Goal: Task Accomplishment & Management: Complete application form

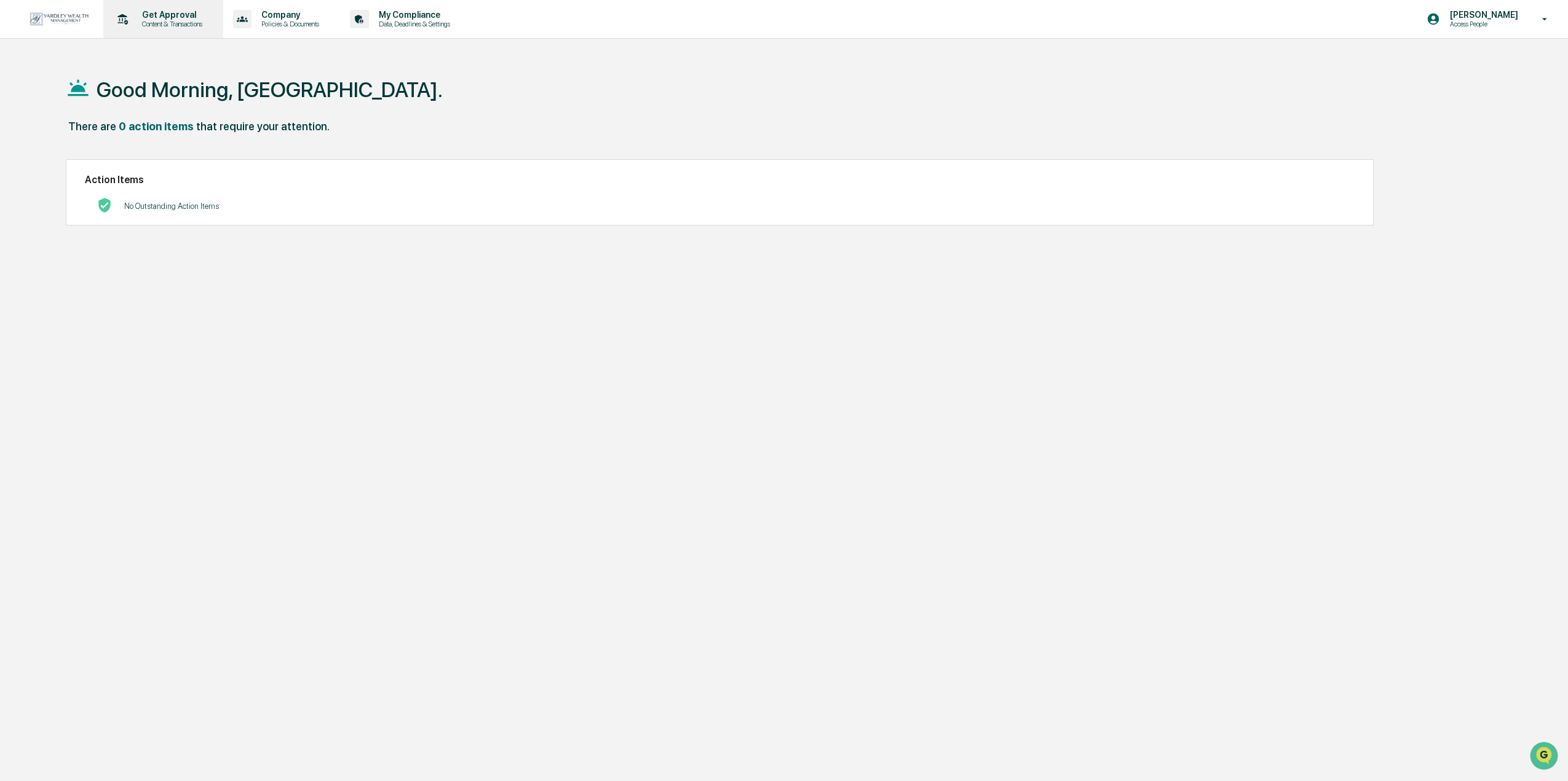
click at [155, 24] on p "Content & Transactions" at bounding box center [170, 24] width 76 height 9
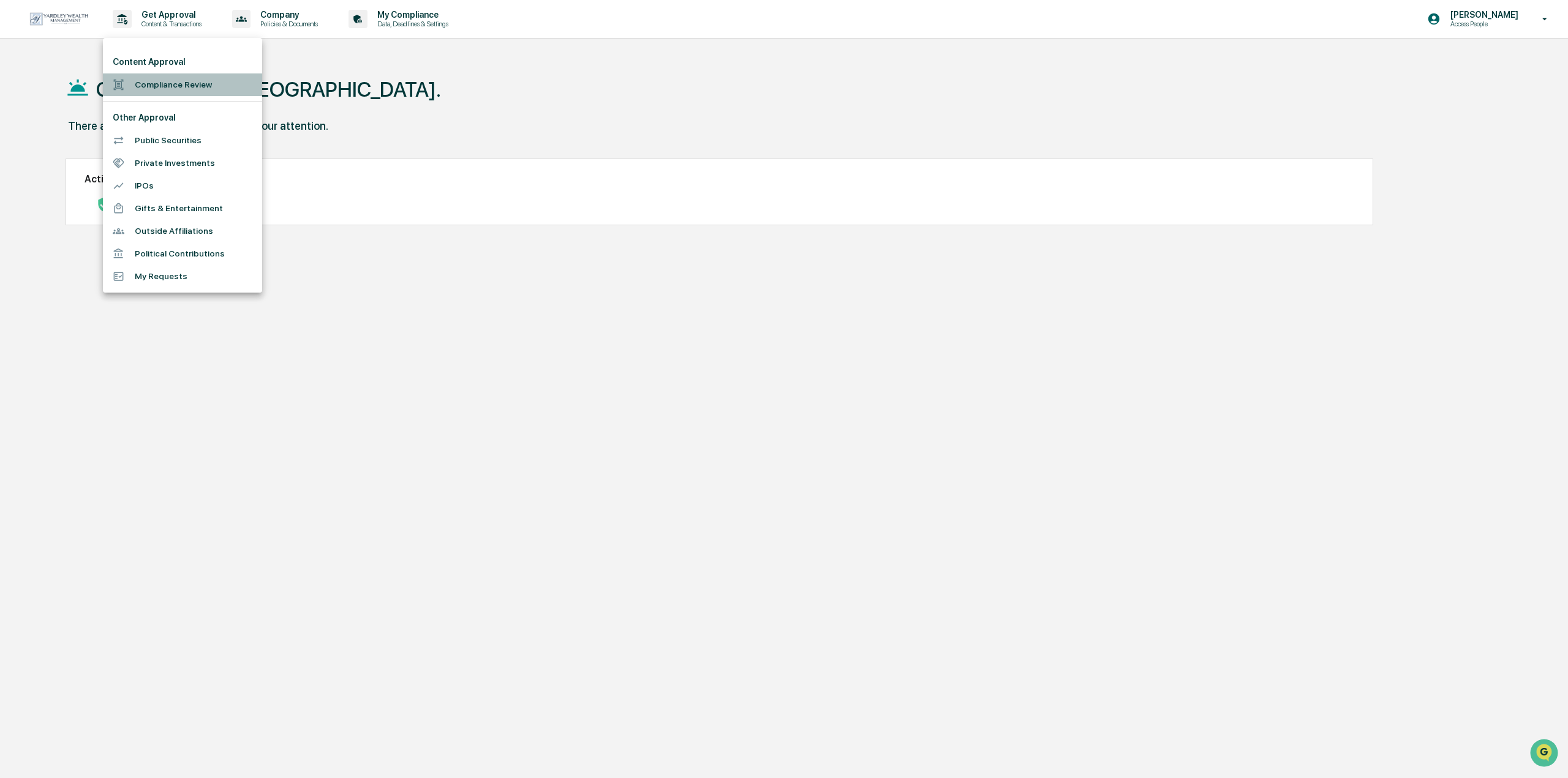
click at [163, 80] on li "Compliance Review" at bounding box center [183, 85] width 159 height 23
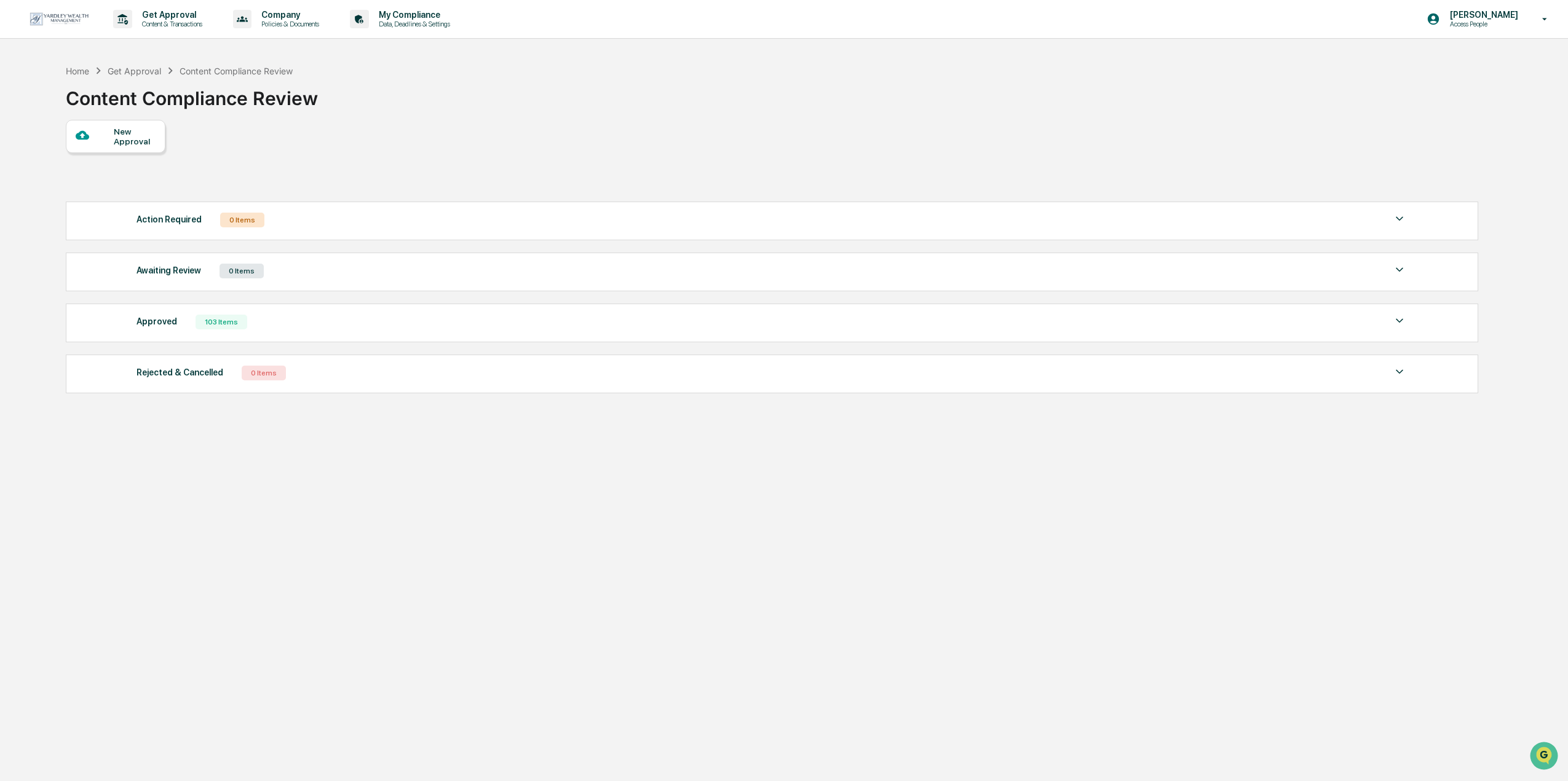
click at [144, 140] on div "New Approval" at bounding box center [134, 136] width 41 height 19
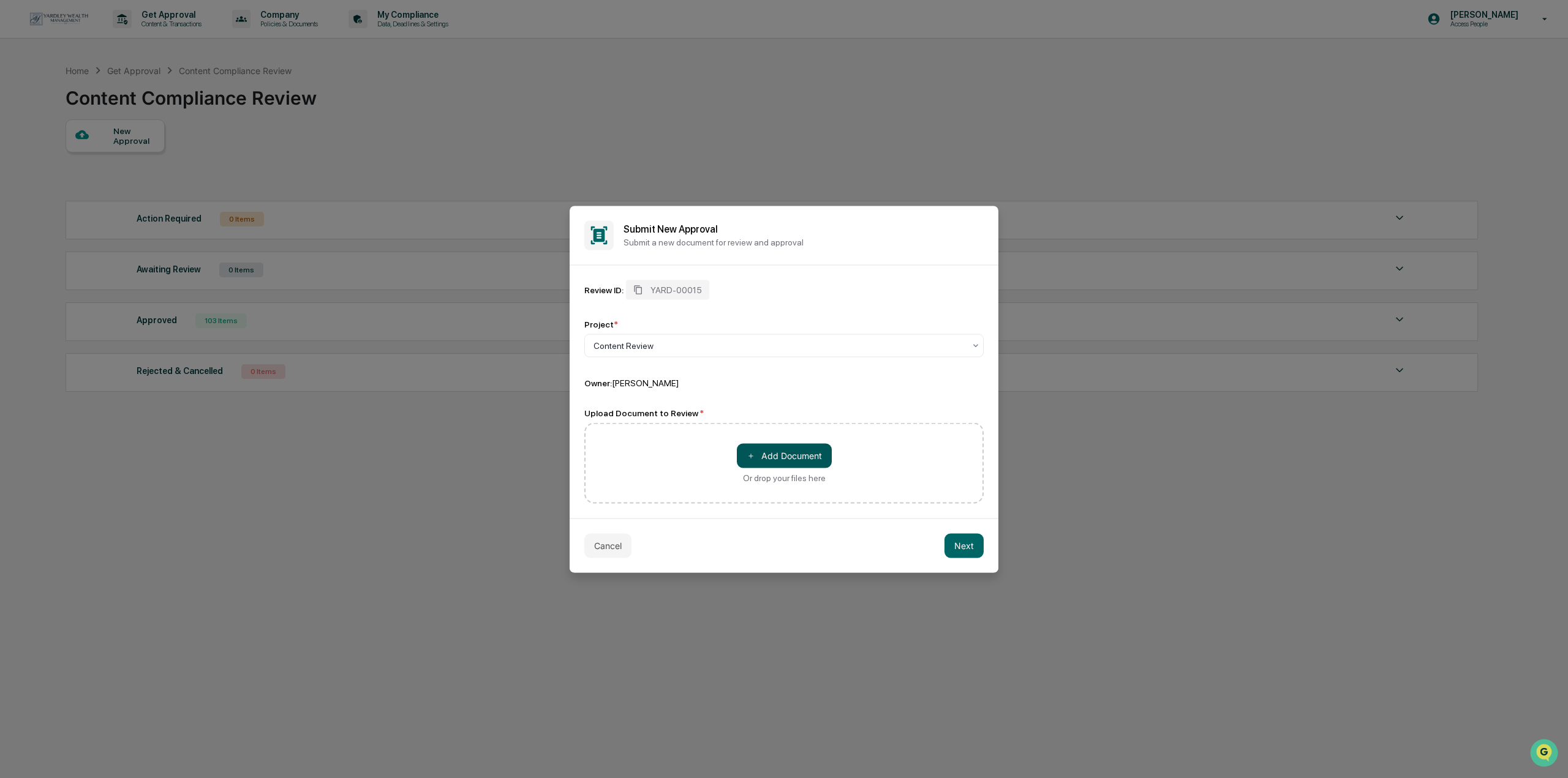
click at [743, 453] on button "＋ Add Document" at bounding box center [784, 455] width 95 height 25
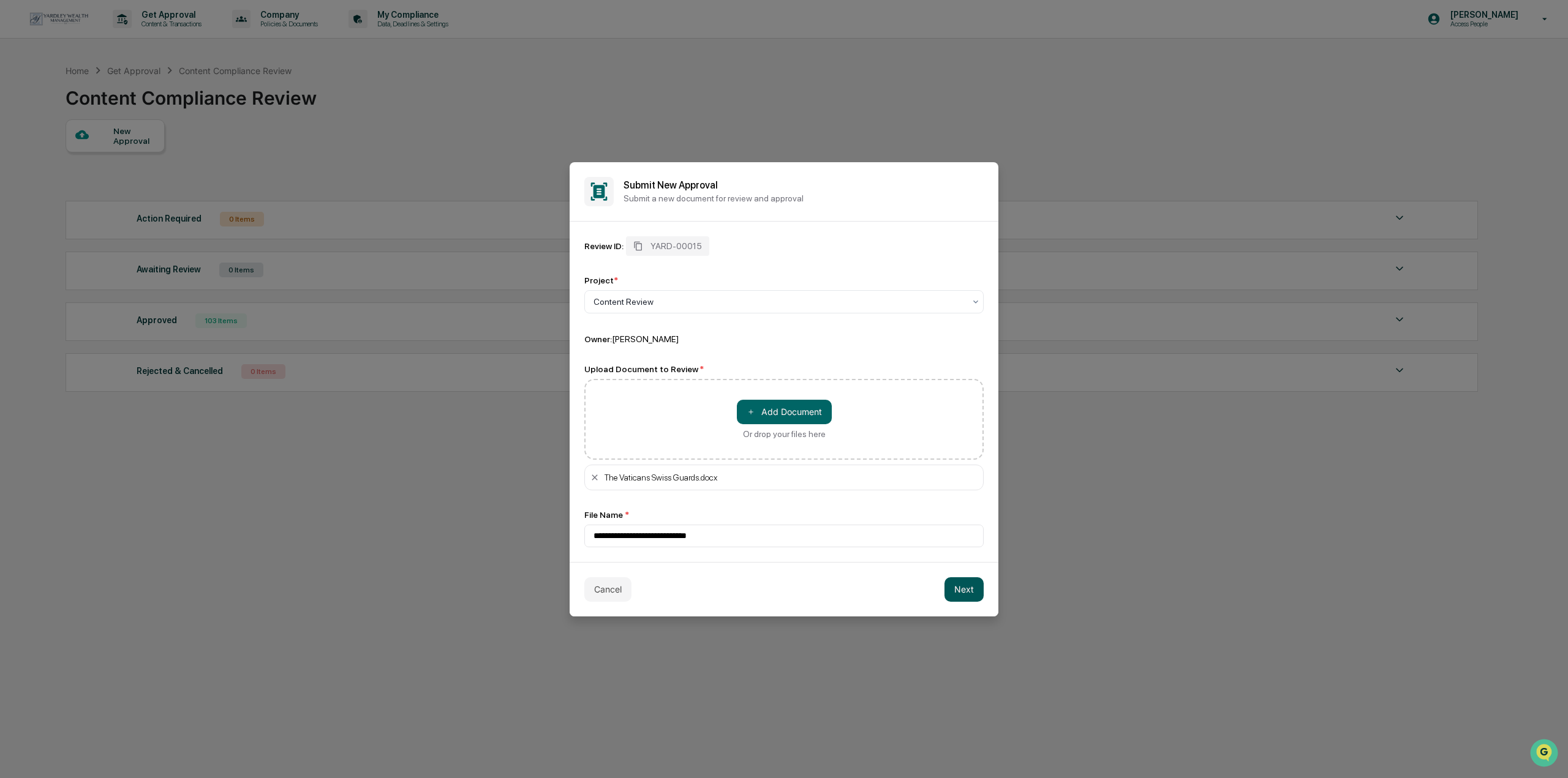
click at [952, 580] on button "Next" at bounding box center [964, 589] width 40 height 25
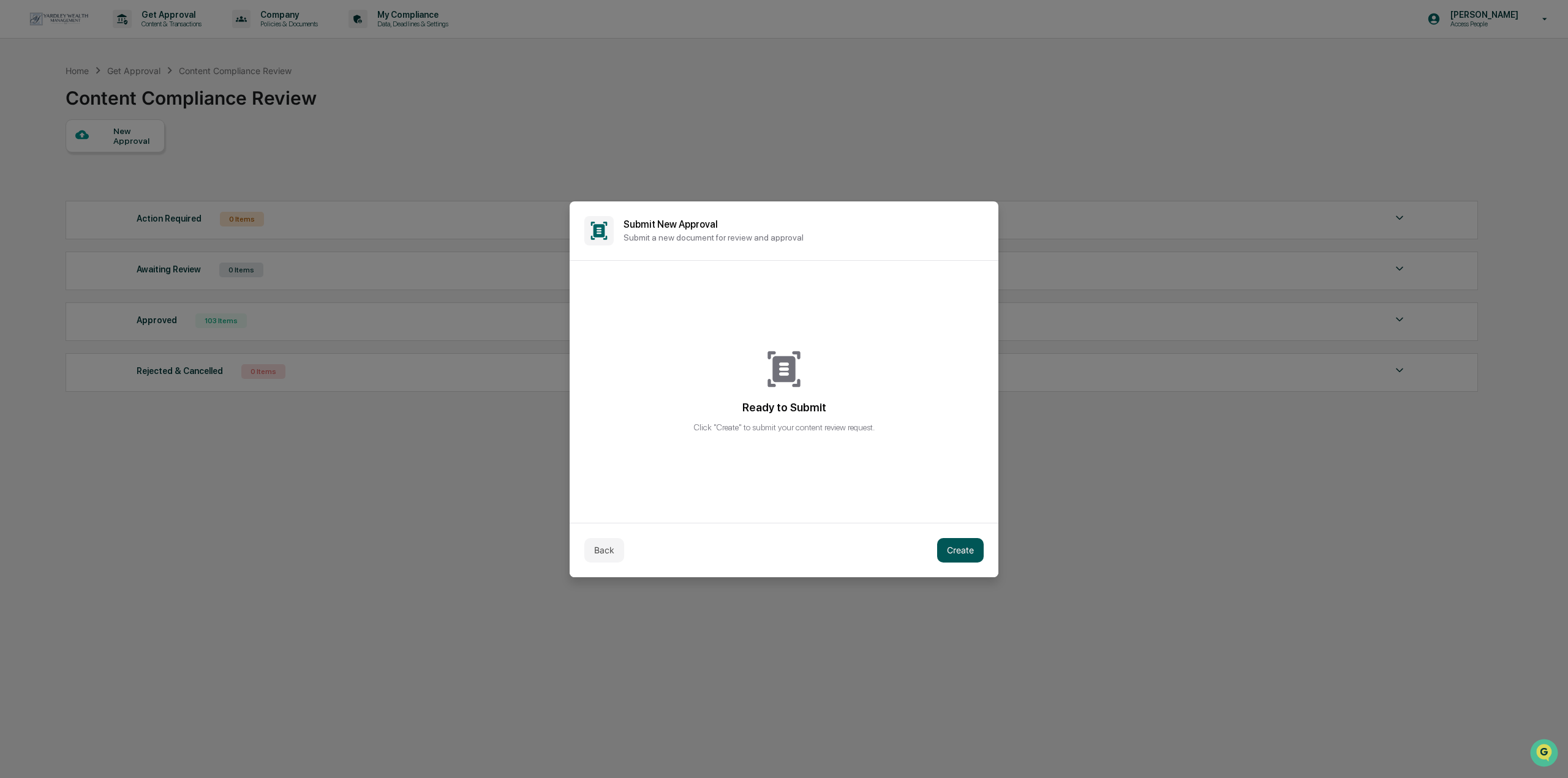
click at [956, 546] on button "Create" at bounding box center [960, 550] width 47 height 25
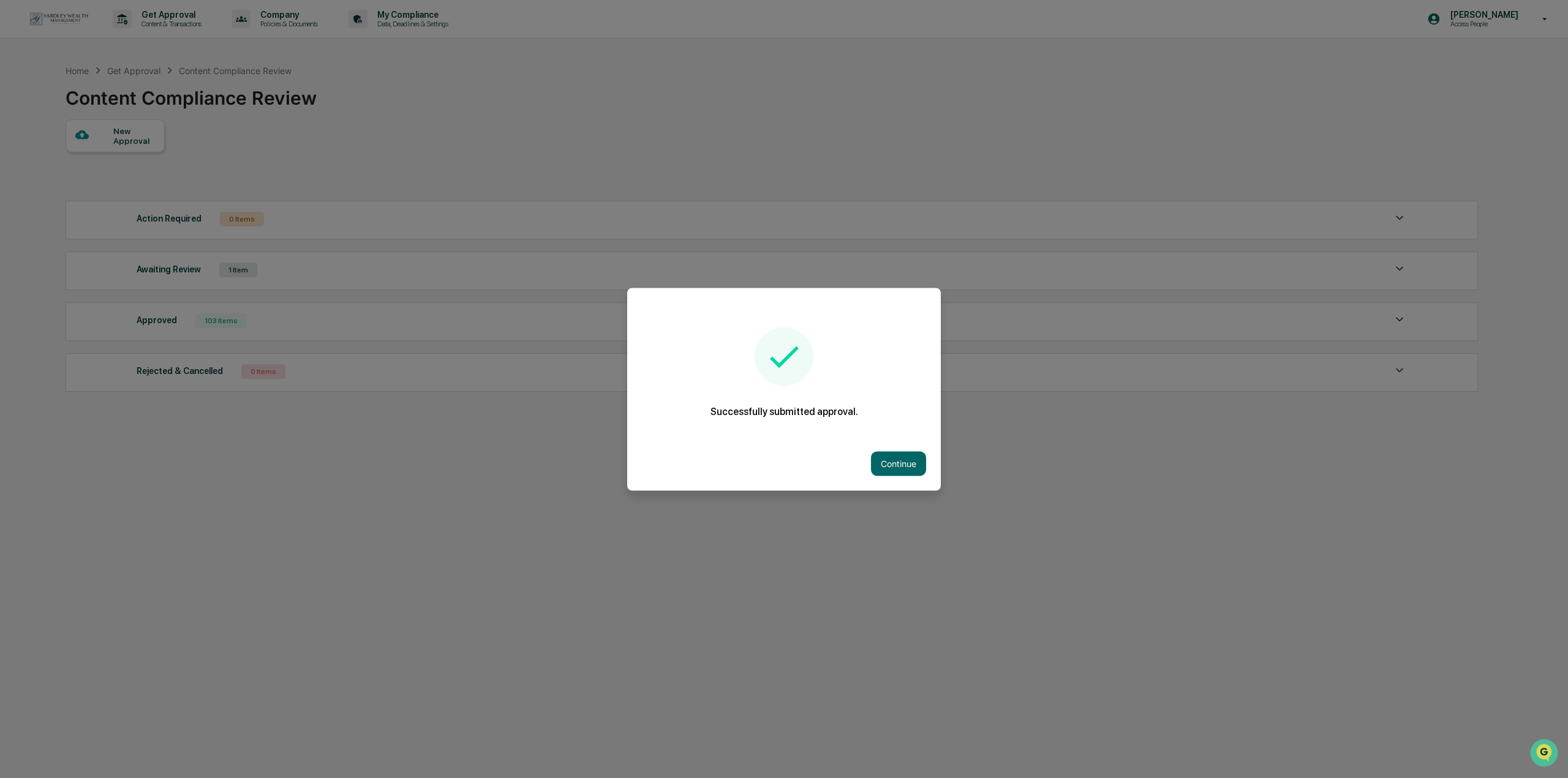
click at [878, 470] on button "Continue" at bounding box center [899, 463] width 55 height 25
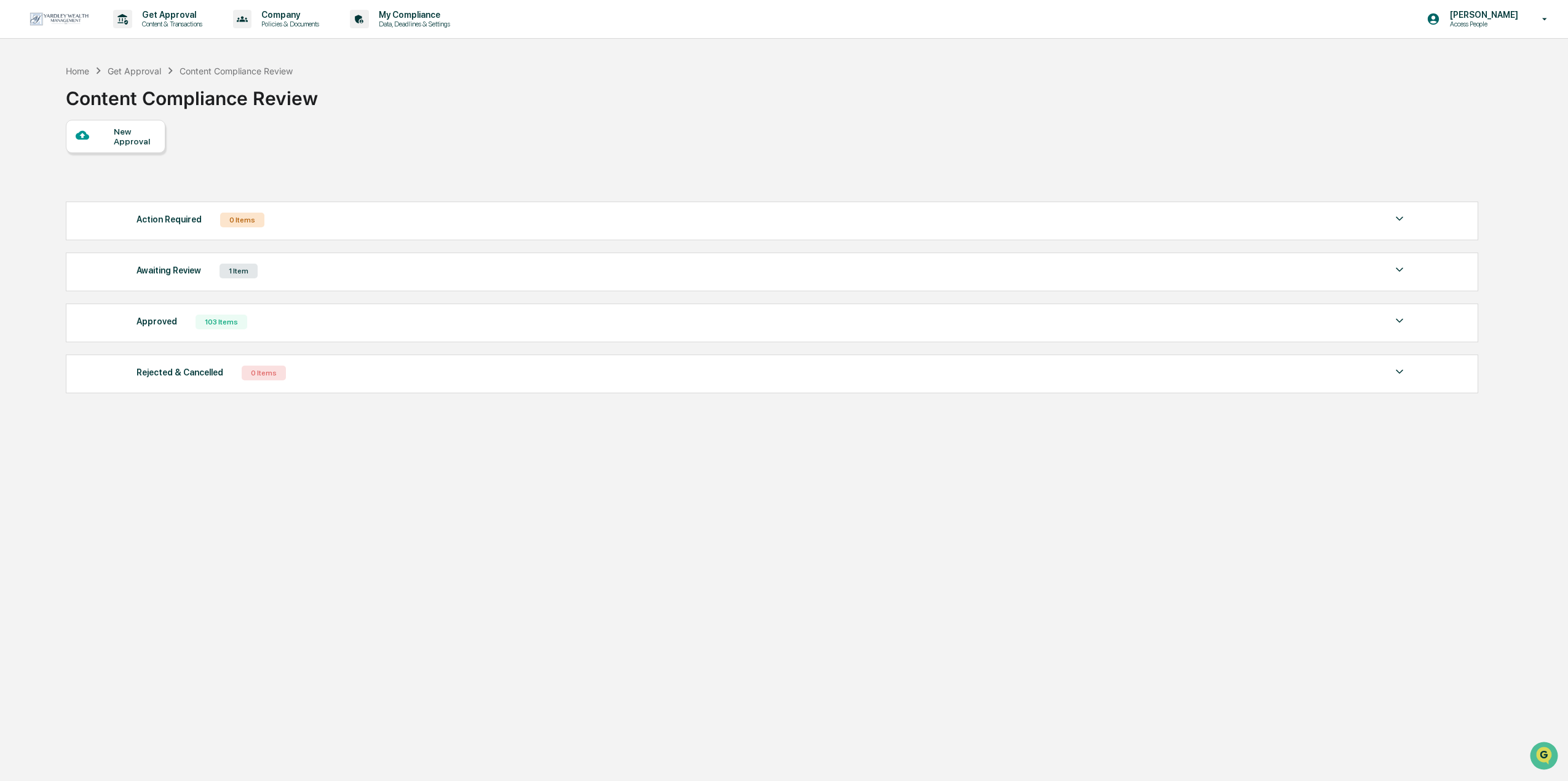
click at [233, 277] on div "1 Item" at bounding box center [239, 271] width 38 height 15
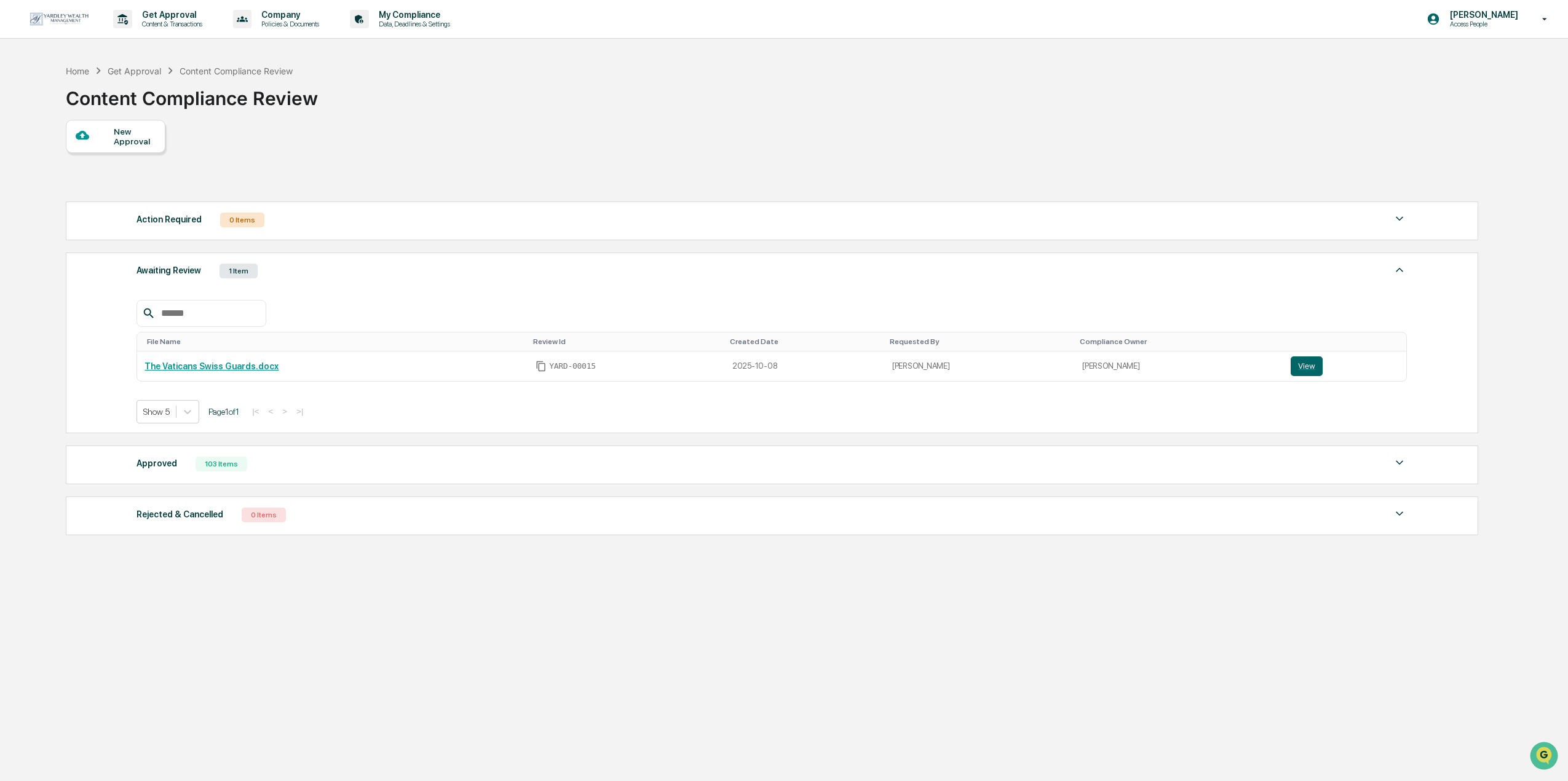
click at [245, 462] on div "Approved 103 Items" at bounding box center [772, 464] width 1271 height 17
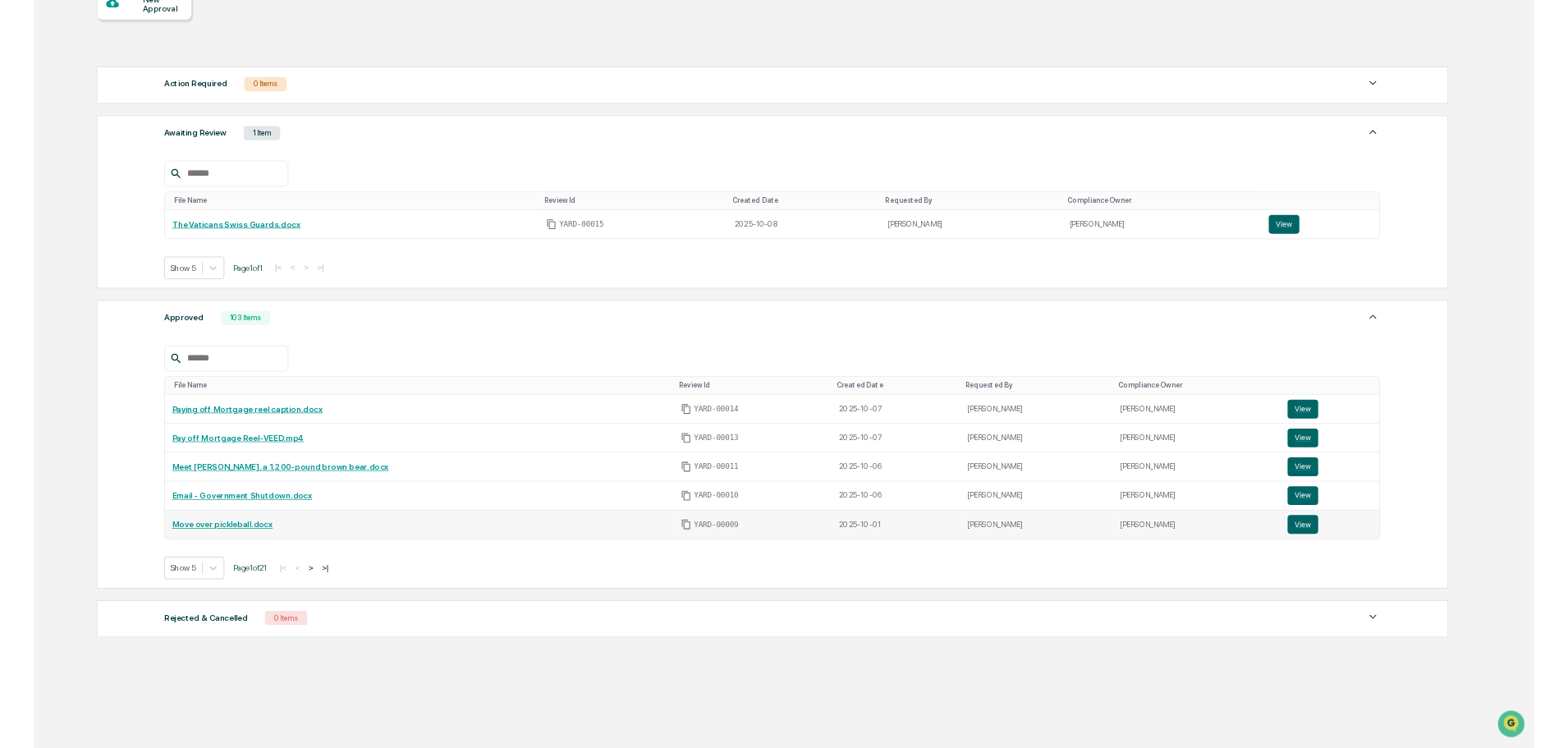
scroll to position [218, 0]
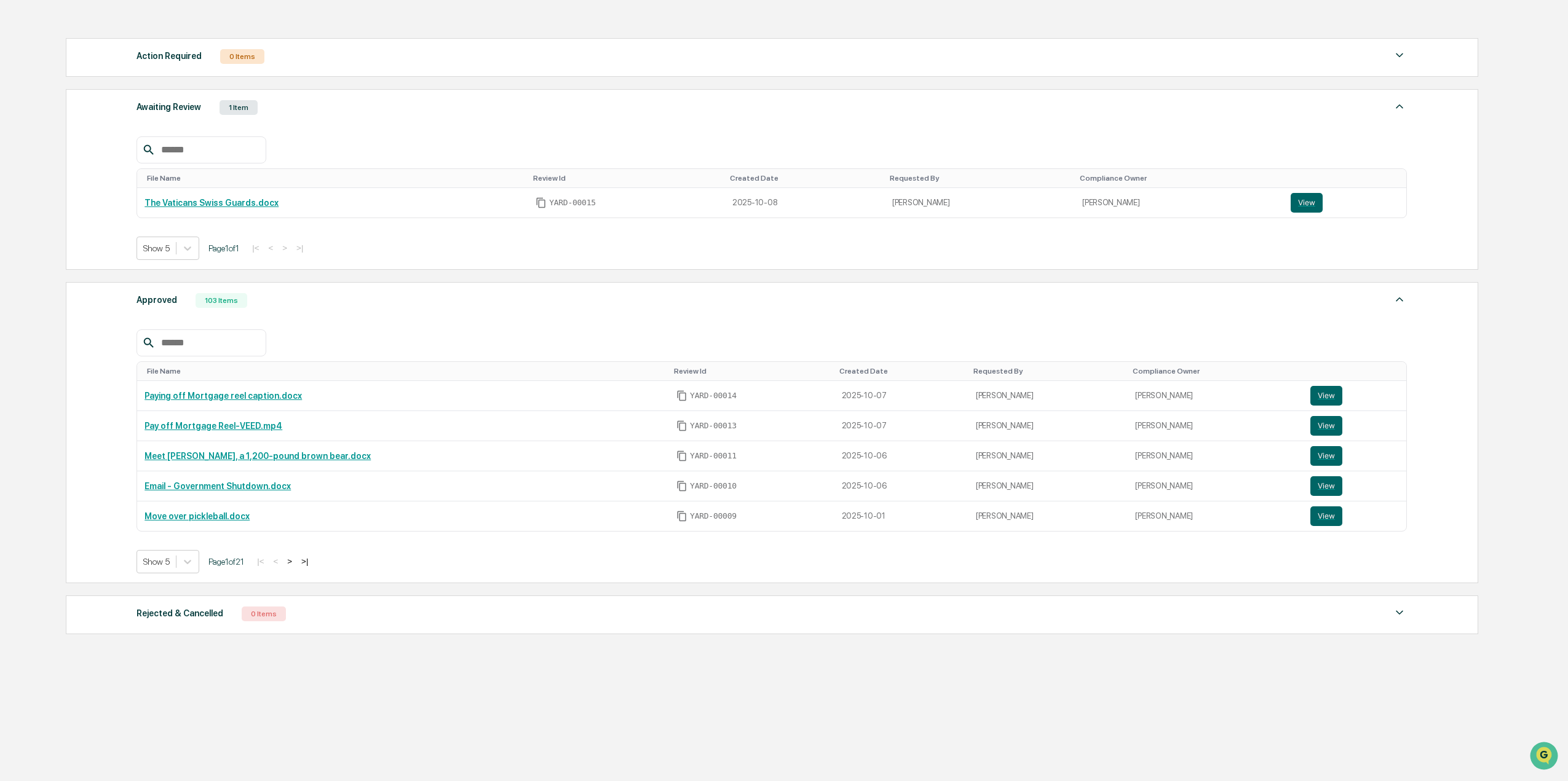
click at [296, 561] on button ">" at bounding box center [290, 562] width 12 height 11
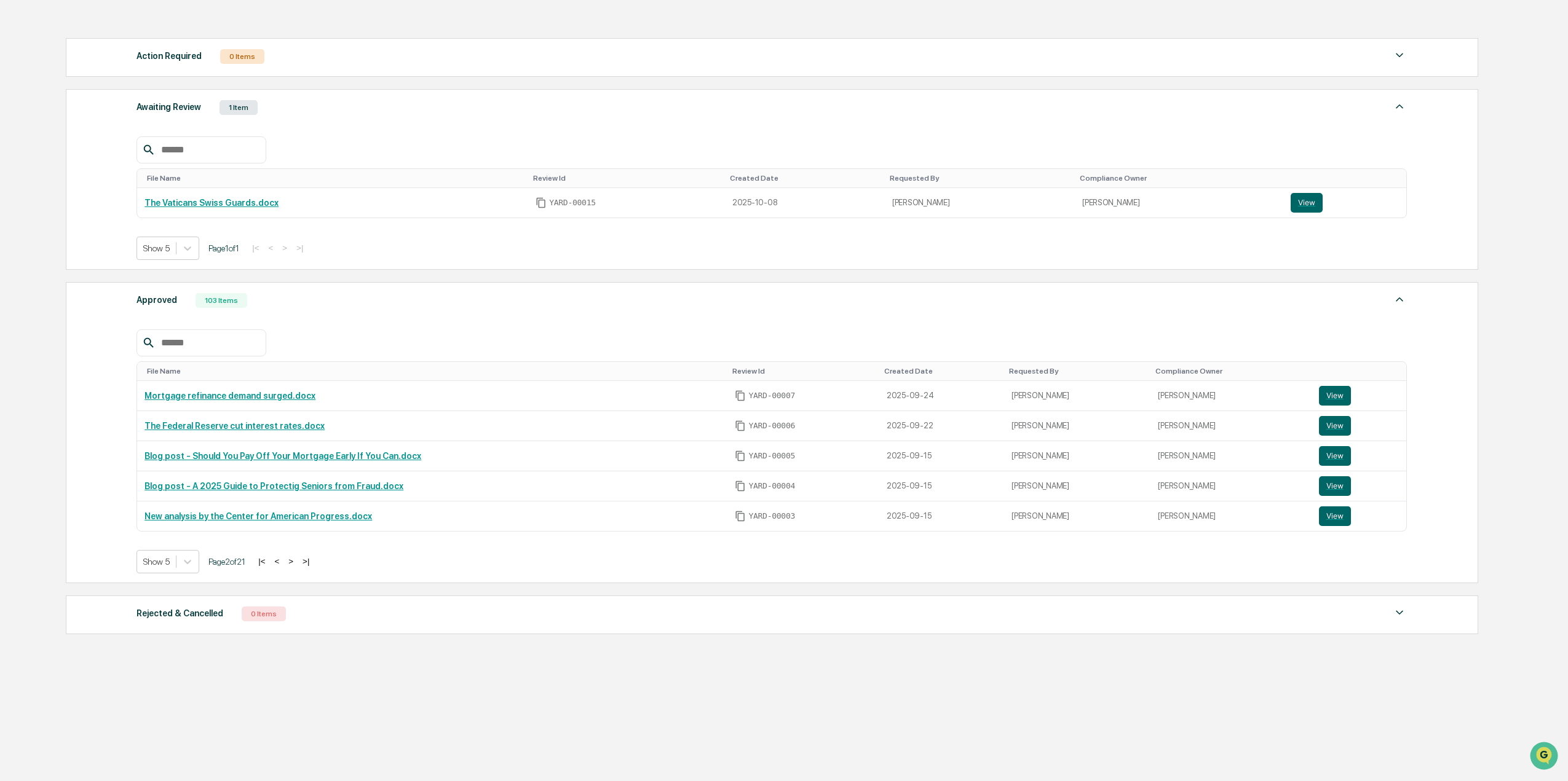
click at [297, 561] on button ">" at bounding box center [290, 562] width 12 height 11
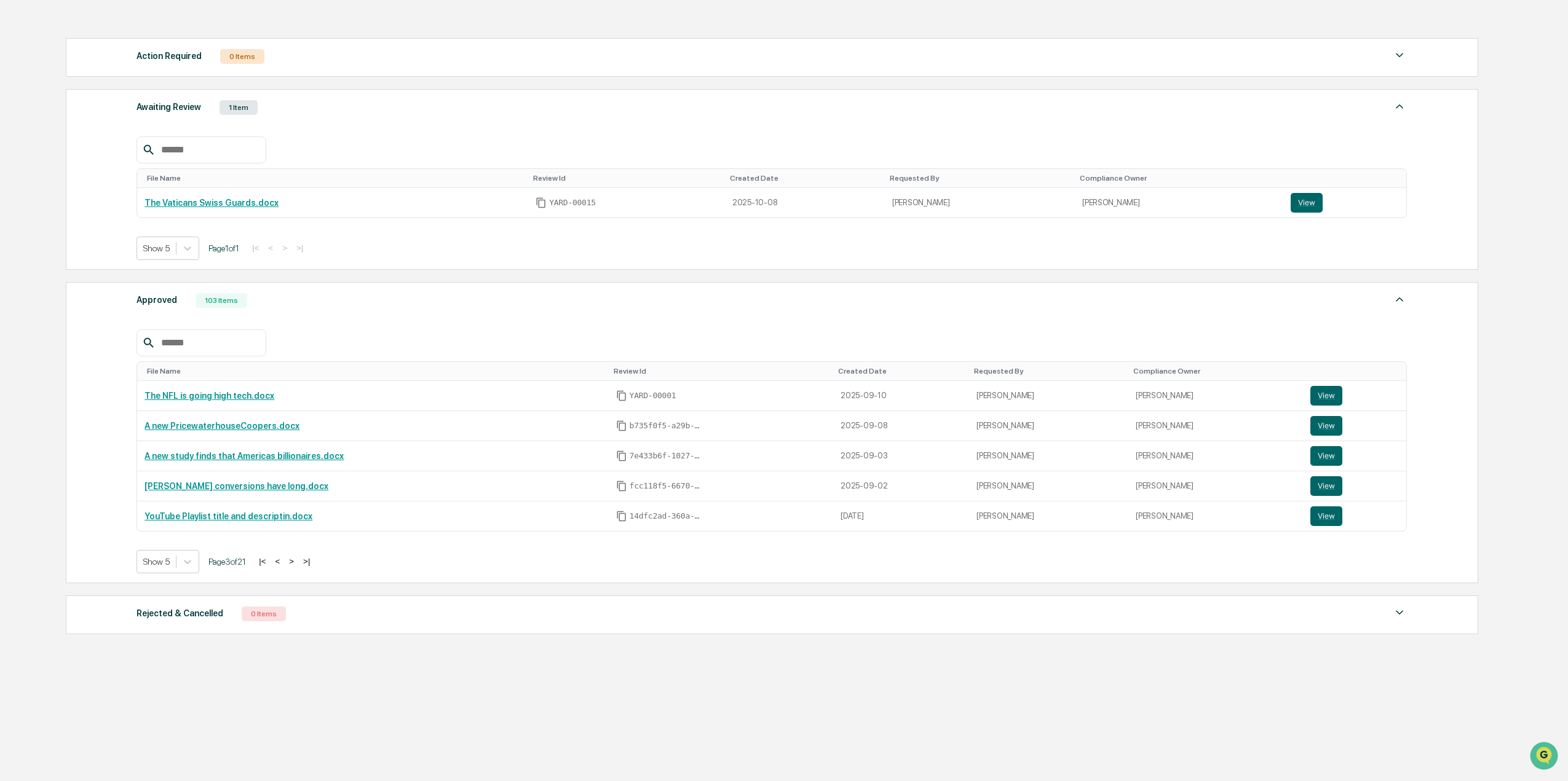
click at [298, 561] on button ">" at bounding box center [291, 562] width 12 height 11
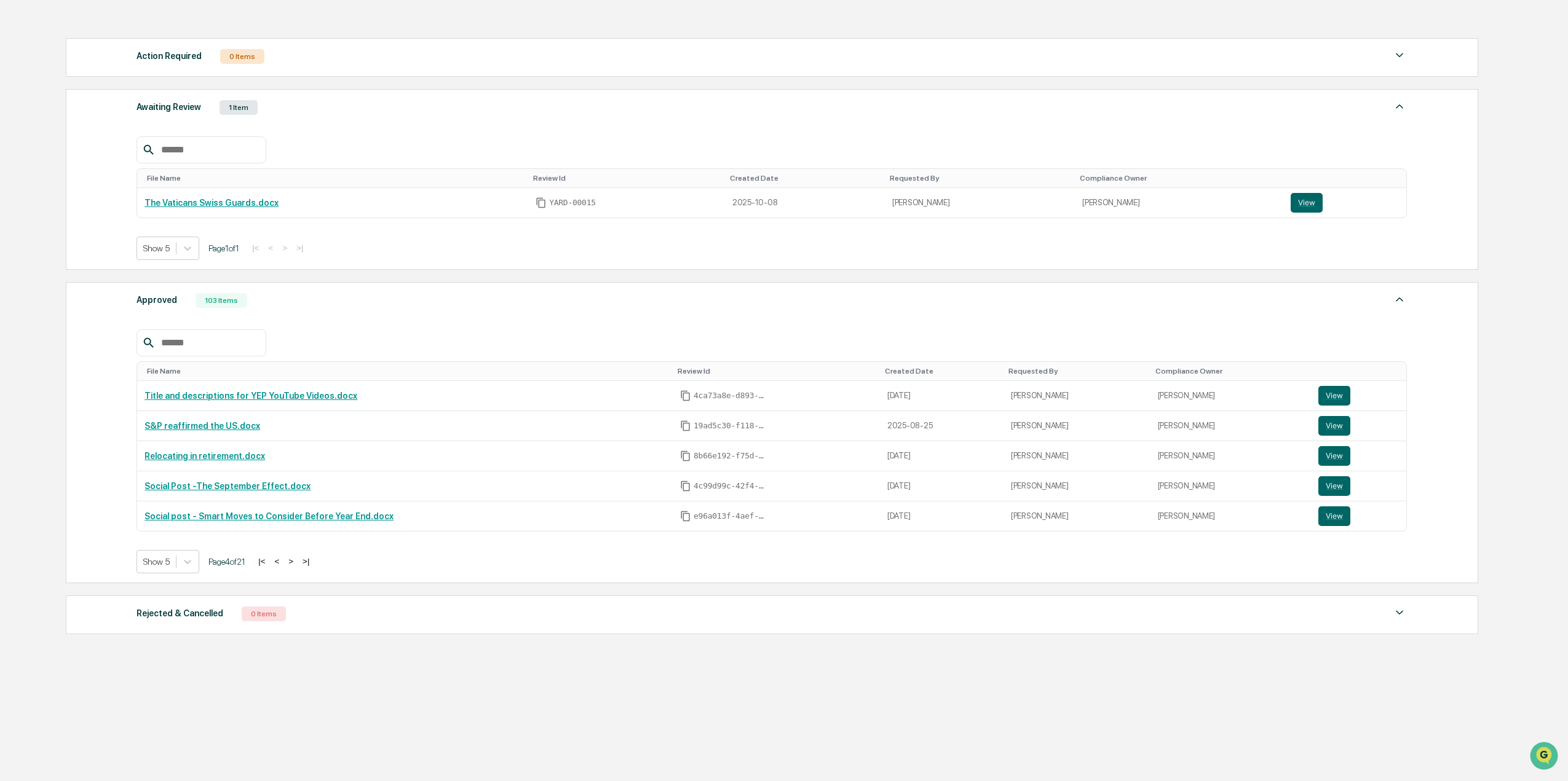
click at [280, 558] on button "<" at bounding box center [277, 562] width 12 height 11
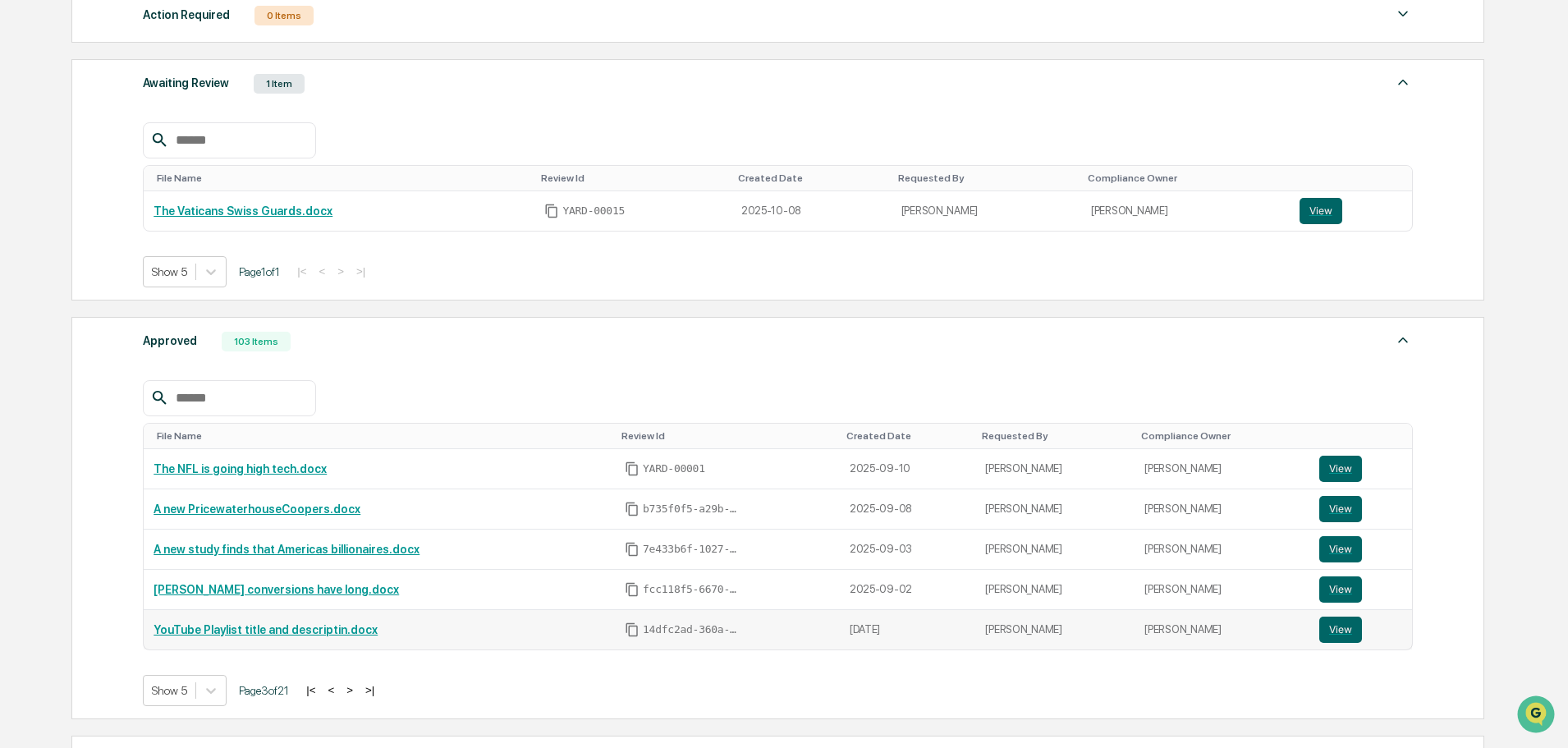
scroll to position [453, 0]
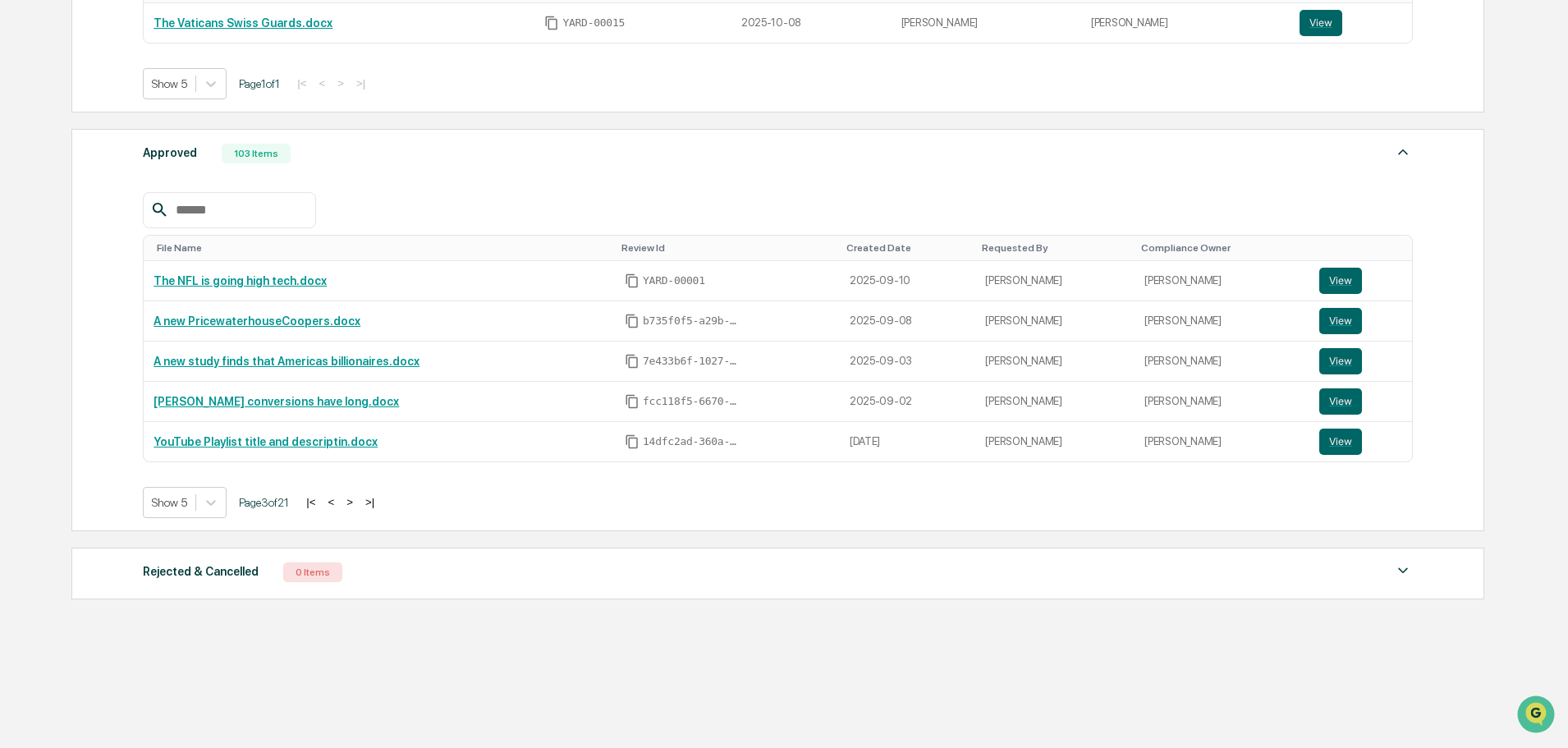
click at [336, 505] on button "<" at bounding box center [330, 503] width 16 height 14
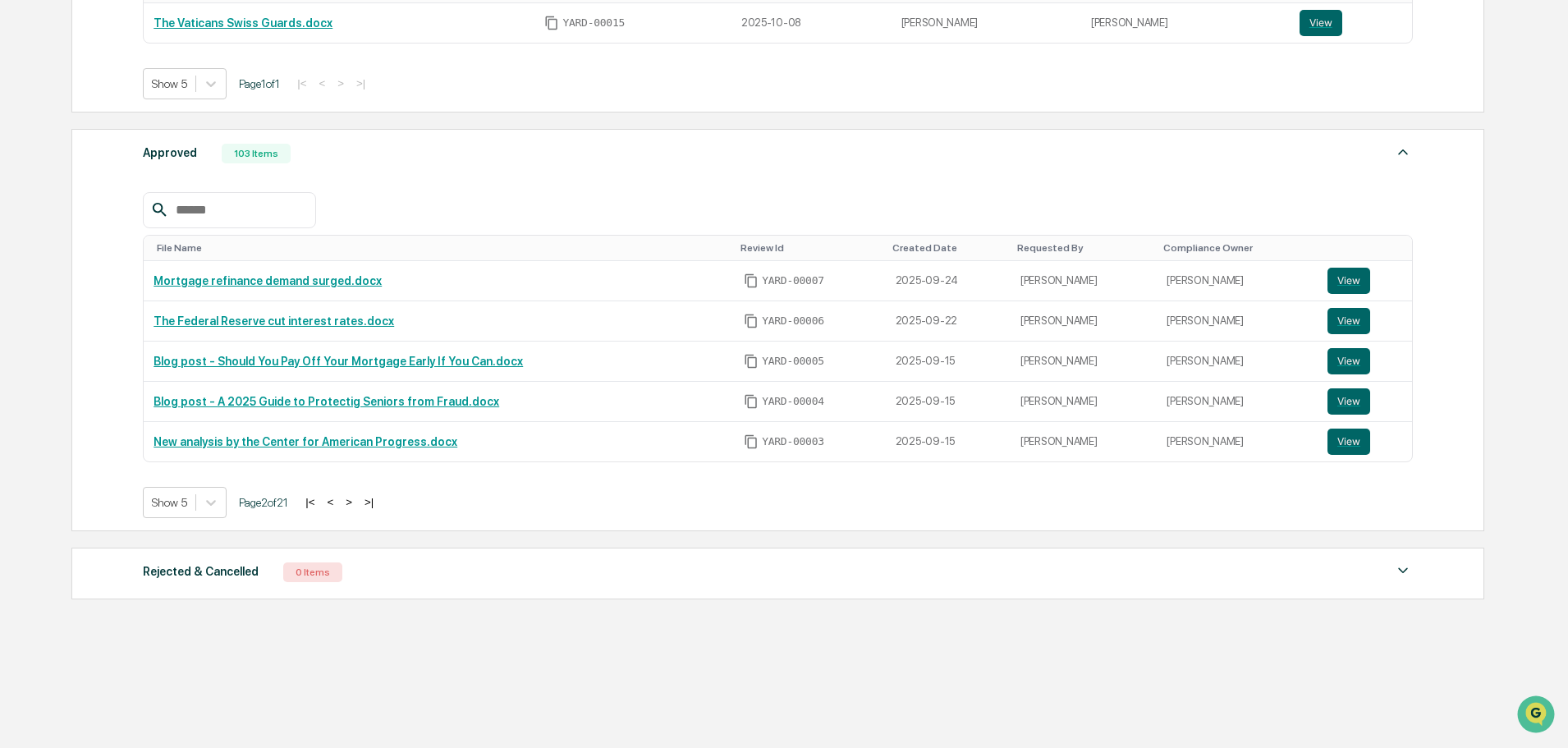
click at [336, 505] on button "<" at bounding box center [330, 503] width 16 height 14
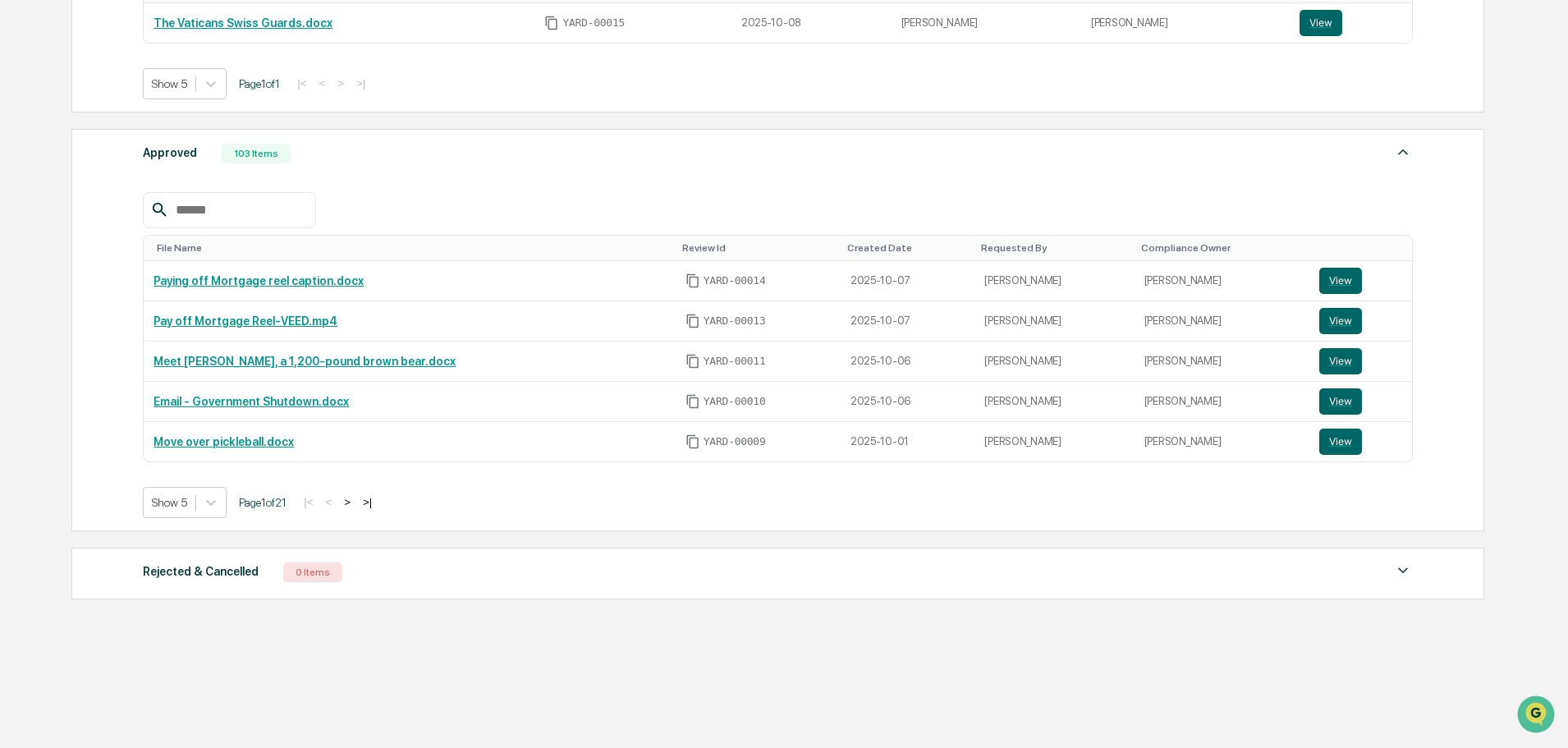
click at [351, 503] on button ">" at bounding box center [347, 503] width 16 height 14
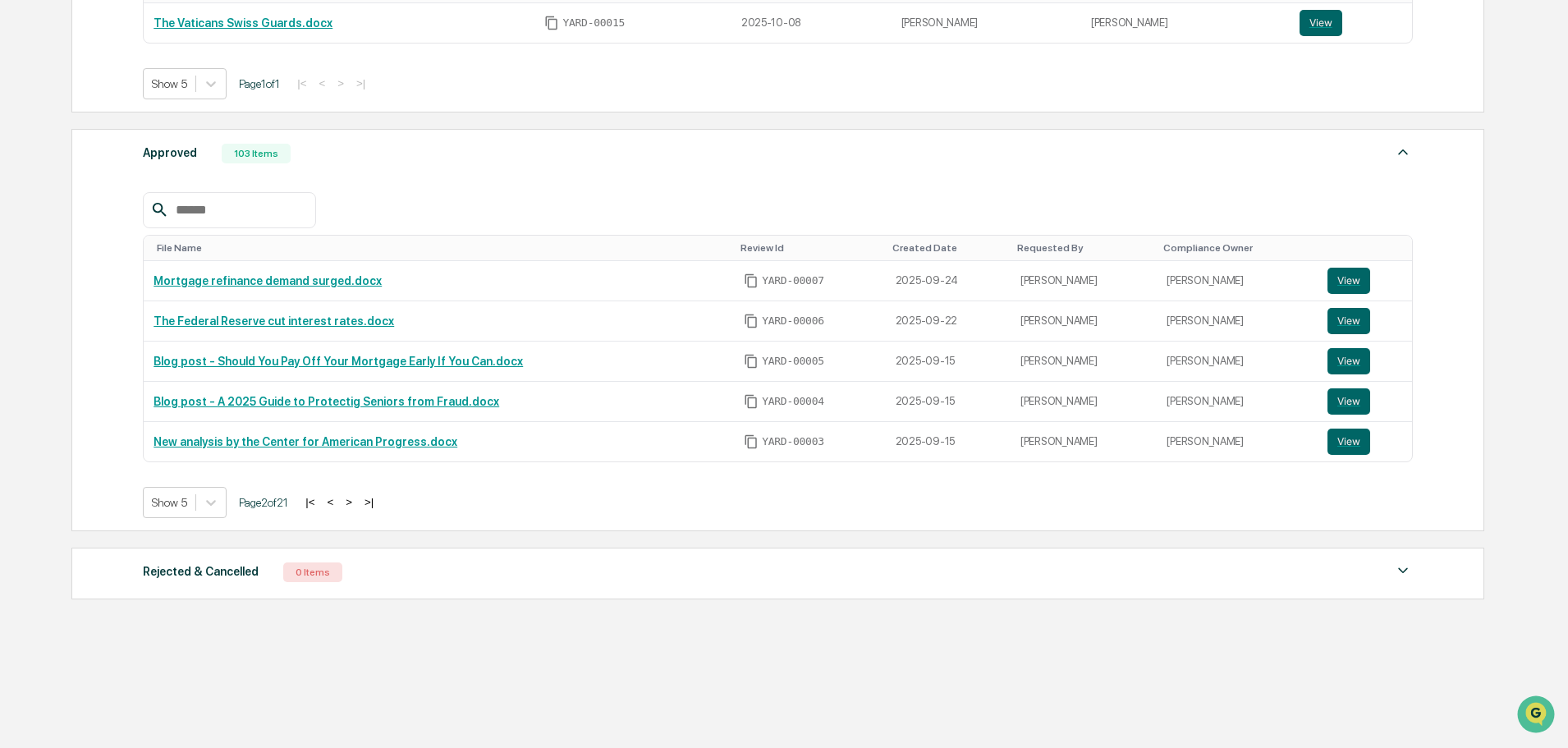
click at [351, 503] on button ">" at bounding box center [349, 503] width 16 height 14
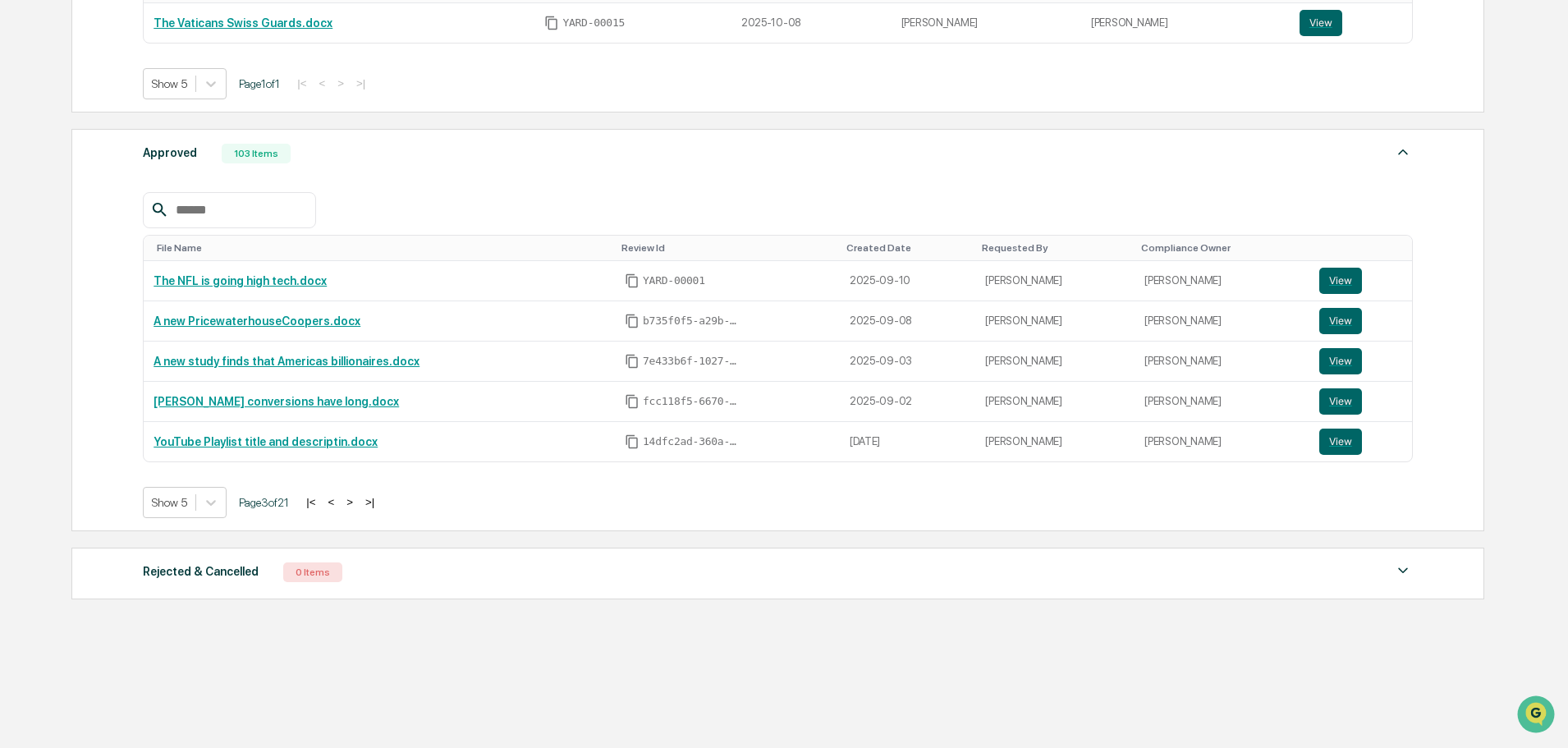
click at [330, 497] on div "|< < > >|" at bounding box center [340, 503] width 78 height 14
click at [337, 500] on button "<" at bounding box center [330, 503] width 16 height 14
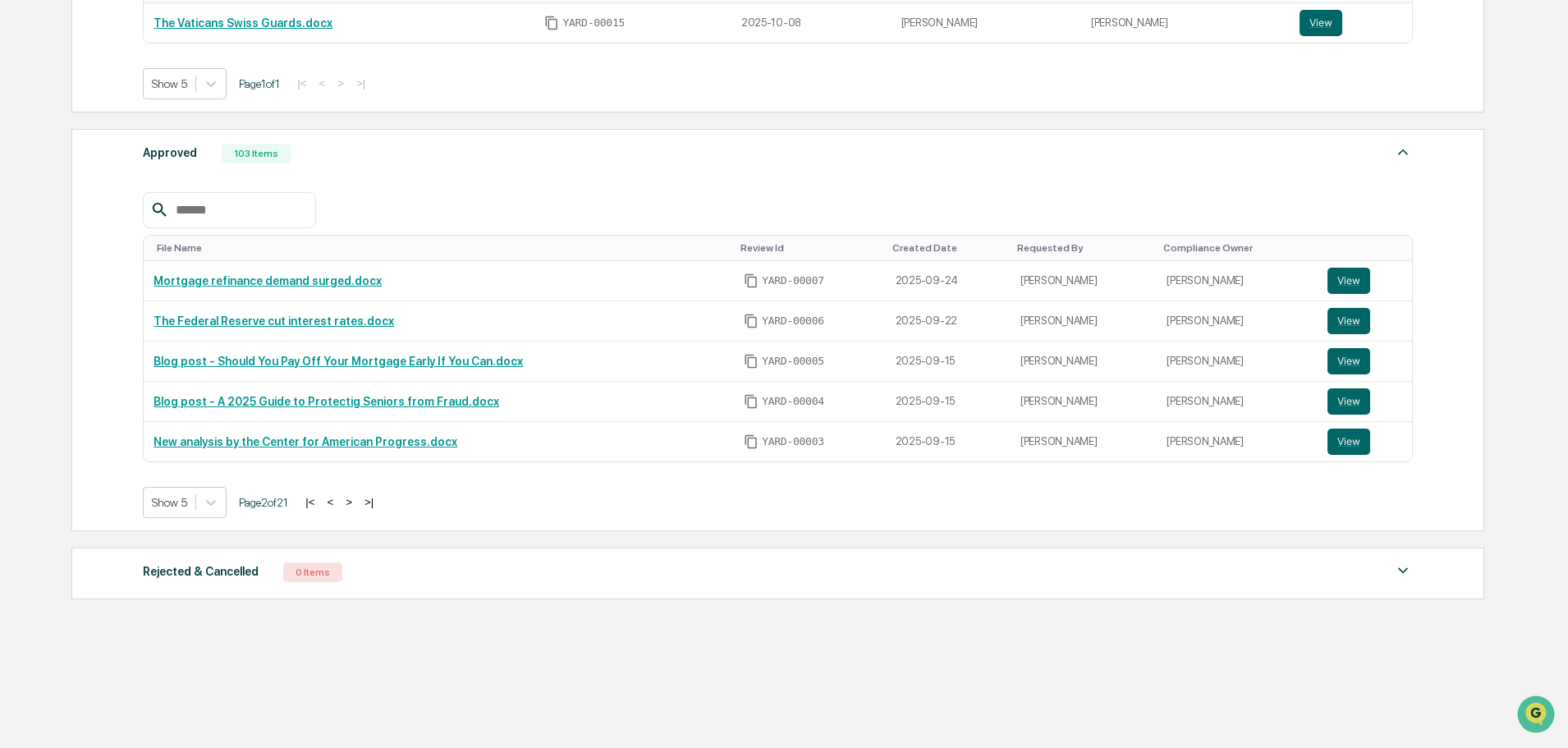
click at [337, 500] on button "<" at bounding box center [330, 503] width 16 height 14
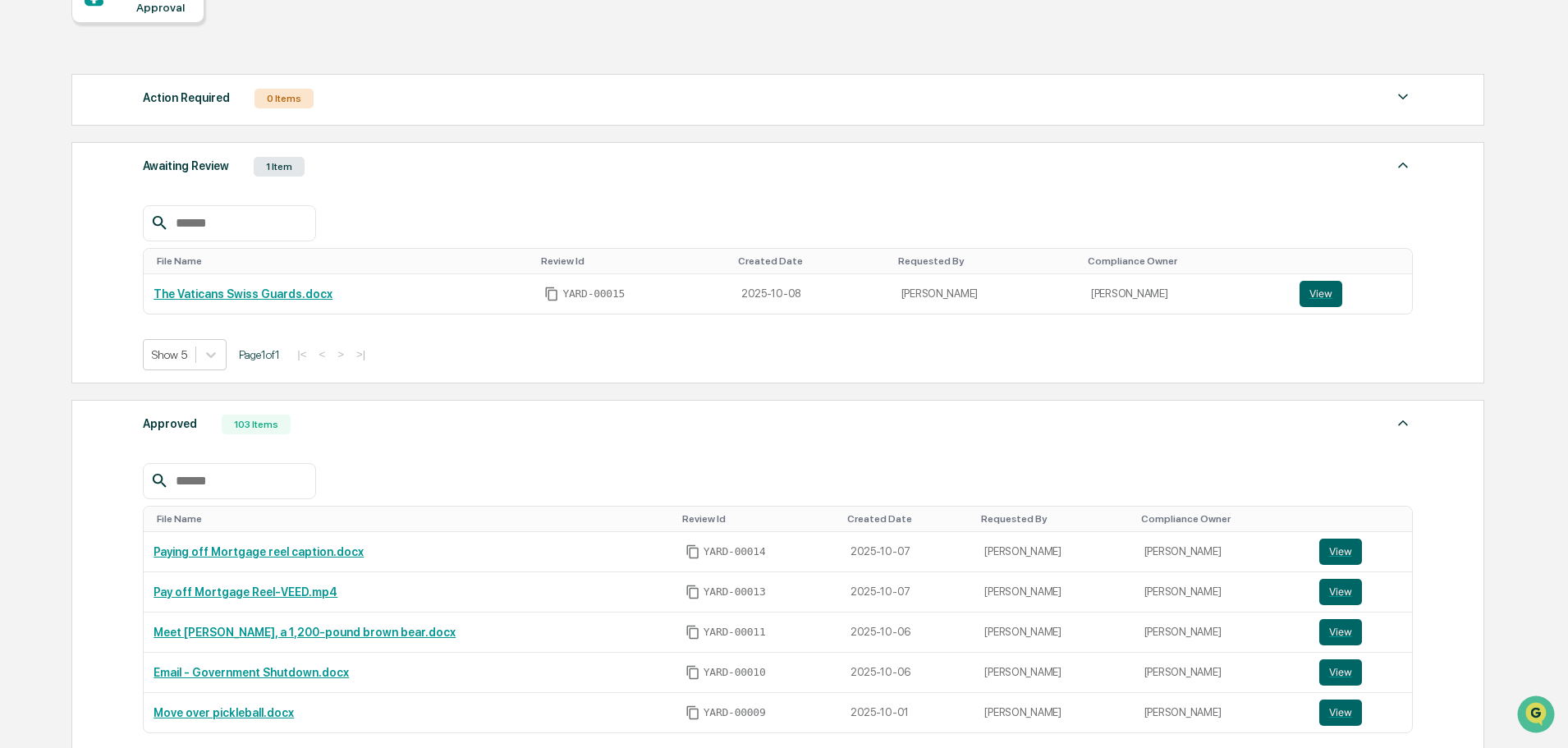
scroll to position [0, 0]
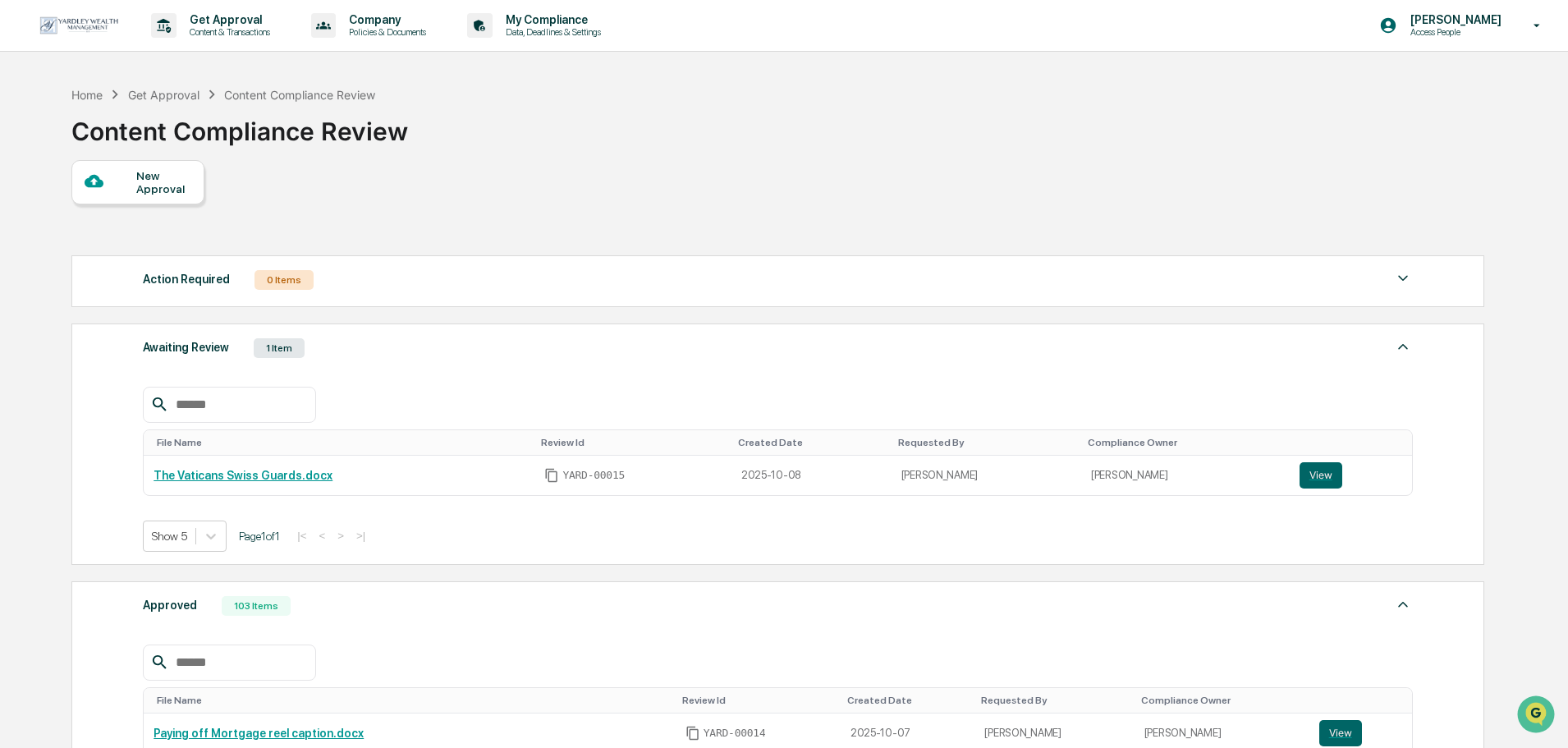
click at [187, 192] on div "New Approval" at bounding box center [163, 181] width 55 height 26
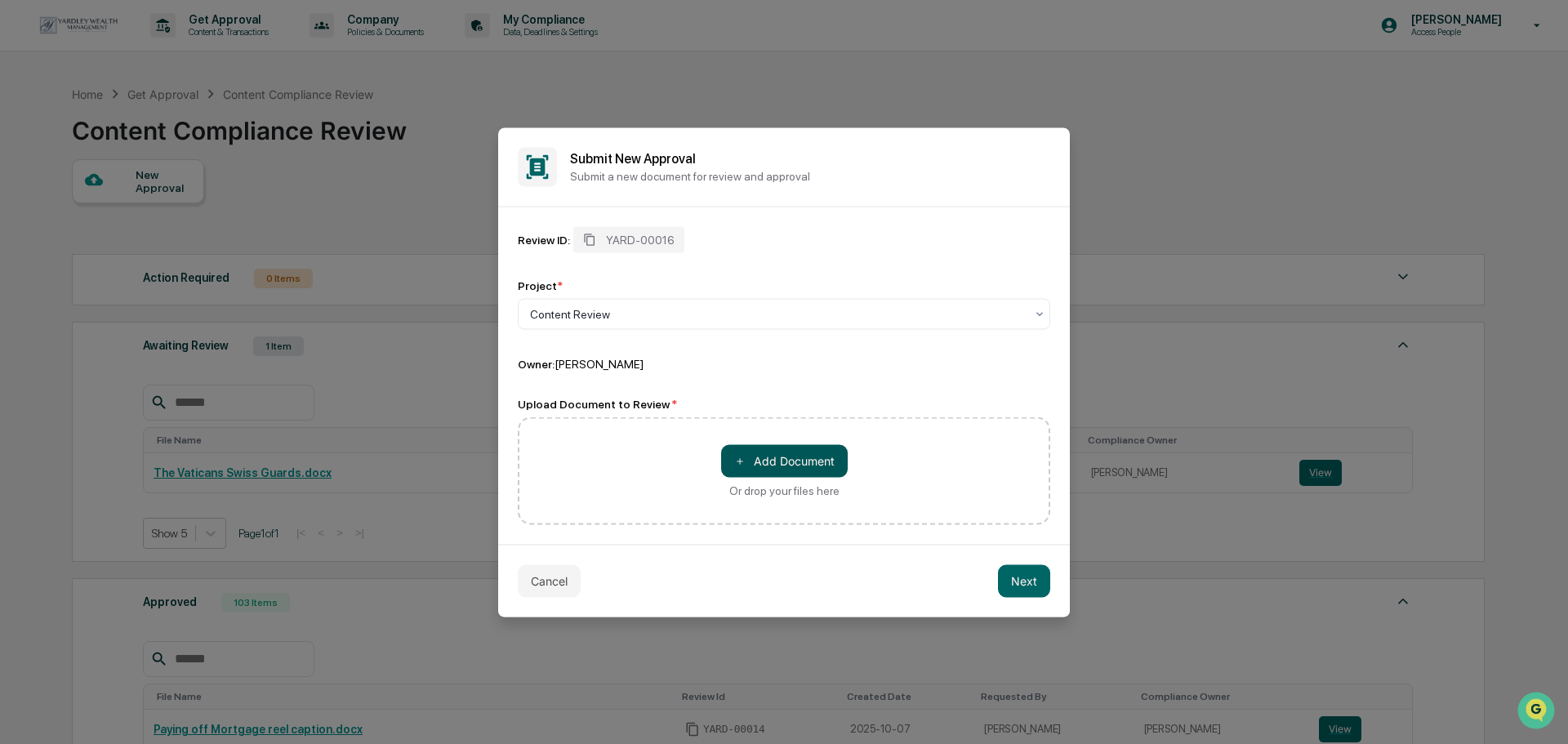
click at [736, 456] on span "＋" at bounding box center [739, 461] width 12 height 15
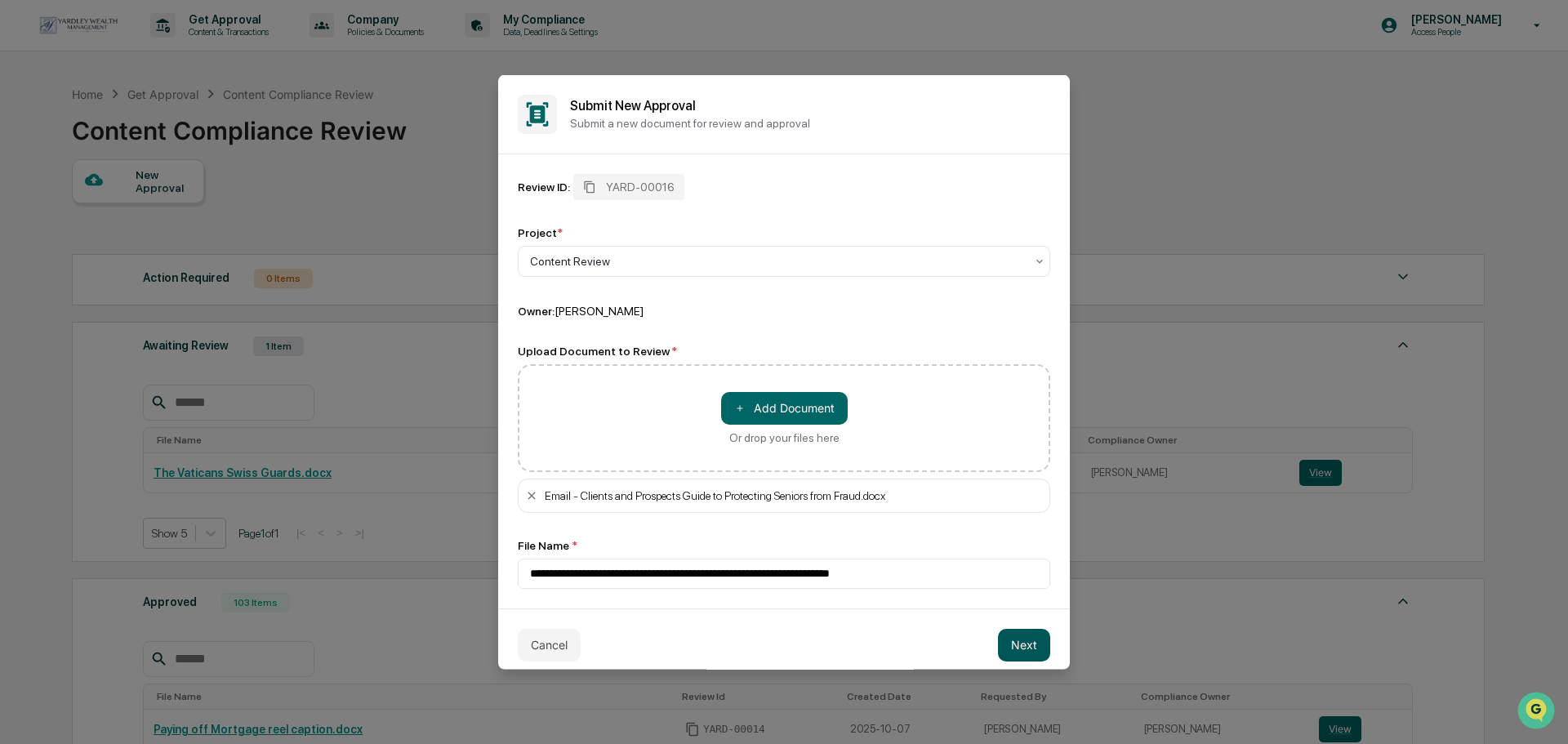
click at [998, 642] on button "Next" at bounding box center [1024, 644] width 53 height 33
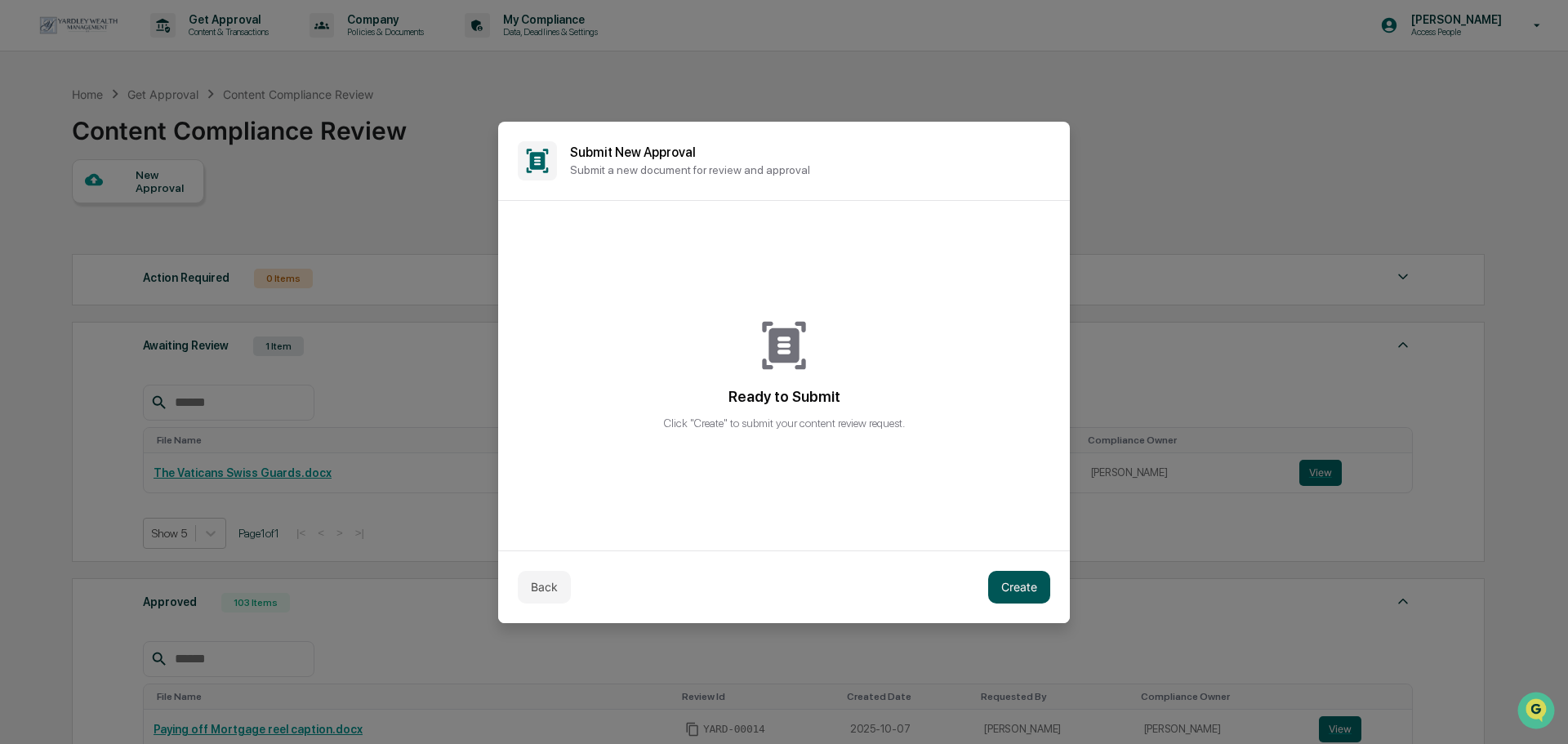
click at [1009, 589] on button "Create" at bounding box center [1020, 587] width 63 height 33
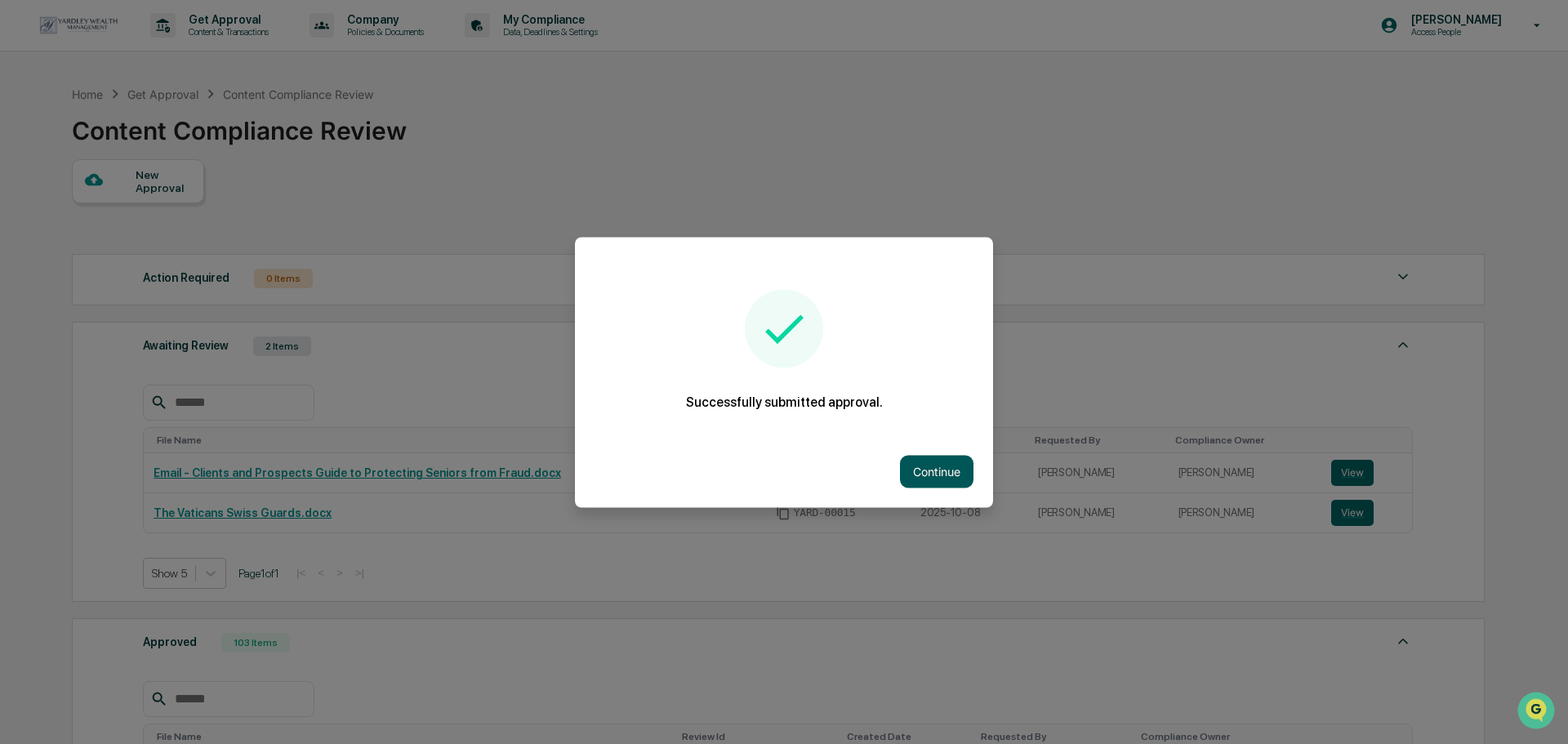
click at [918, 462] on button "Continue" at bounding box center [937, 471] width 73 height 33
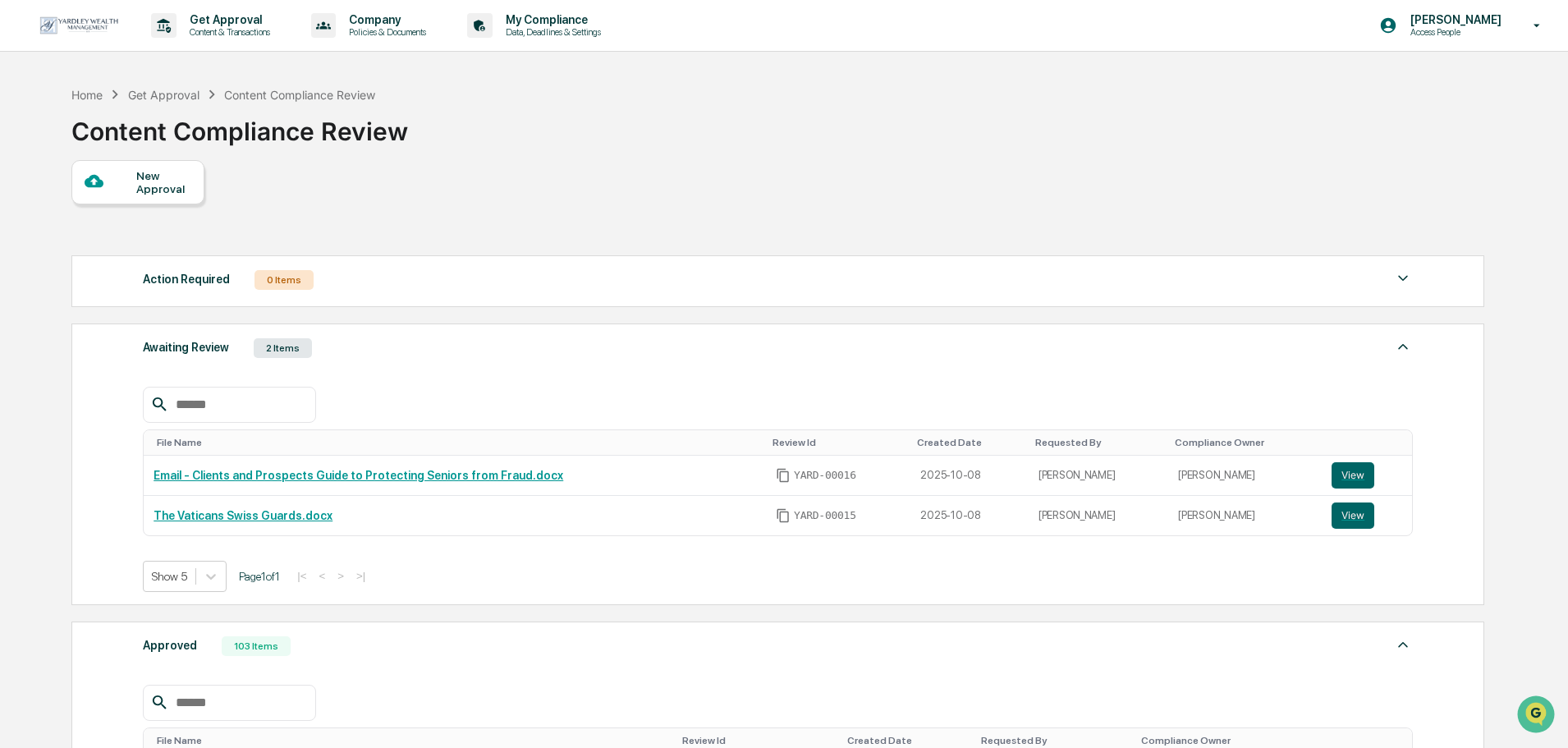
click at [158, 192] on div "New Approval" at bounding box center [163, 181] width 55 height 26
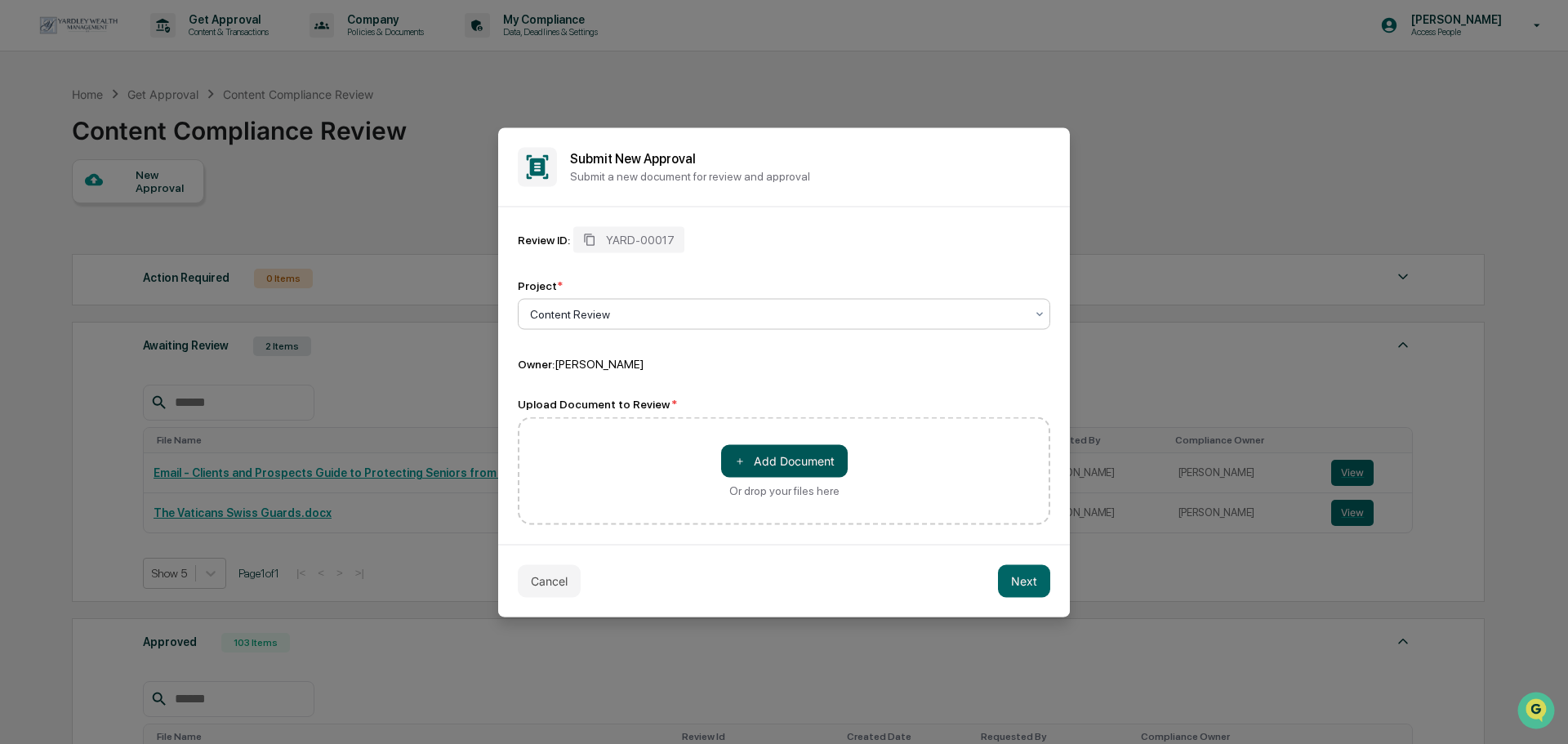
click at [762, 453] on button "＋ Add Document" at bounding box center [785, 461] width 127 height 33
click at [557, 558] on div "Cancel Next" at bounding box center [784, 580] width 571 height 72
click at [556, 572] on button "Cancel" at bounding box center [549, 581] width 63 height 33
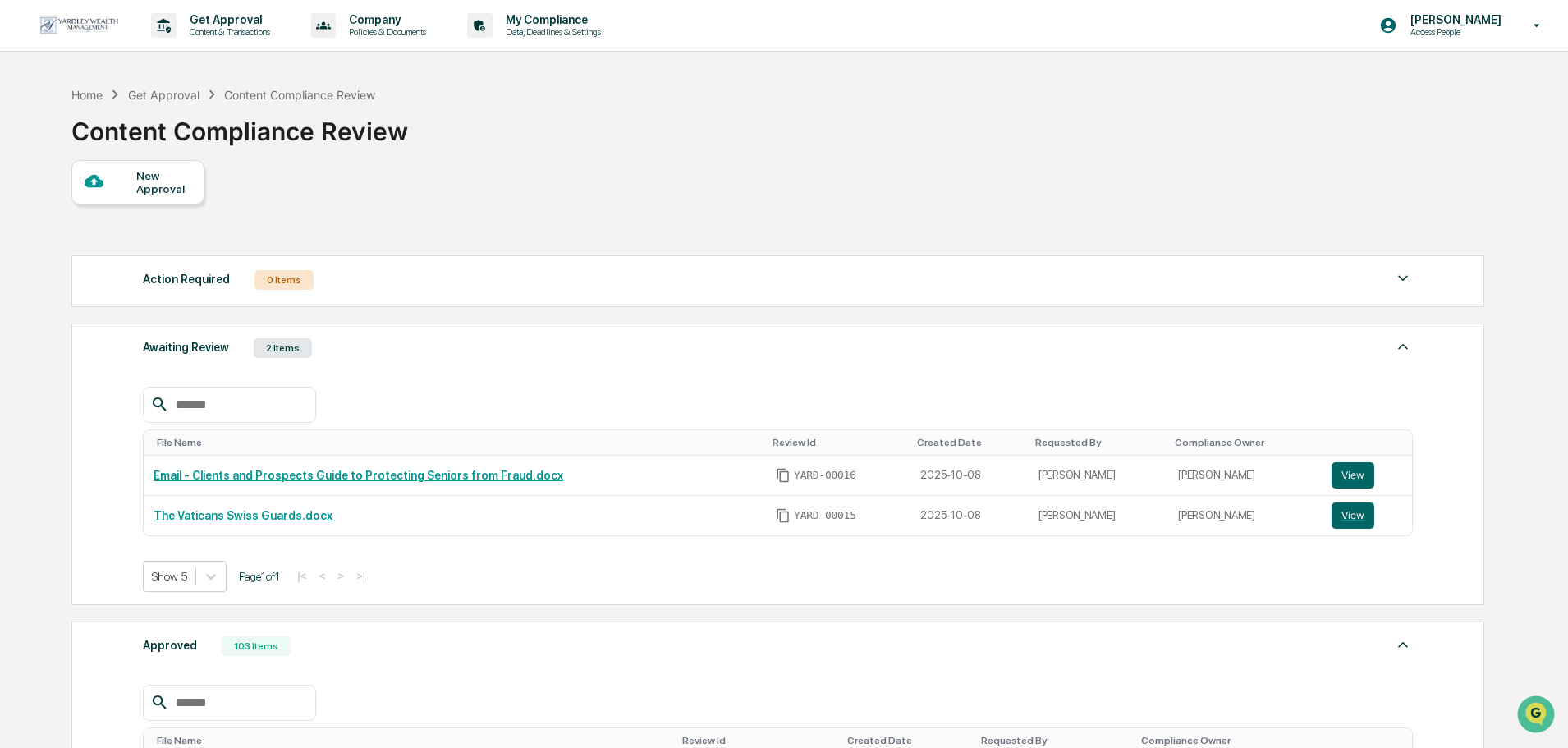
click at [144, 176] on div "New Approval" at bounding box center [163, 181] width 55 height 26
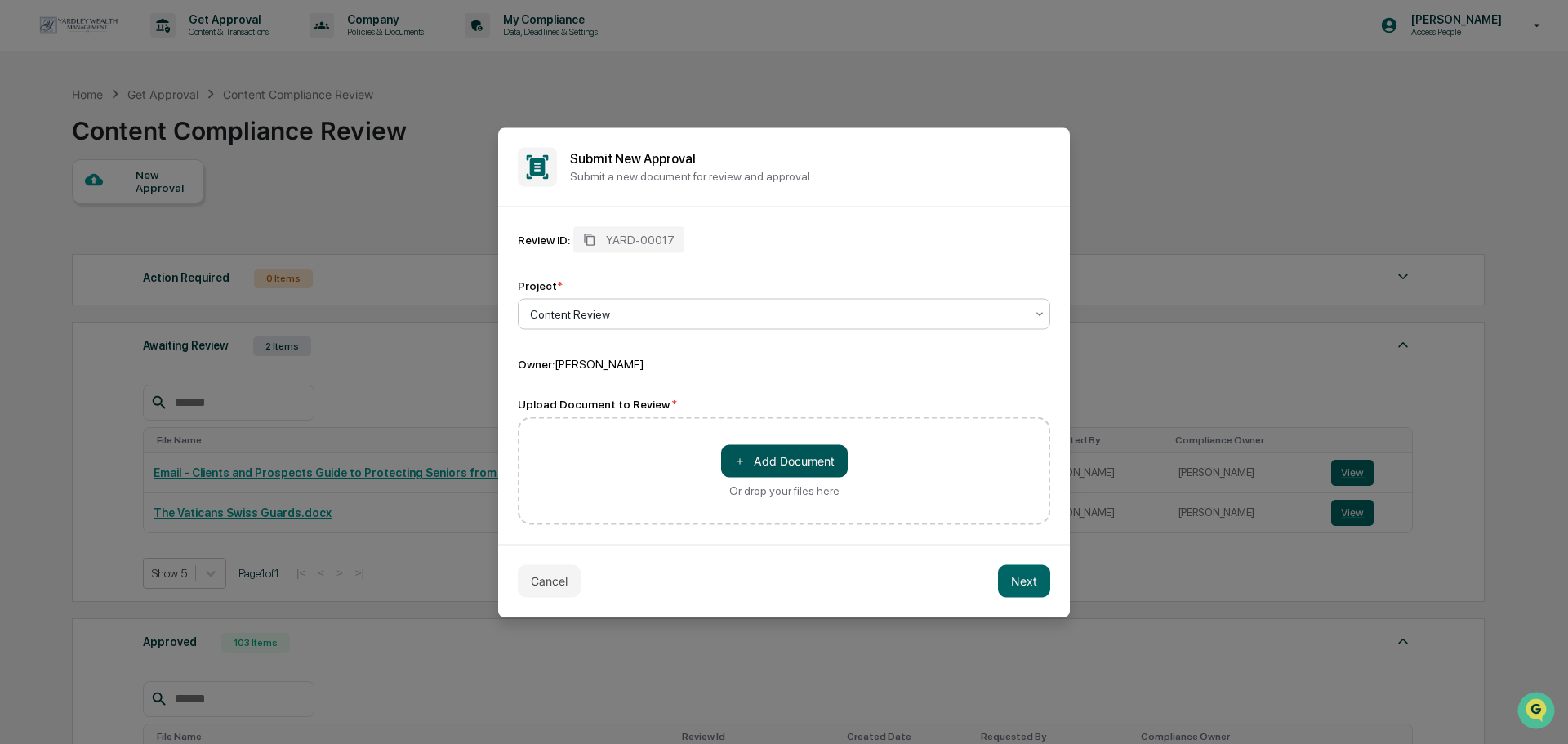
click at [794, 468] on button "＋ Add Document" at bounding box center [785, 461] width 127 height 33
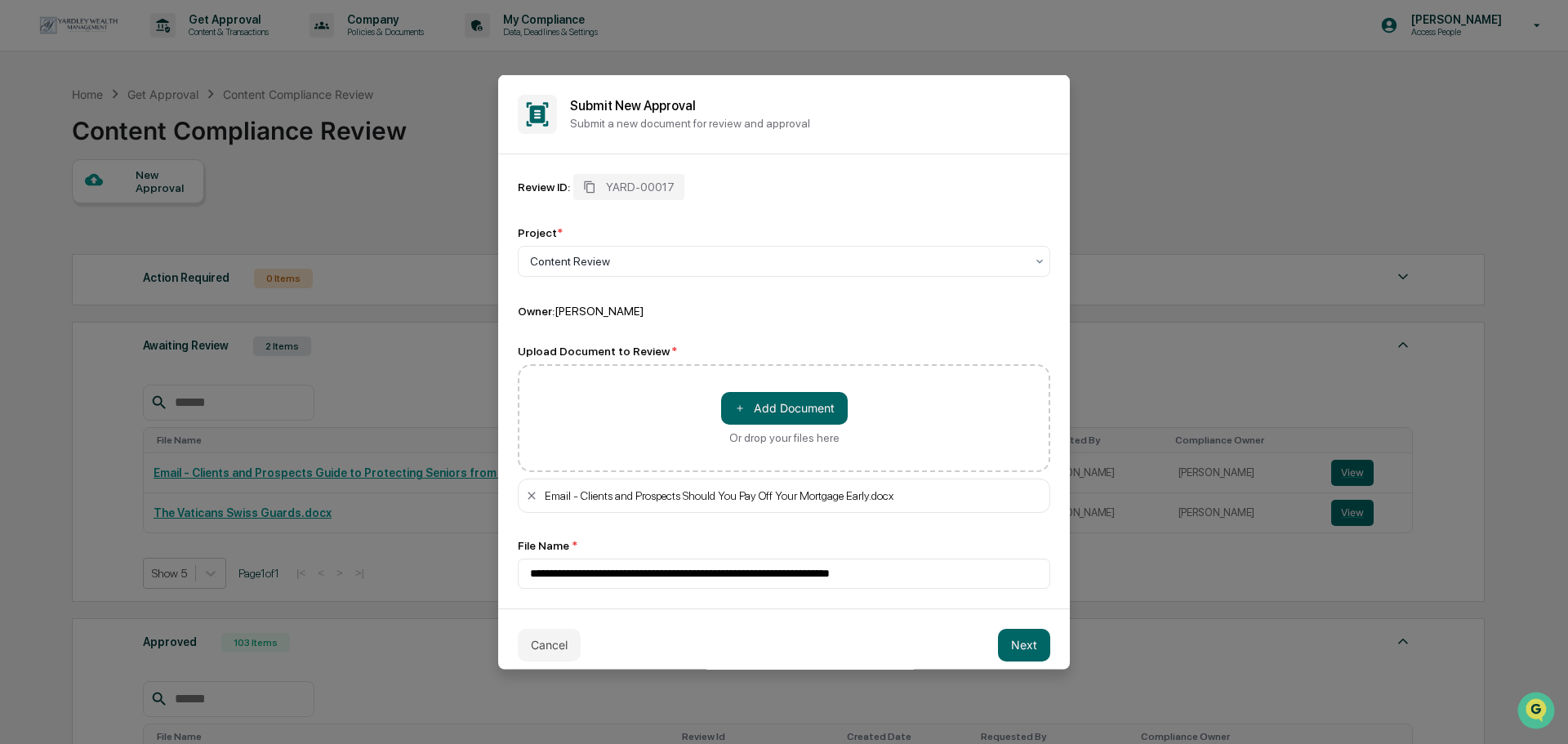
click at [1030, 640] on button "Next" at bounding box center [1024, 644] width 53 height 33
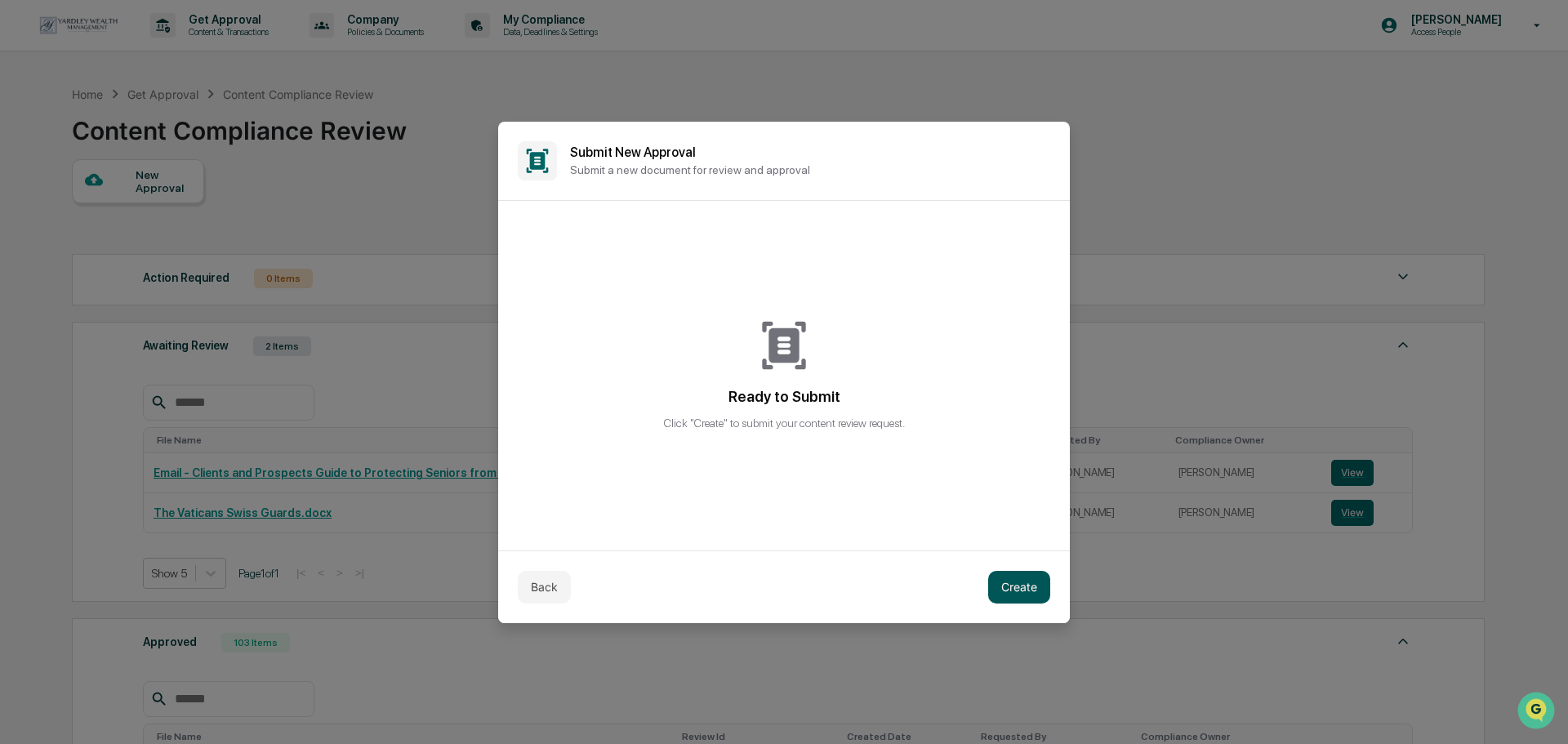
click at [1008, 589] on button "Create" at bounding box center [1020, 587] width 63 height 33
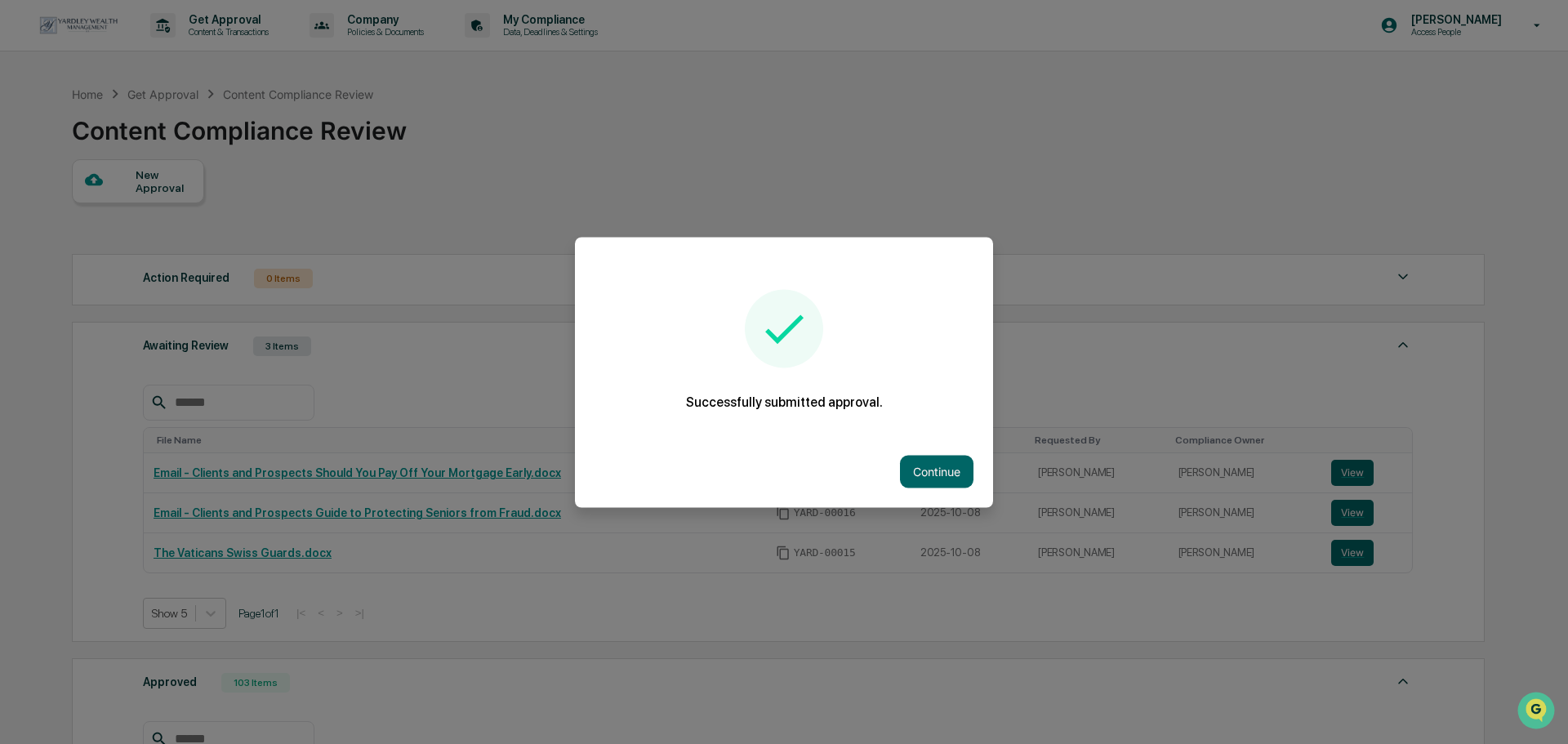
click at [920, 484] on div "Continue" at bounding box center [784, 471] width 418 height 71
click at [918, 468] on button "Continue" at bounding box center [937, 471] width 73 height 33
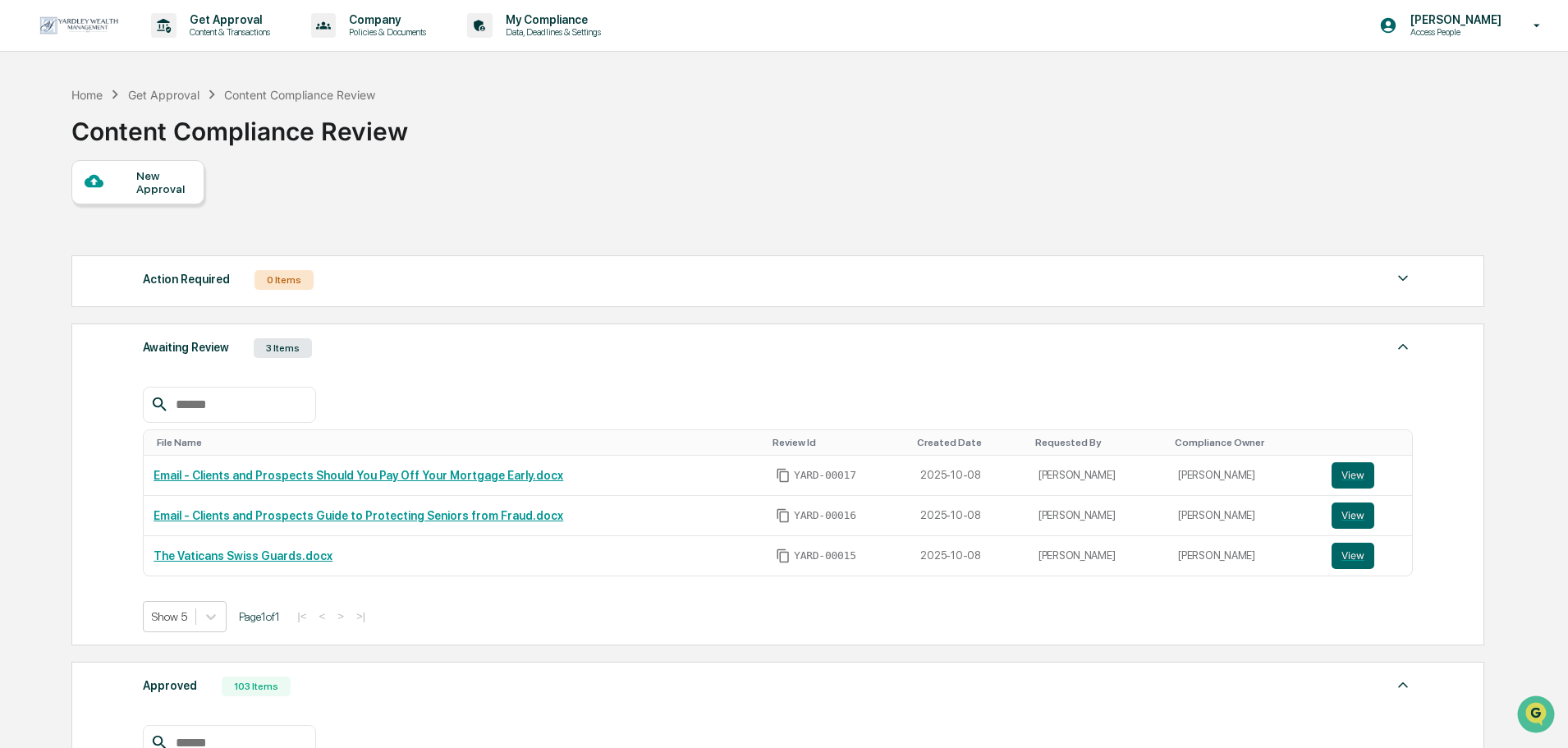
click at [168, 178] on div "New Approval" at bounding box center [163, 181] width 55 height 26
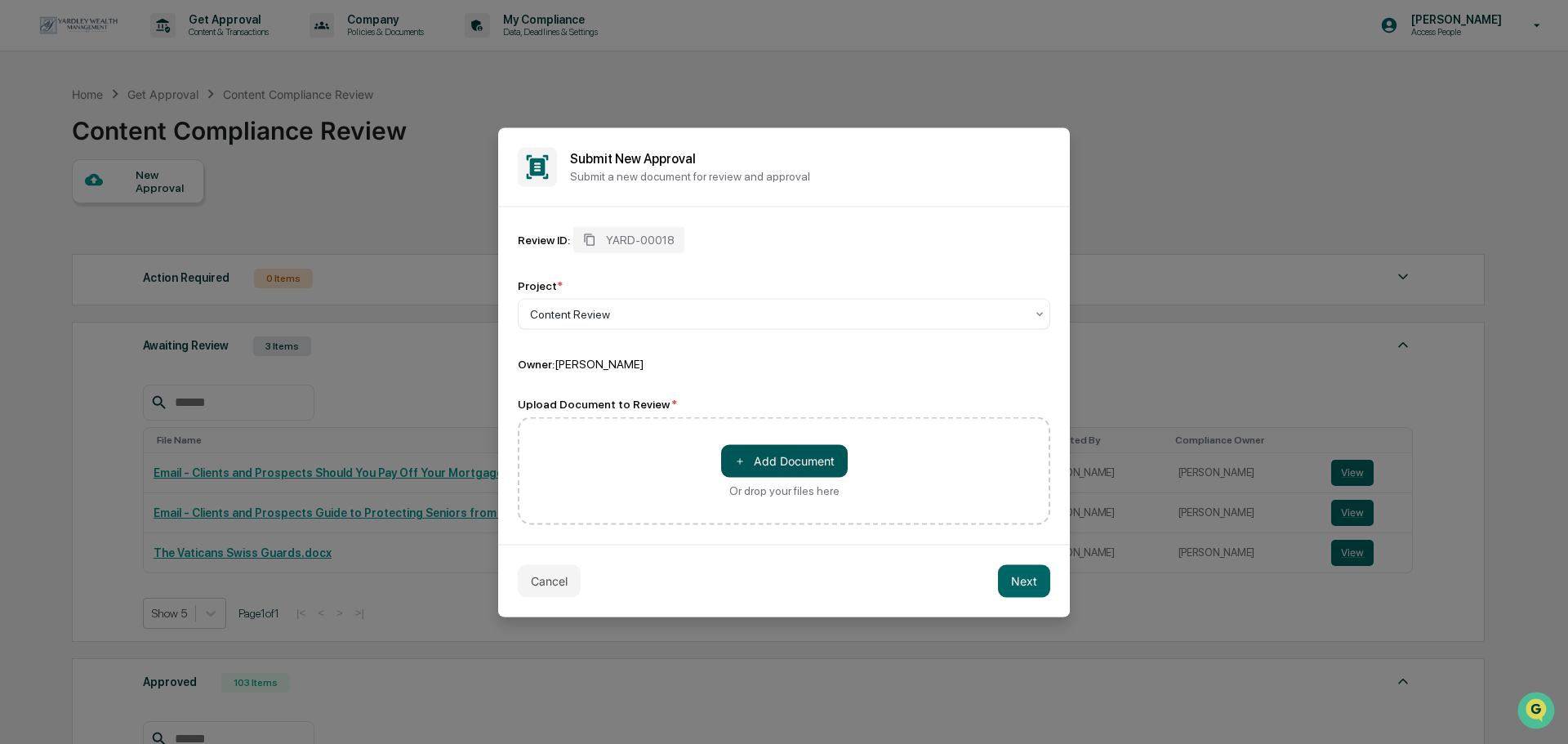
click at [787, 475] on button "＋ Add Document" at bounding box center [785, 461] width 127 height 33
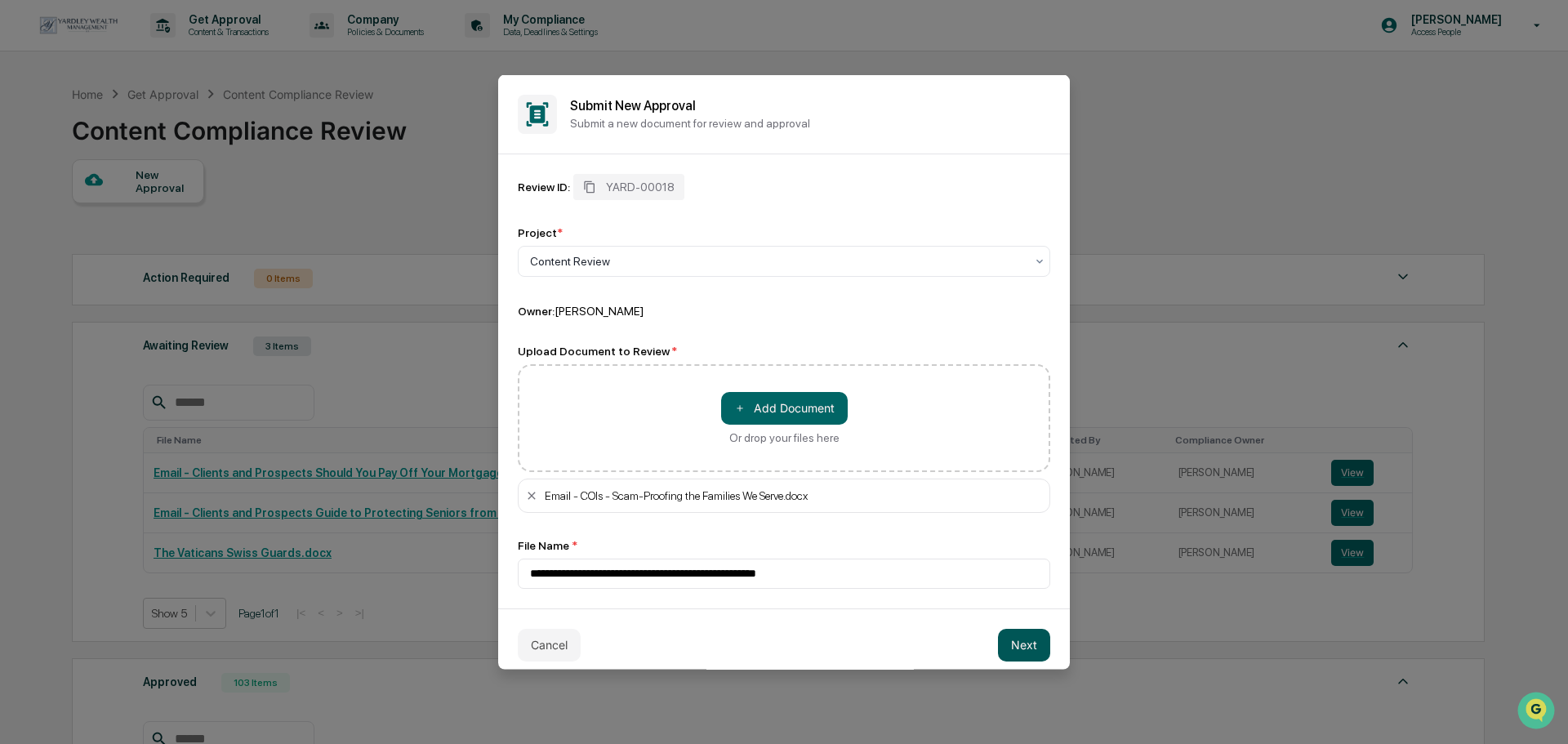
click at [1008, 631] on button "Next" at bounding box center [1024, 644] width 53 height 33
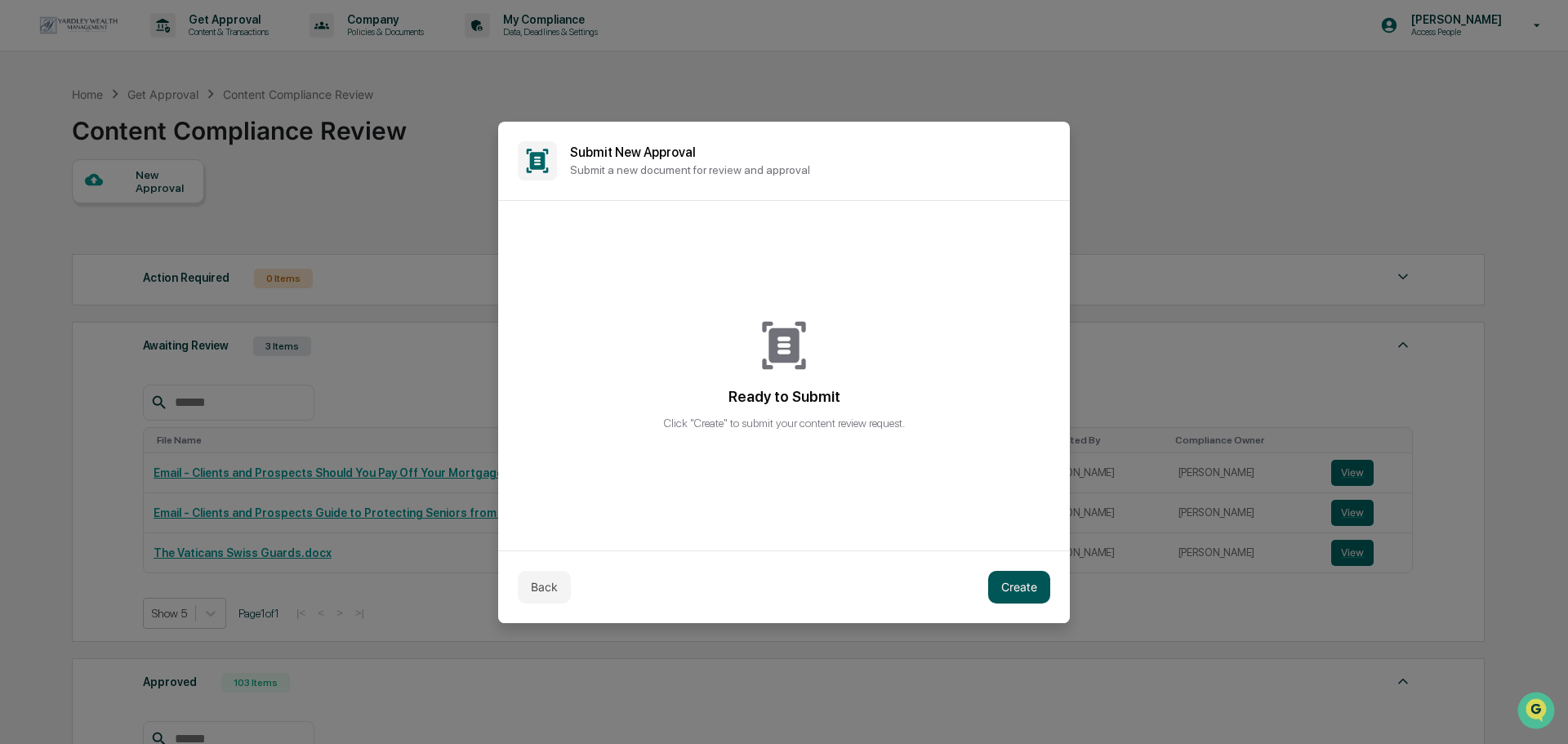
click at [1022, 589] on button "Create" at bounding box center [1020, 587] width 63 height 33
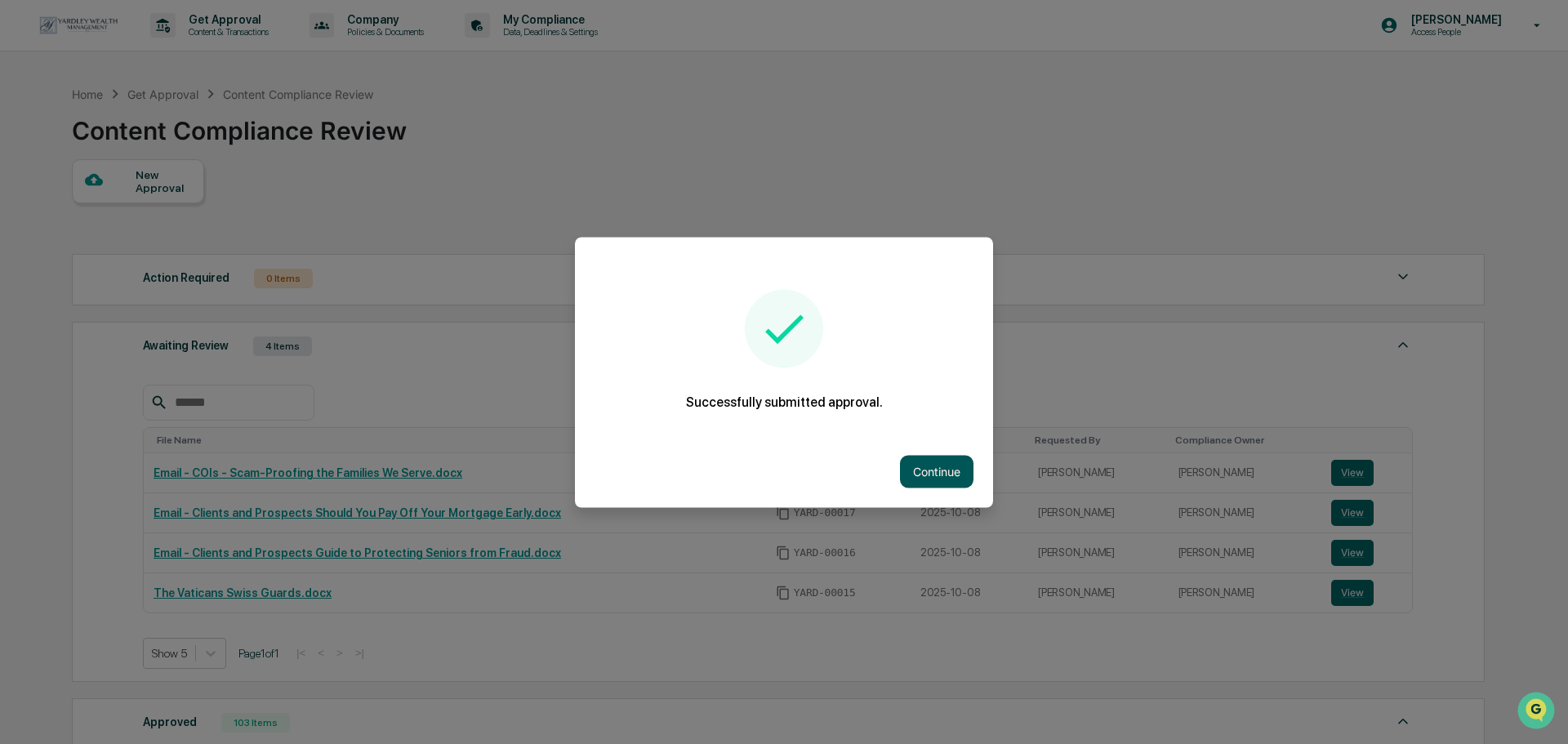
click at [923, 465] on button "Continue" at bounding box center [937, 471] width 73 height 33
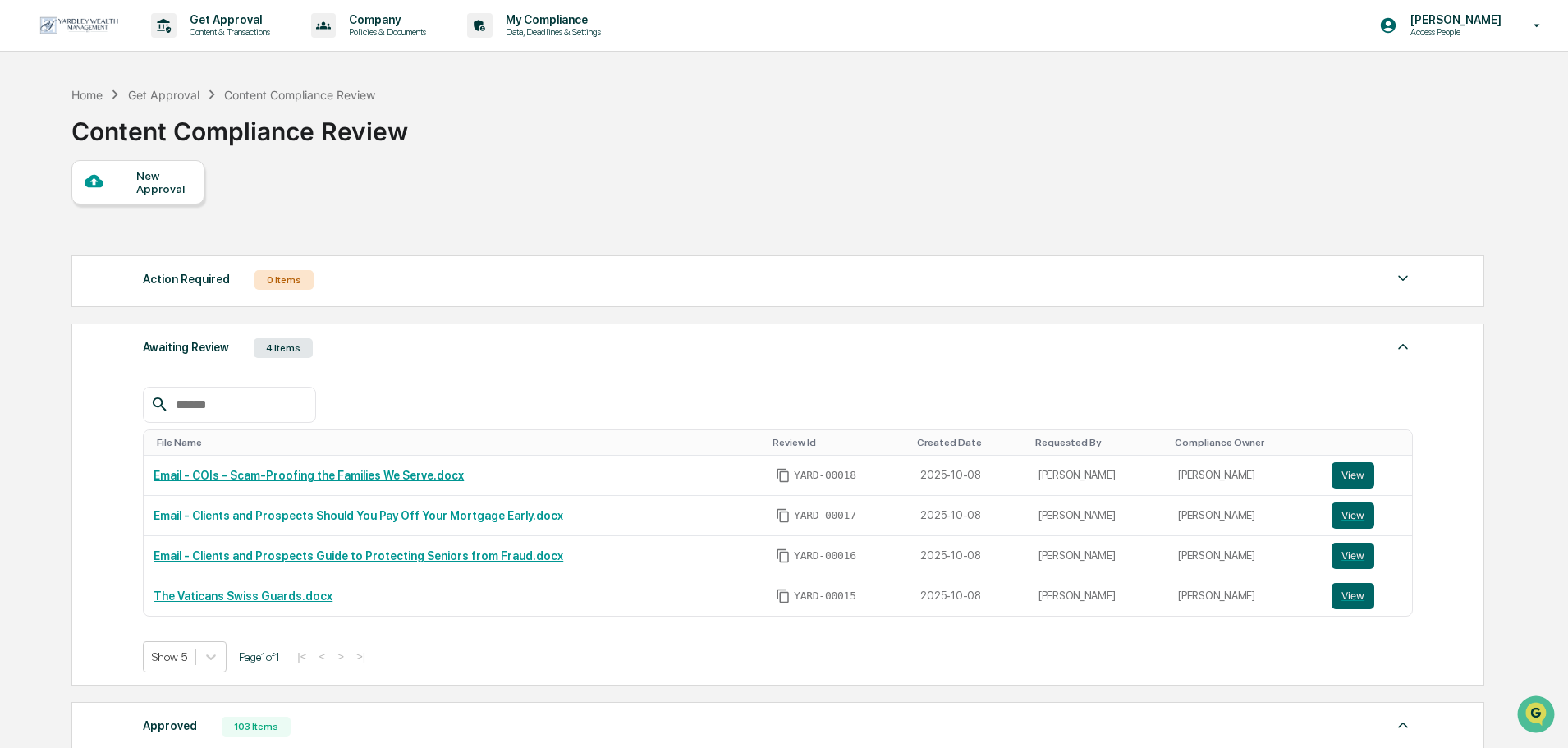
click at [179, 172] on div "New Approval" at bounding box center [163, 181] width 55 height 26
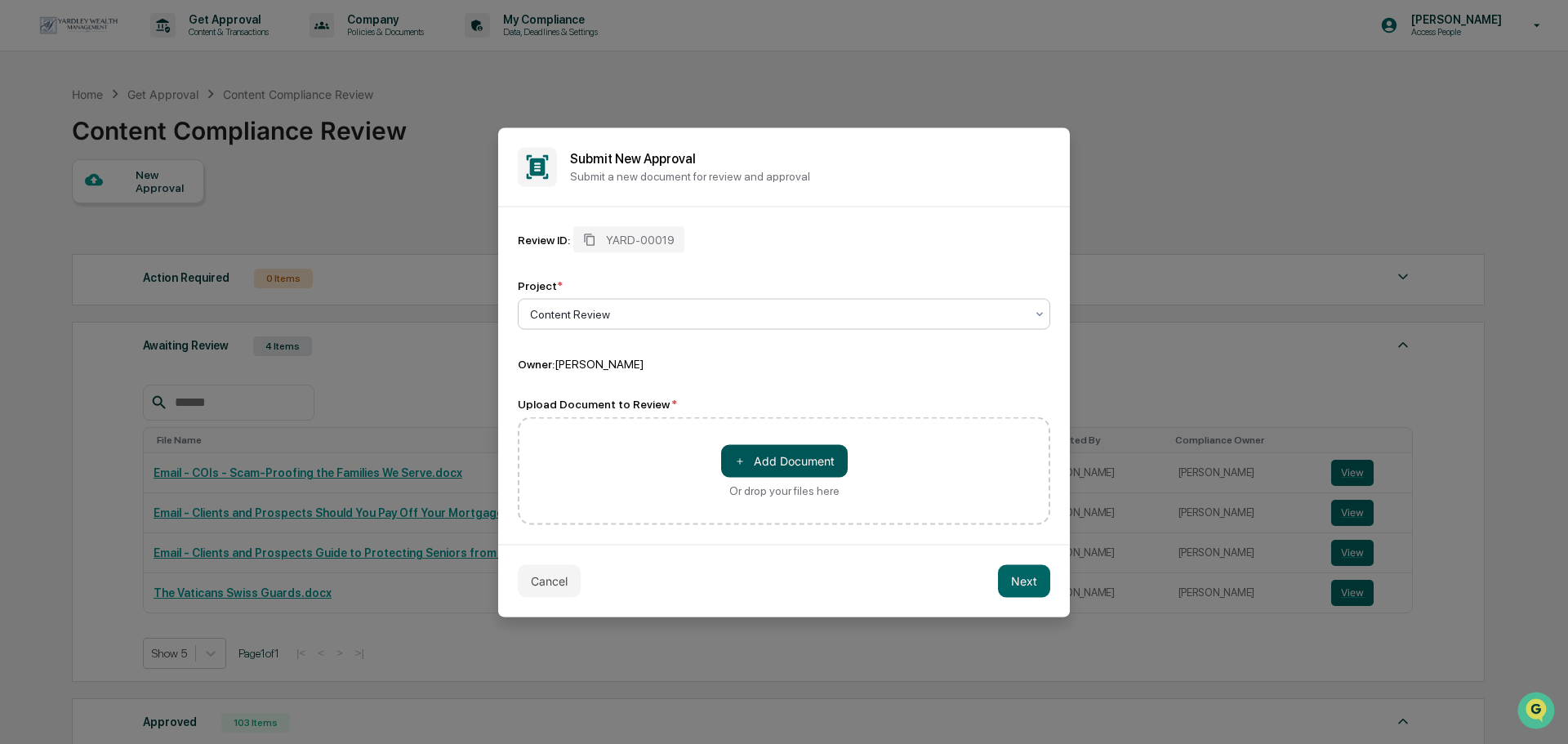
click at [766, 464] on button "＋ Add Document" at bounding box center [785, 461] width 127 height 33
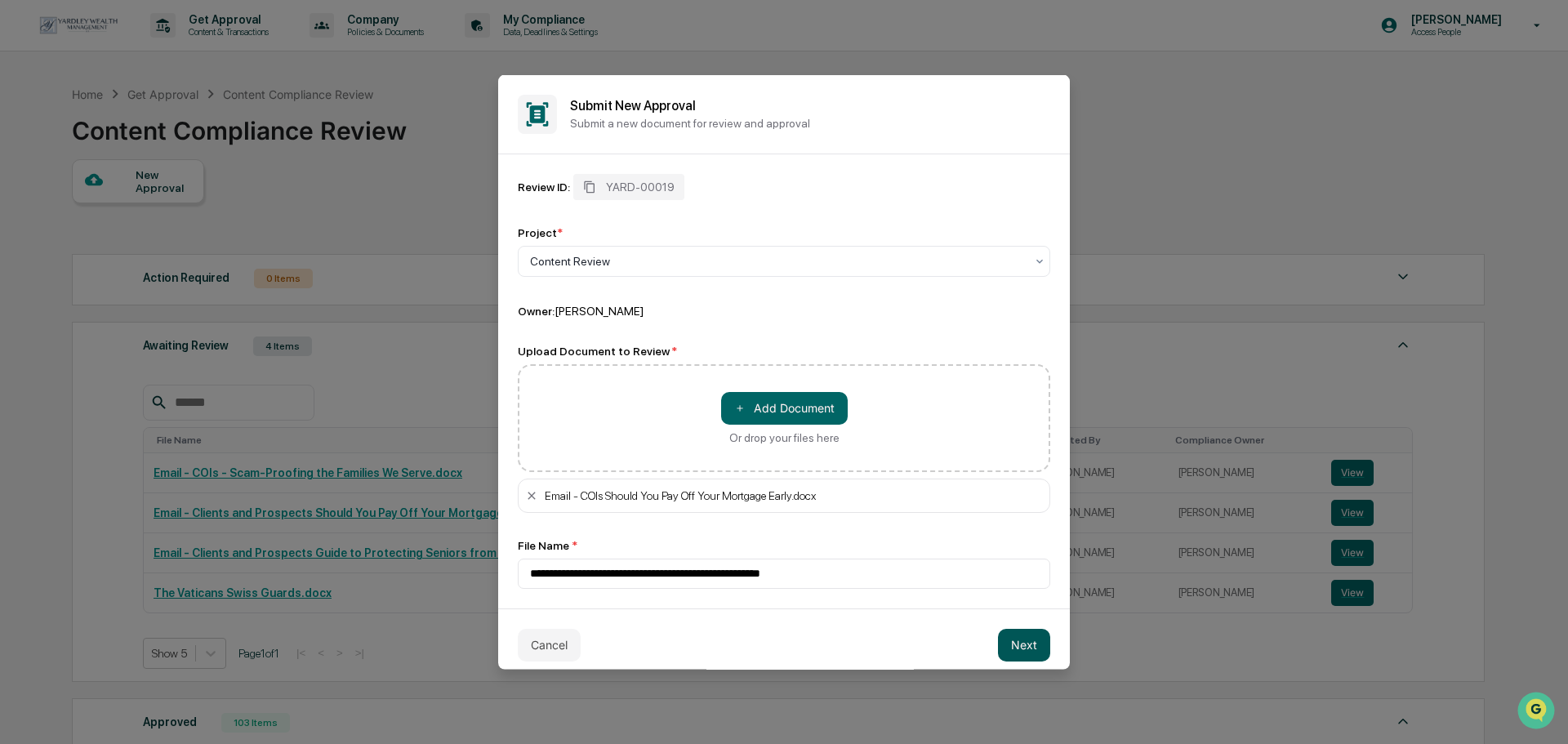
click at [1013, 644] on button "Next" at bounding box center [1024, 644] width 53 height 33
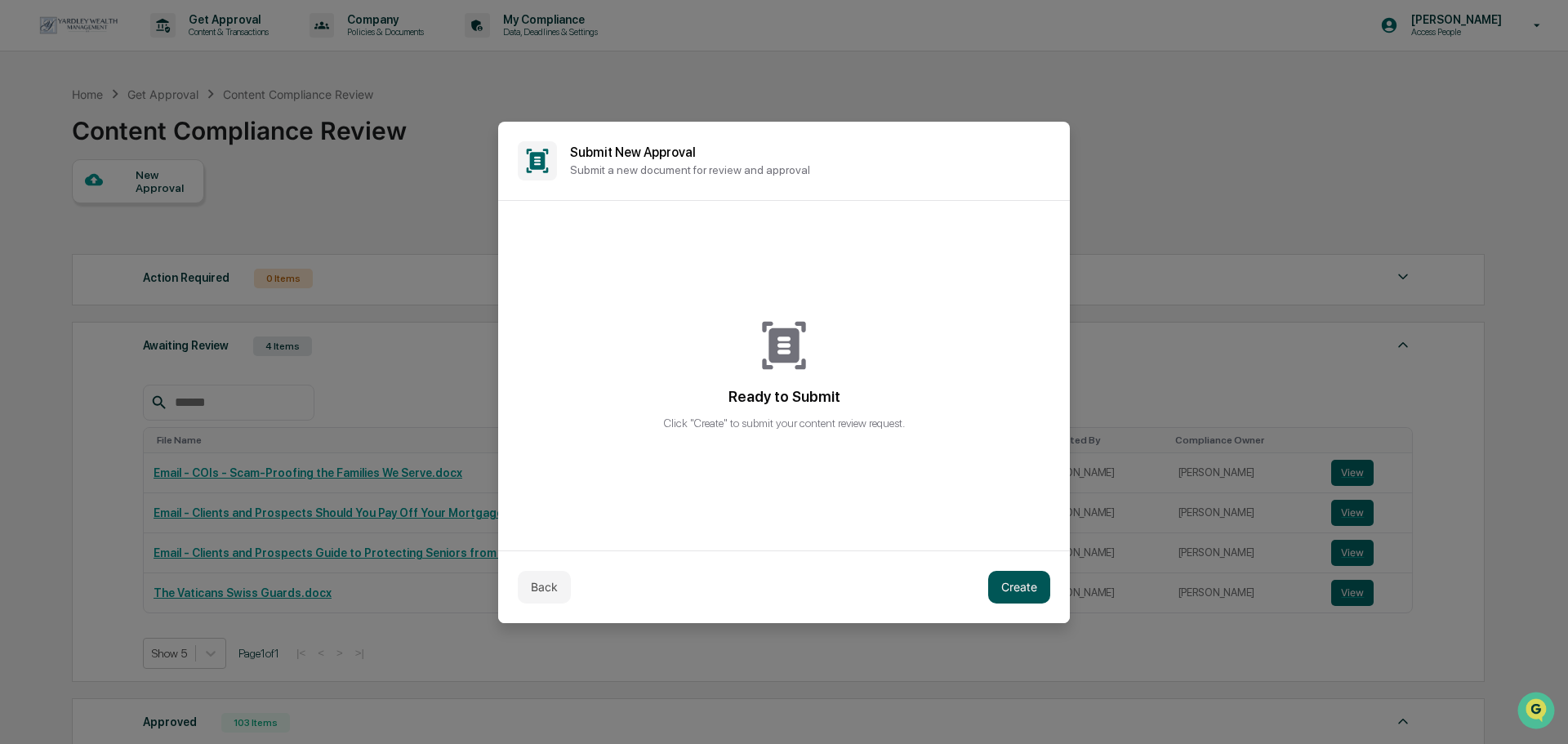
click at [1030, 582] on button "Create" at bounding box center [1020, 587] width 63 height 33
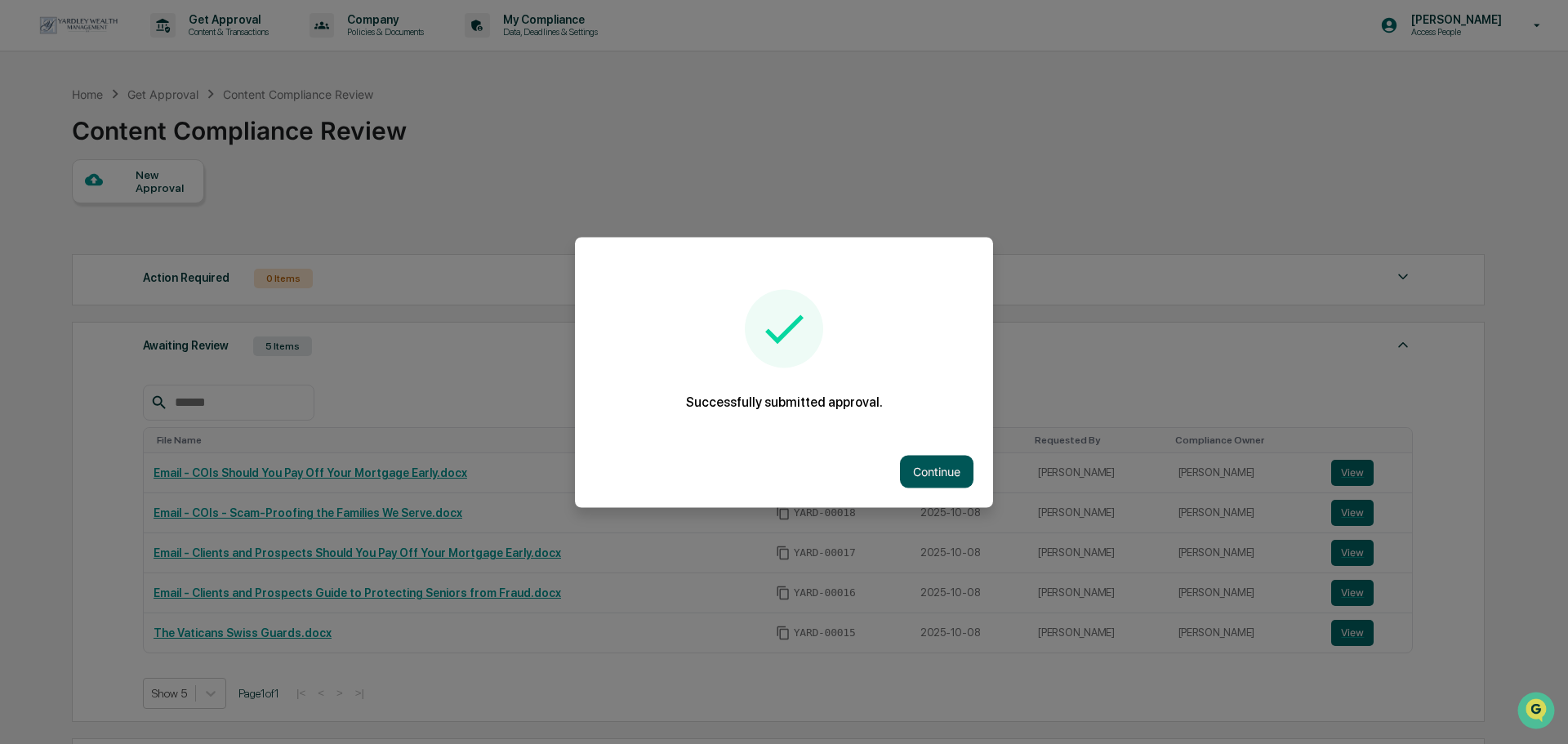
click at [950, 472] on button "Continue" at bounding box center [937, 471] width 73 height 33
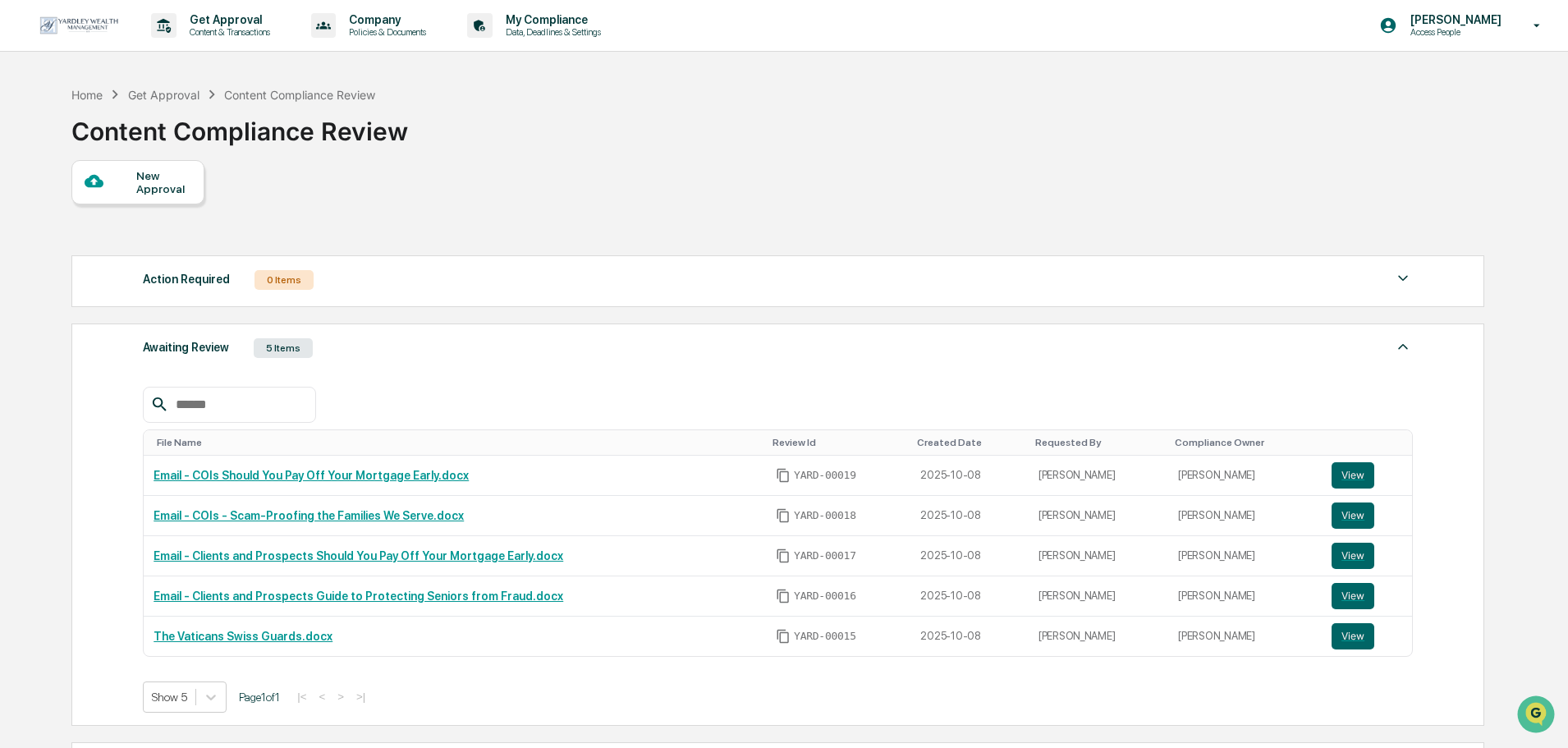
click at [178, 176] on div "New Approval" at bounding box center [163, 181] width 55 height 26
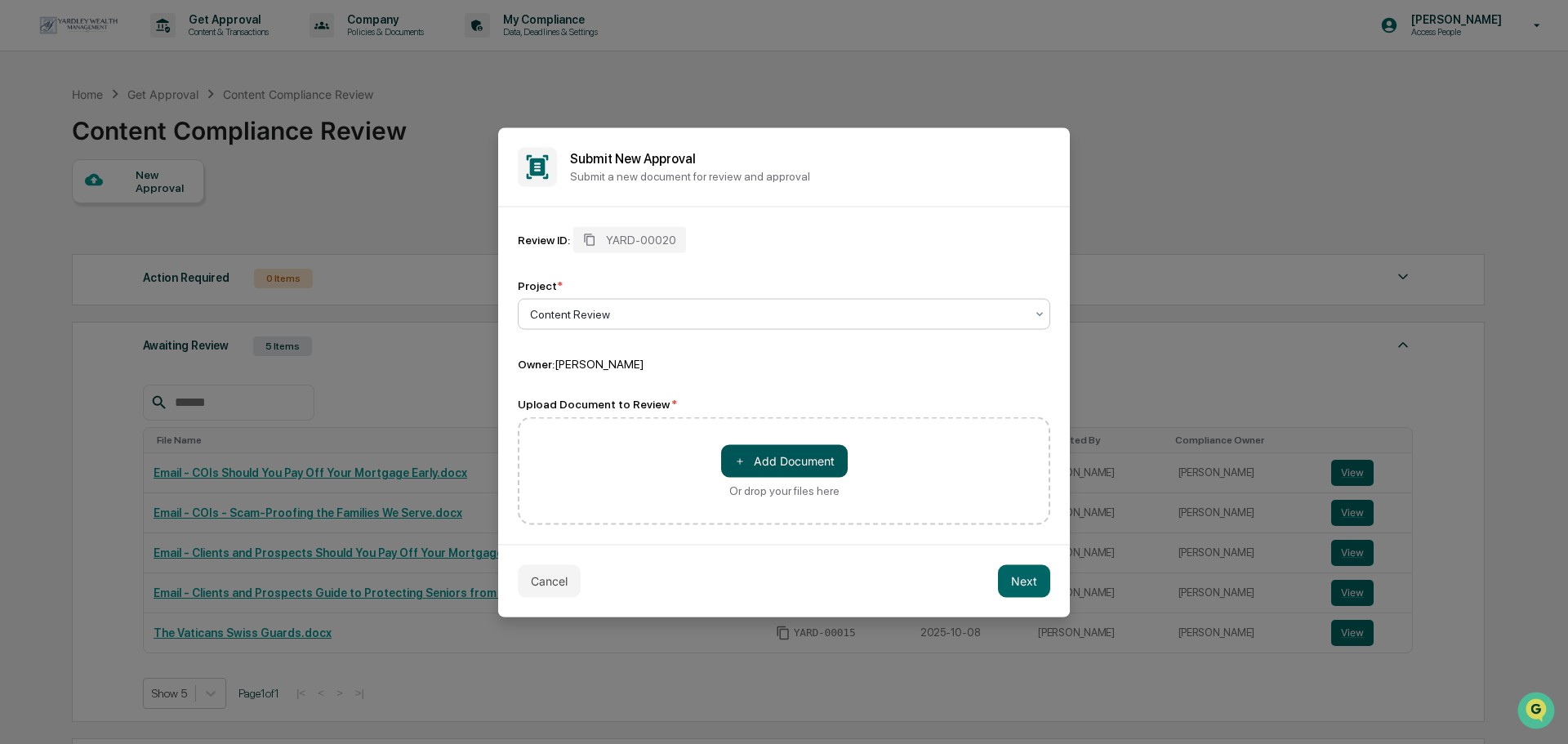
click at [808, 469] on button "＋ Add Document" at bounding box center [785, 461] width 127 height 33
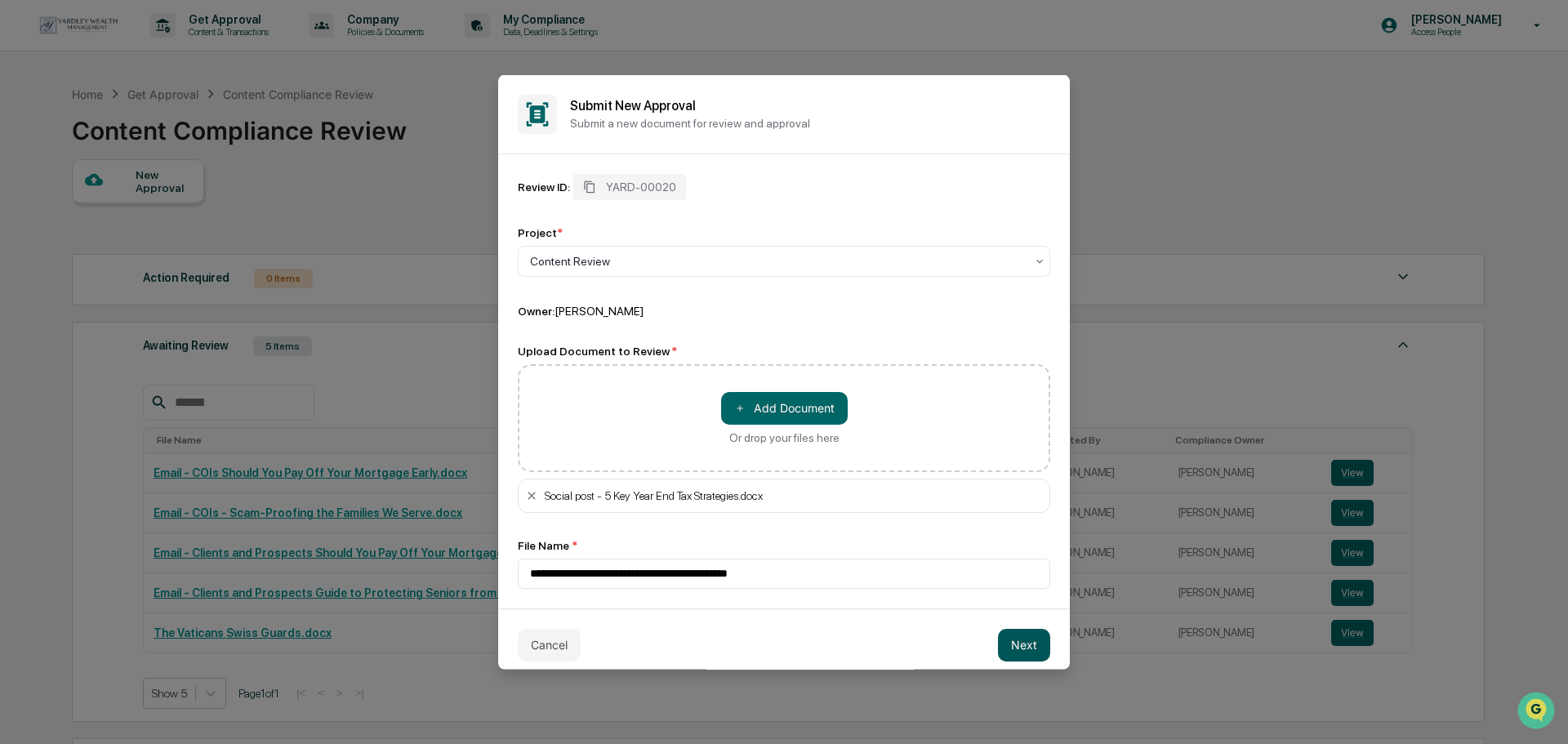
click at [1001, 645] on button "Next" at bounding box center [1024, 644] width 53 height 33
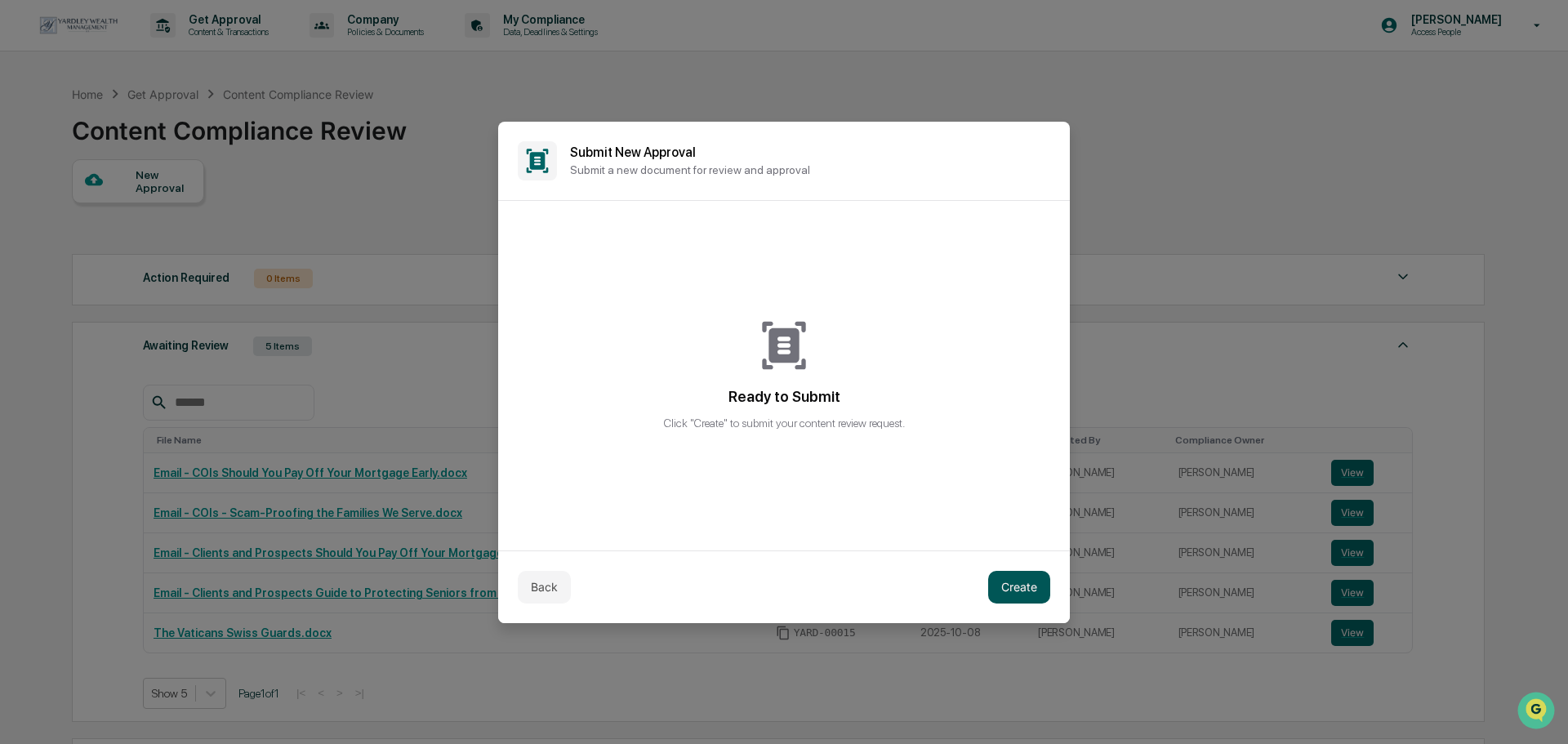
click at [1011, 592] on button "Create" at bounding box center [1020, 587] width 63 height 33
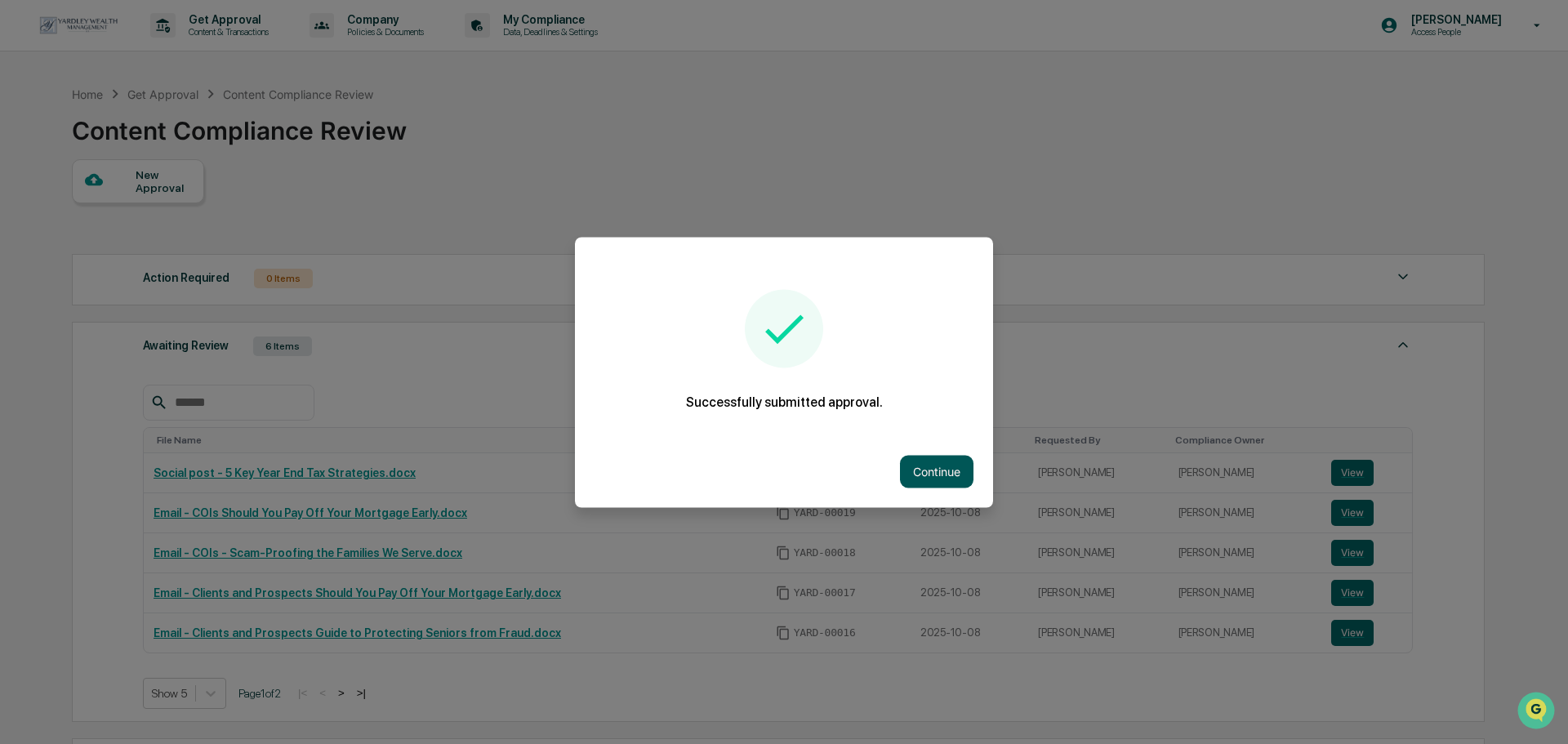
click at [913, 473] on button "Continue" at bounding box center [937, 471] width 73 height 33
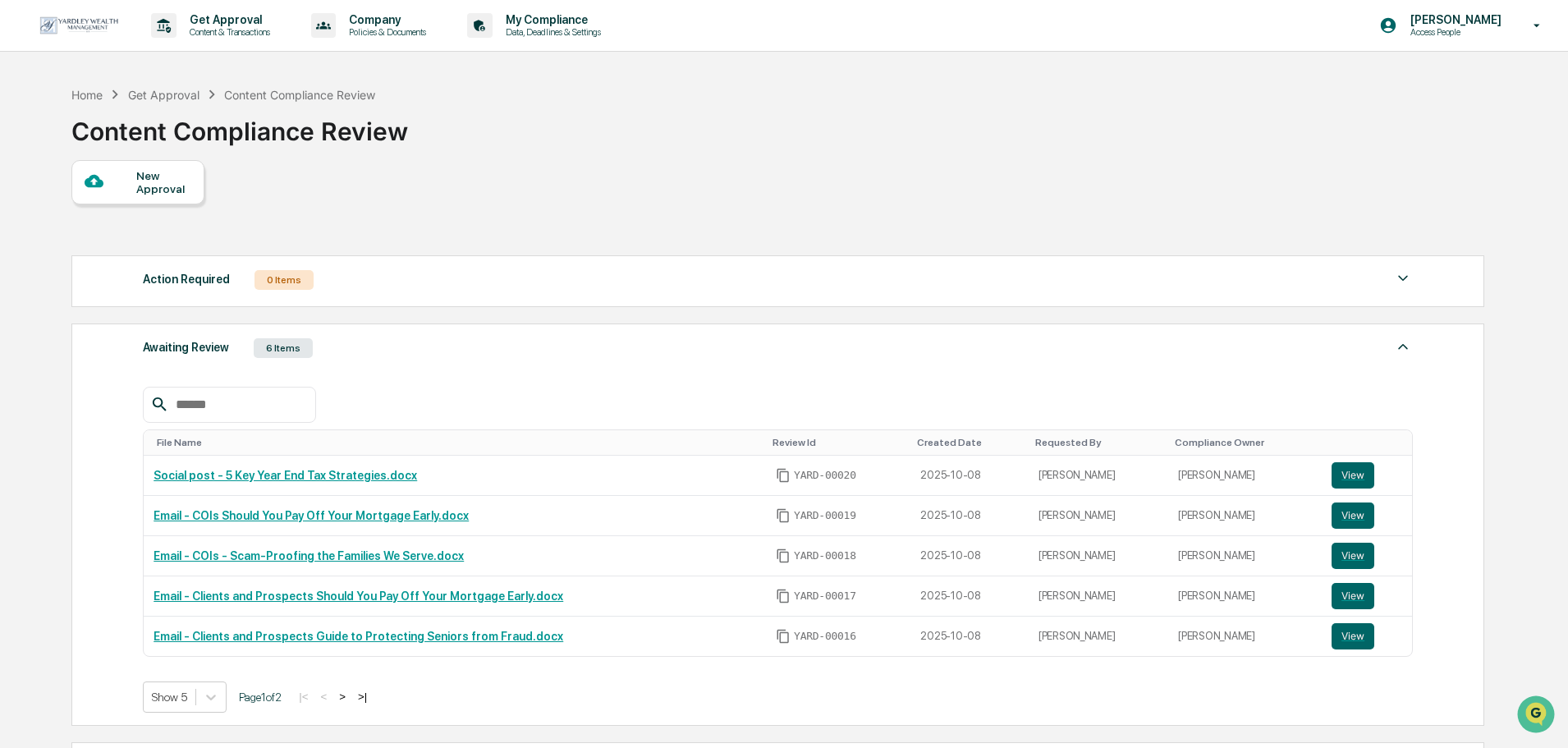
click at [125, 188] on div at bounding box center [110, 181] width 52 height 21
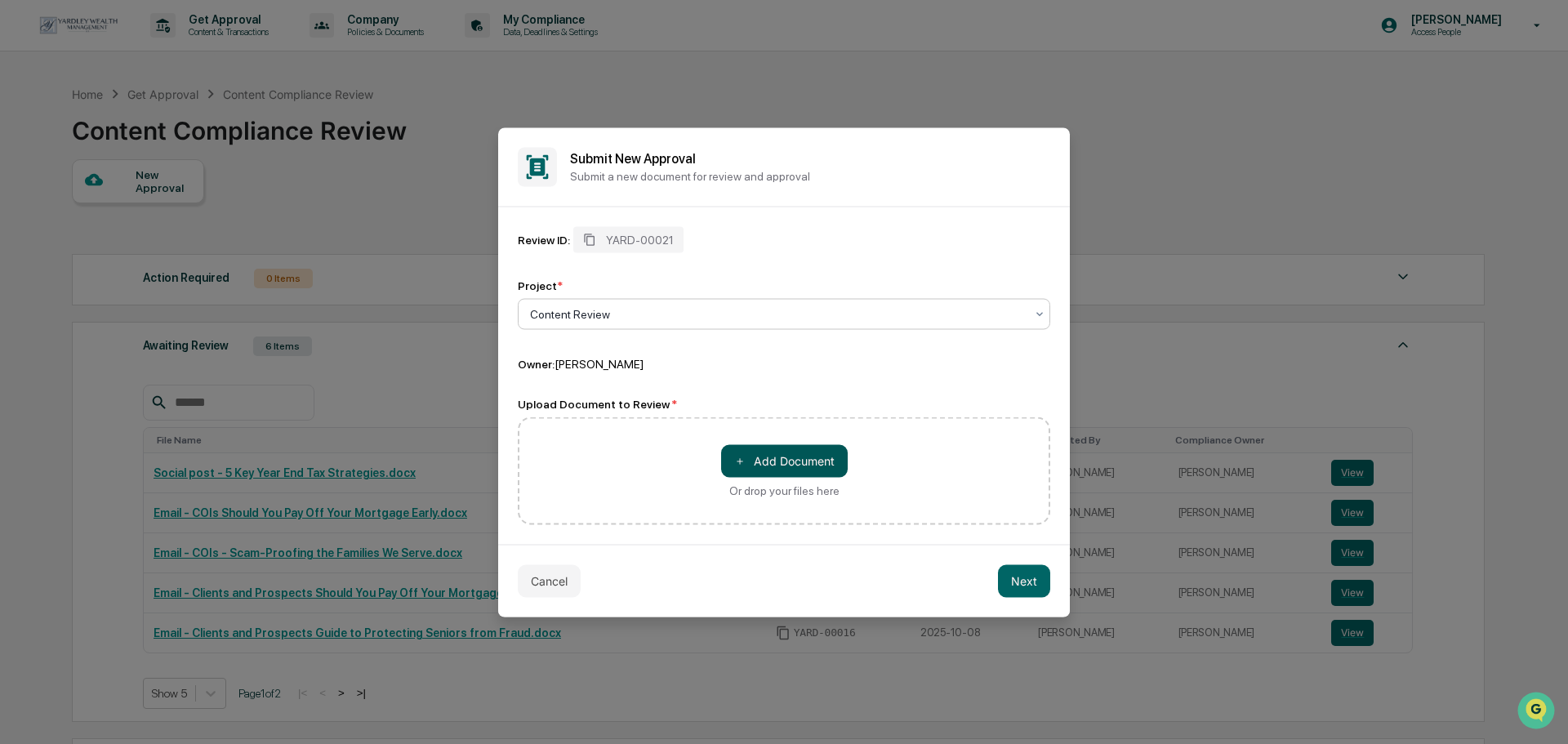
click at [745, 460] on span "＋" at bounding box center [739, 461] width 12 height 15
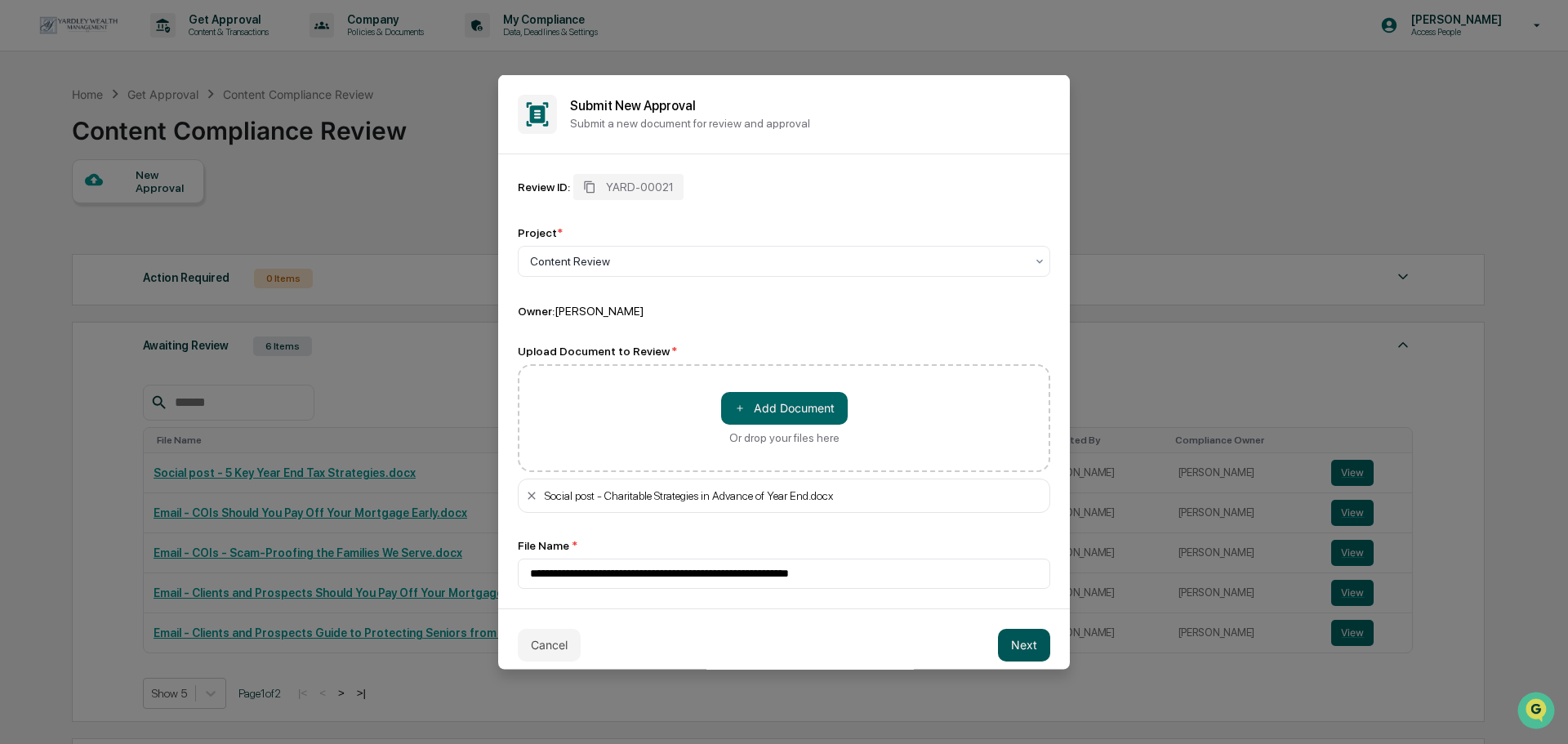
click at [1019, 650] on button "Next" at bounding box center [1024, 644] width 53 height 33
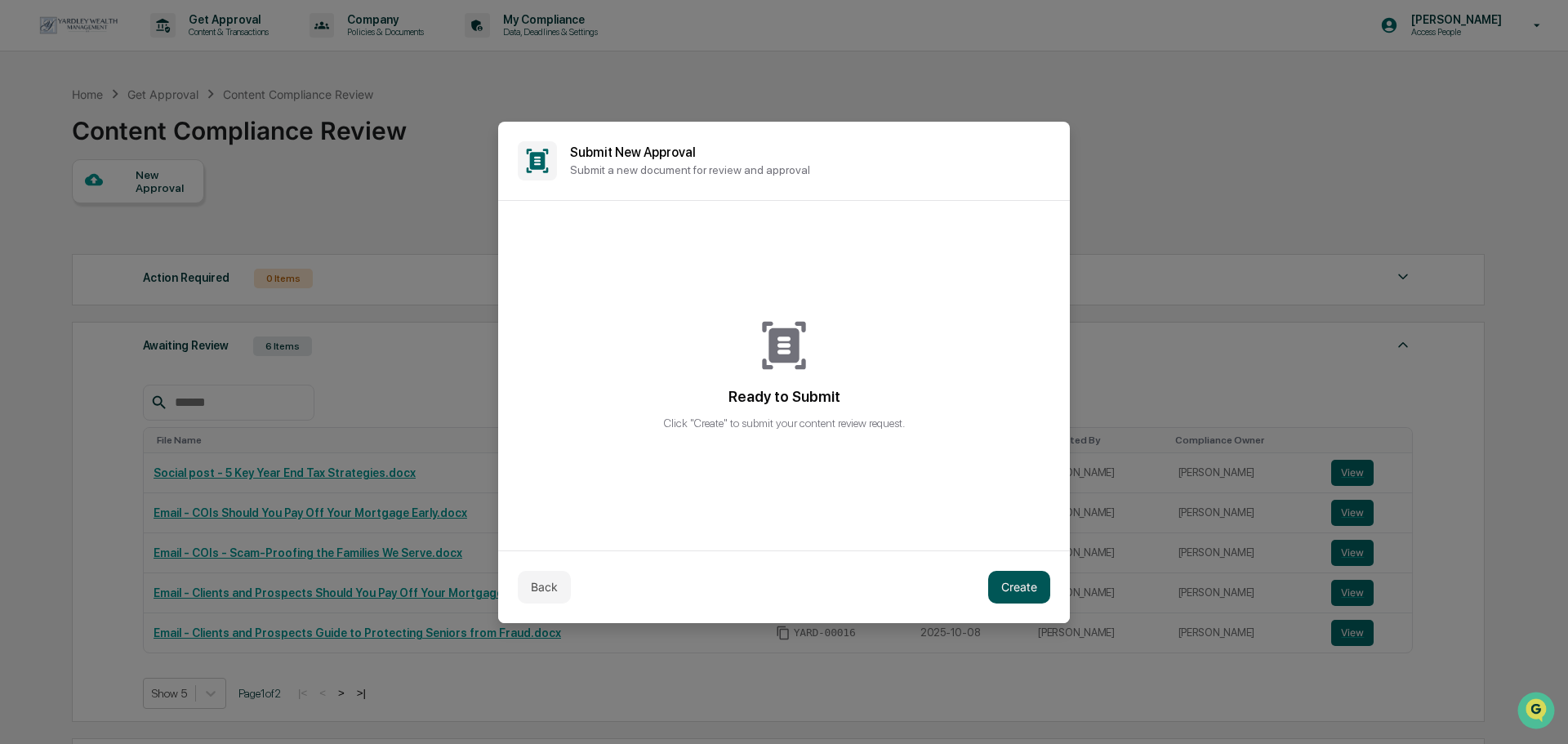
click at [1038, 586] on button "Create" at bounding box center [1020, 587] width 63 height 33
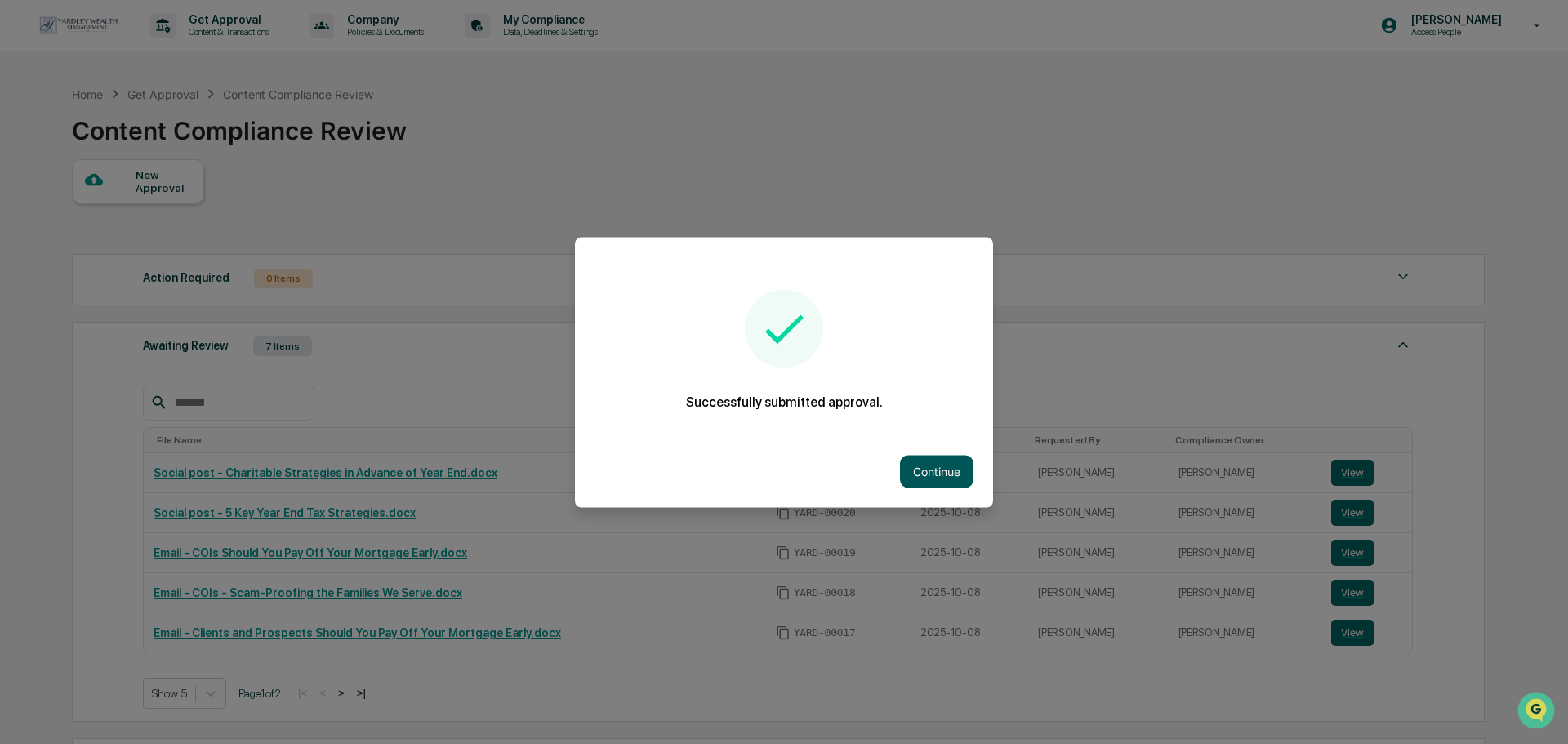
click at [938, 466] on button "Continue" at bounding box center [937, 471] width 73 height 33
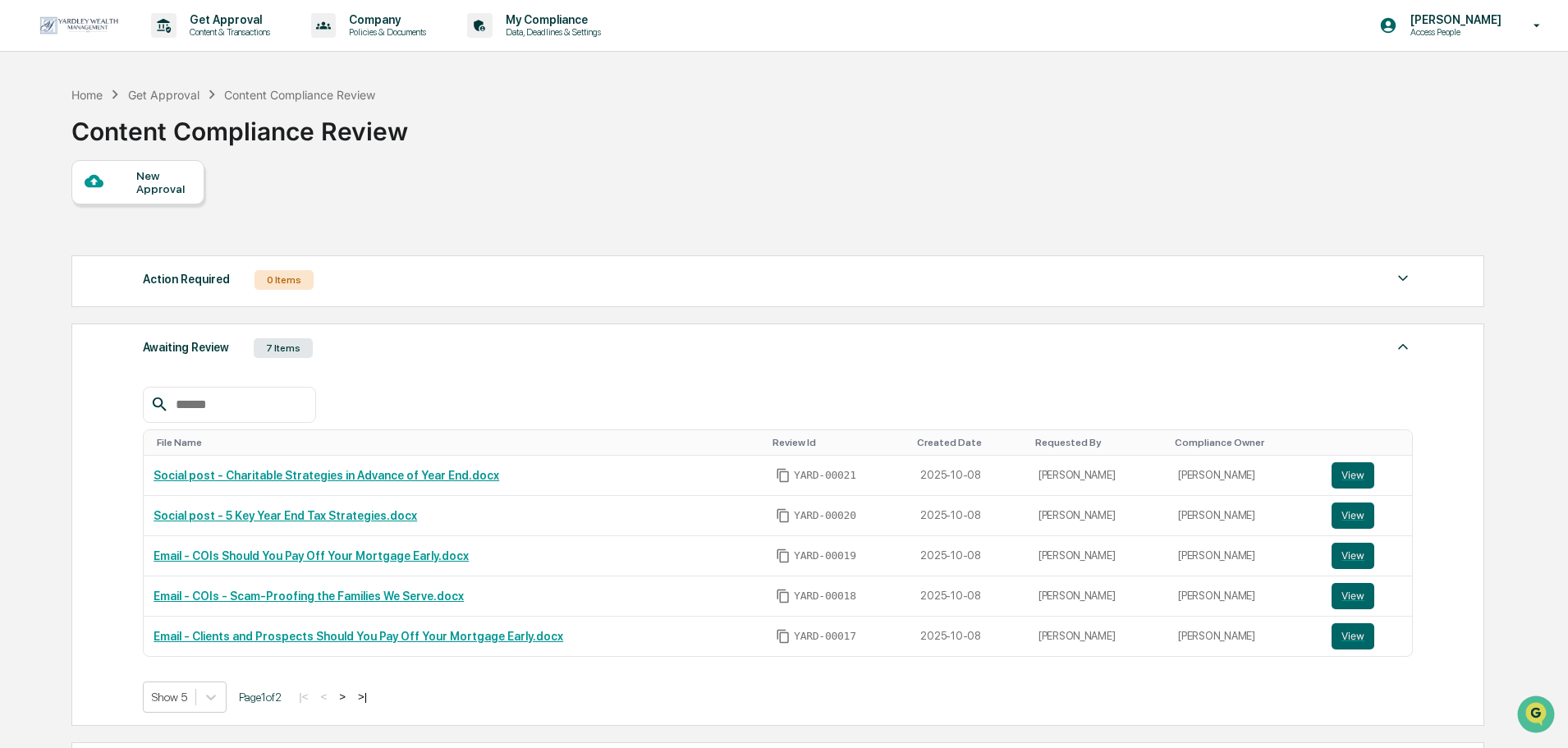
click at [180, 182] on div "New Approval" at bounding box center [163, 181] width 55 height 26
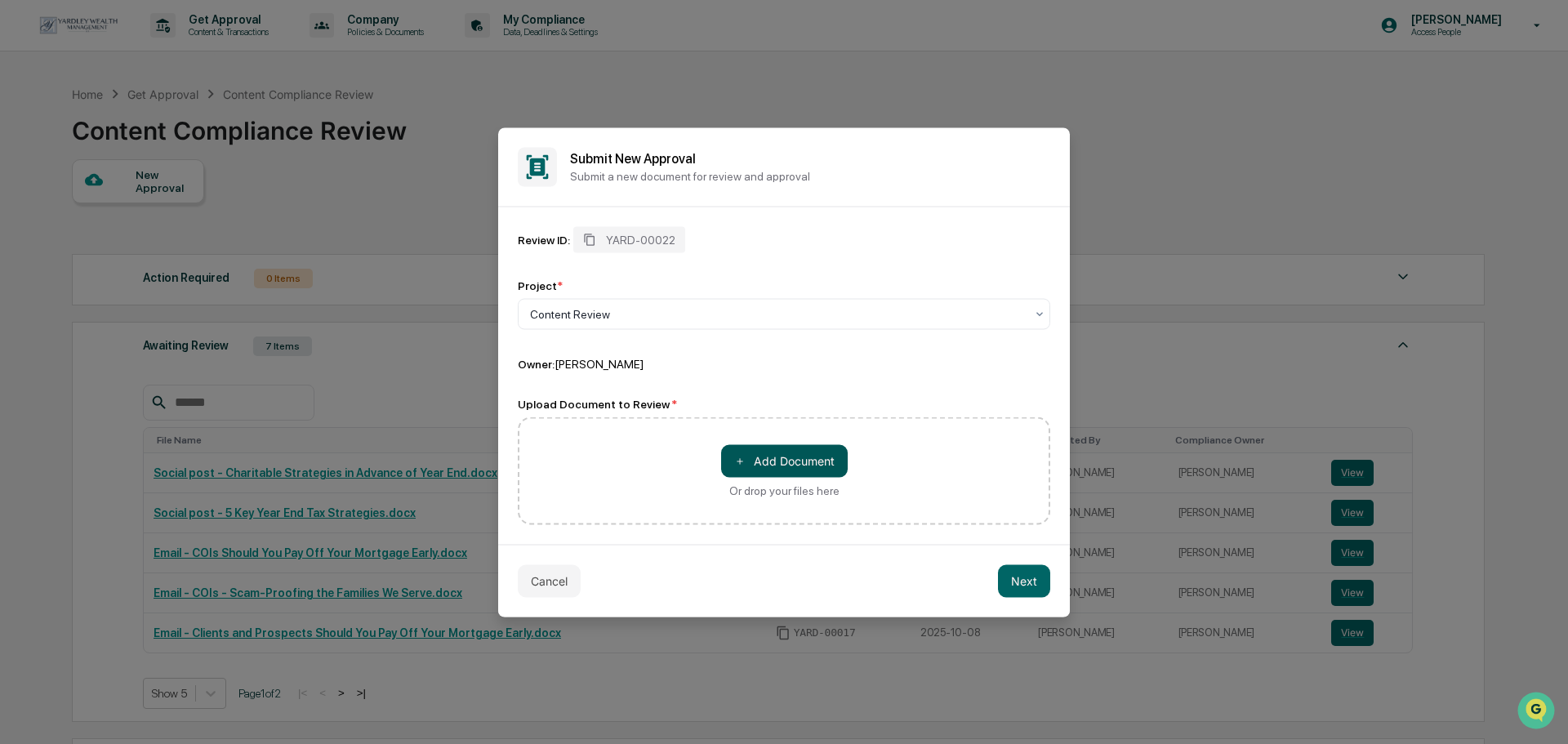
click at [785, 465] on button "＋ Add Document" at bounding box center [785, 461] width 127 height 33
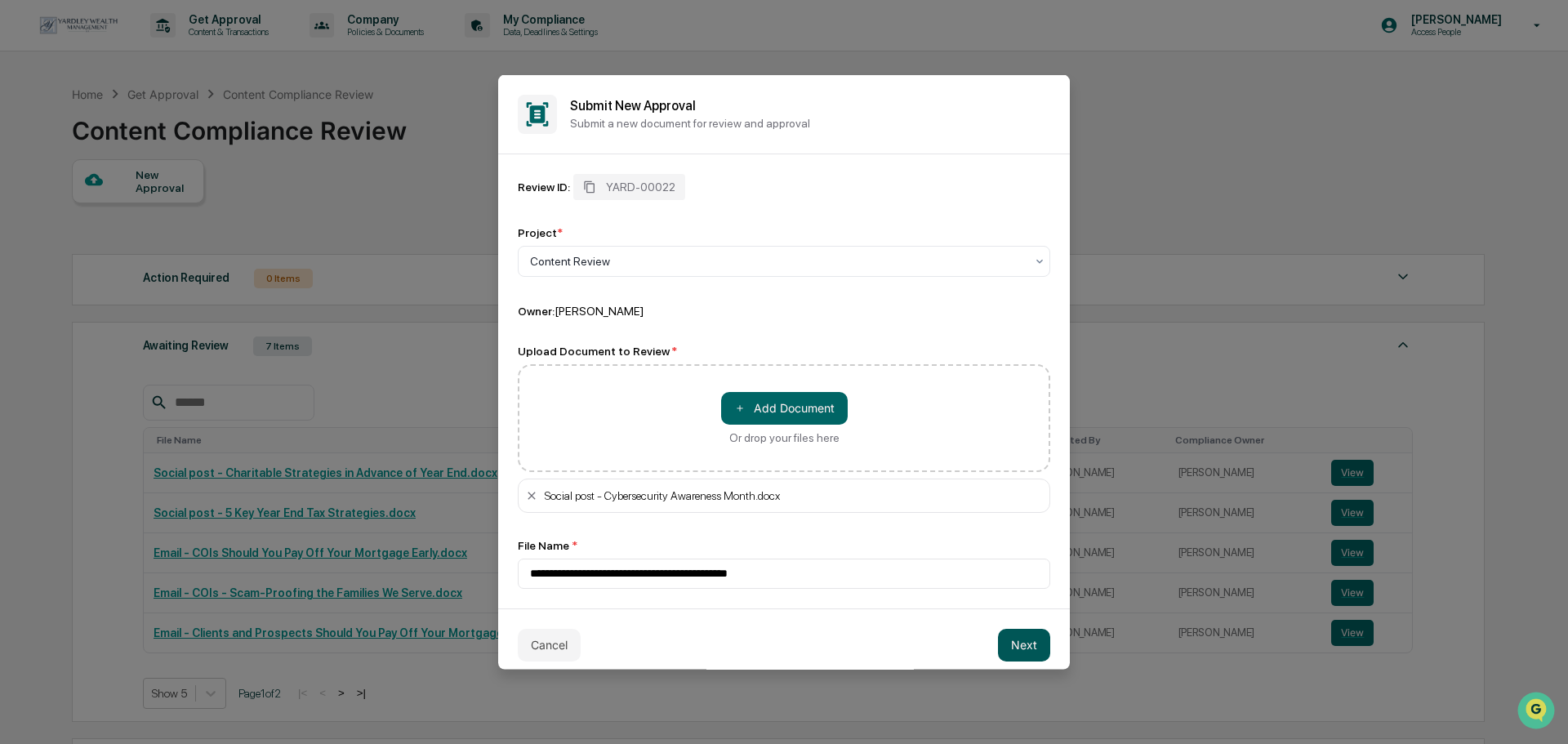
click at [998, 642] on button "Next" at bounding box center [1024, 644] width 53 height 33
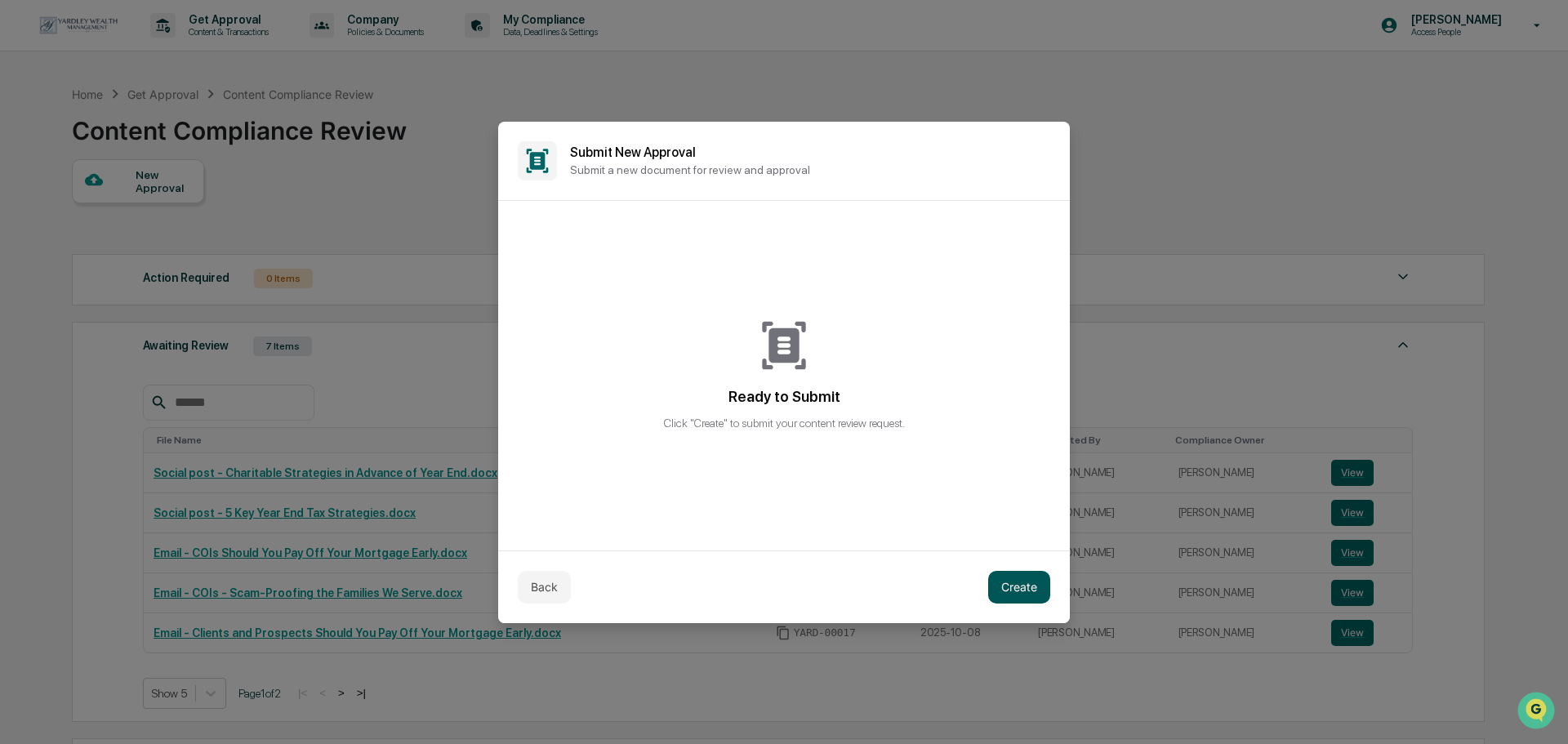
click at [1014, 581] on button "Create" at bounding box center [1020, 587] width 63 height 33
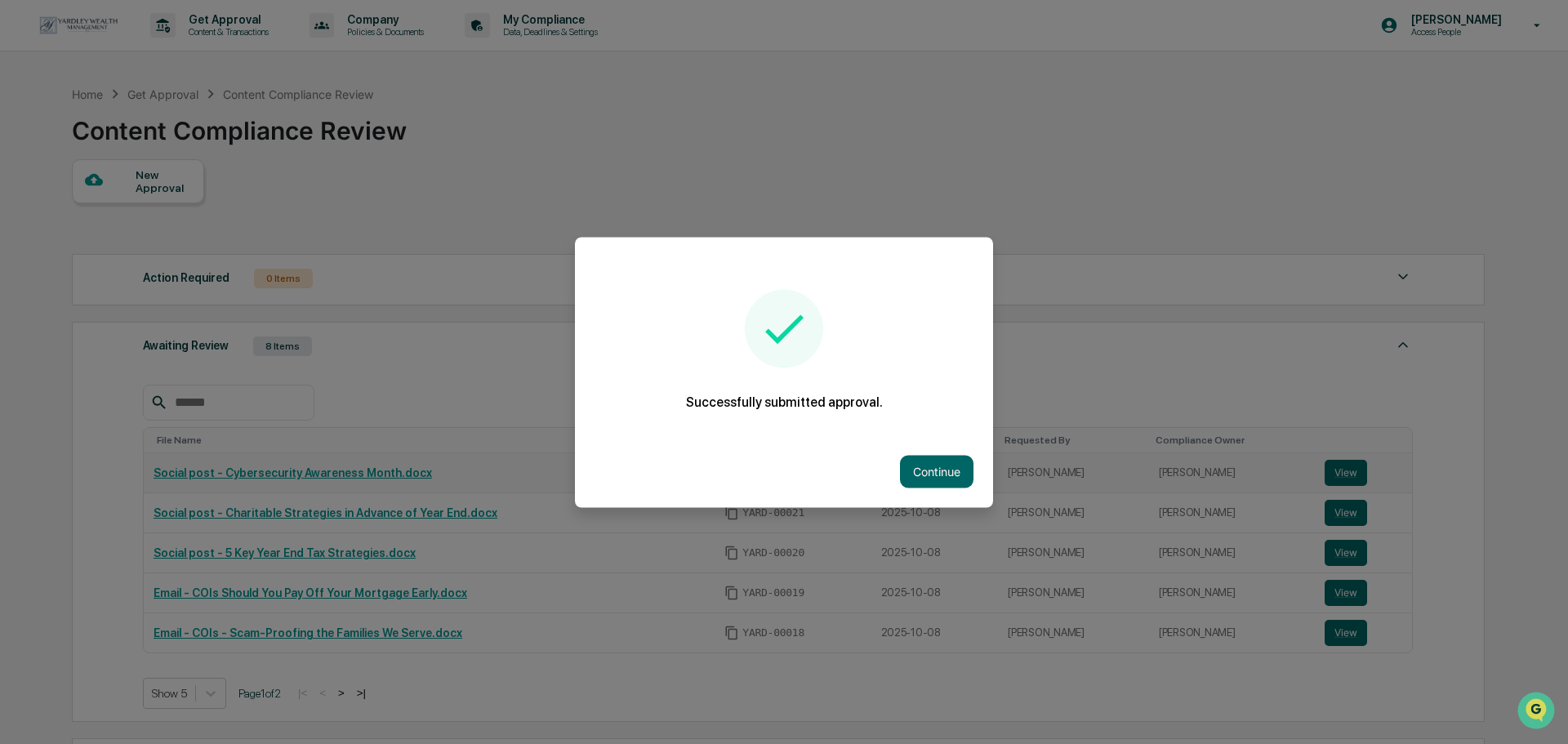
click at [931, 457] on button "Continue" at bounding box center [937, 471] width 73 height 33
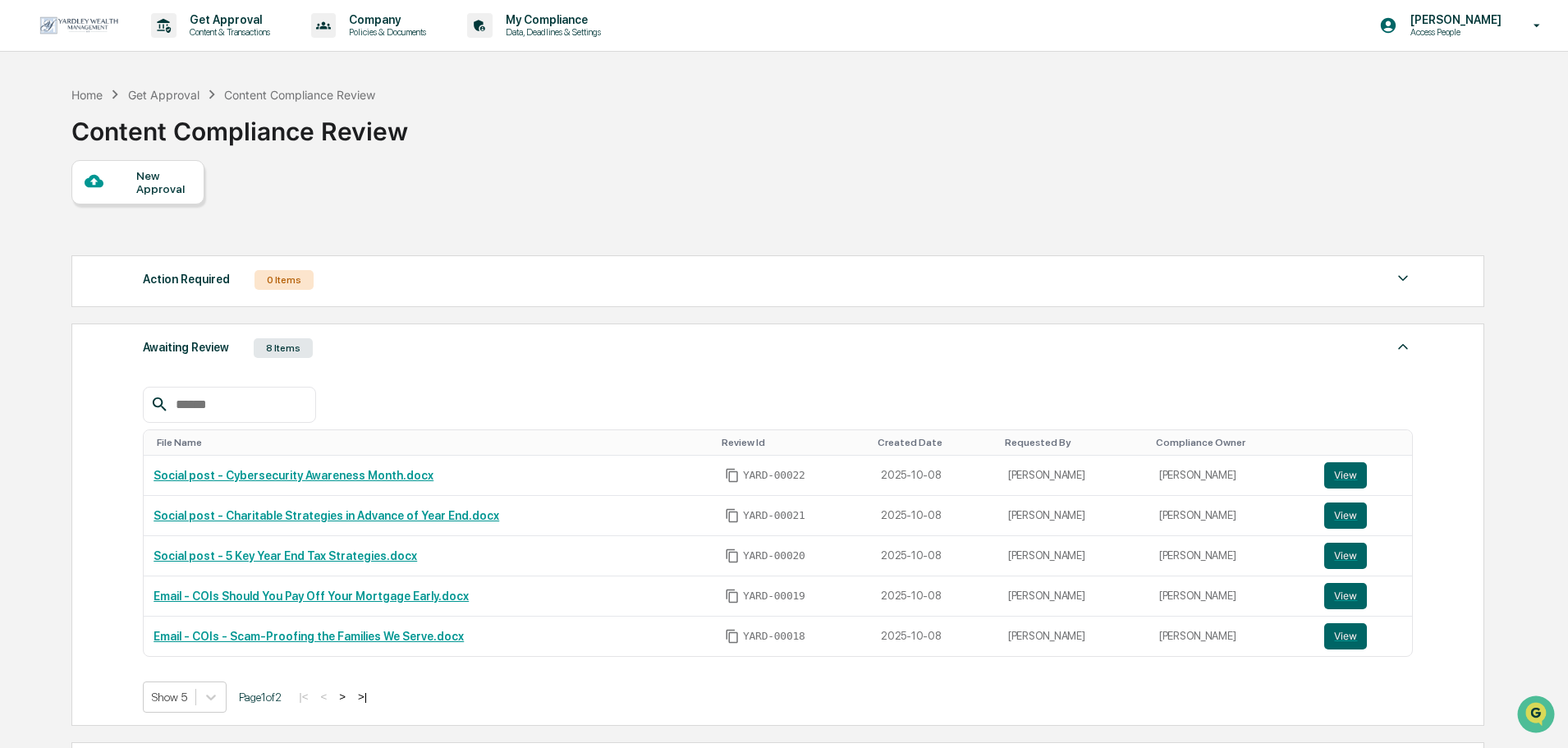
click at [144, 190] on div "New Approval" at bounding box center [163, 181] width 55 height 26
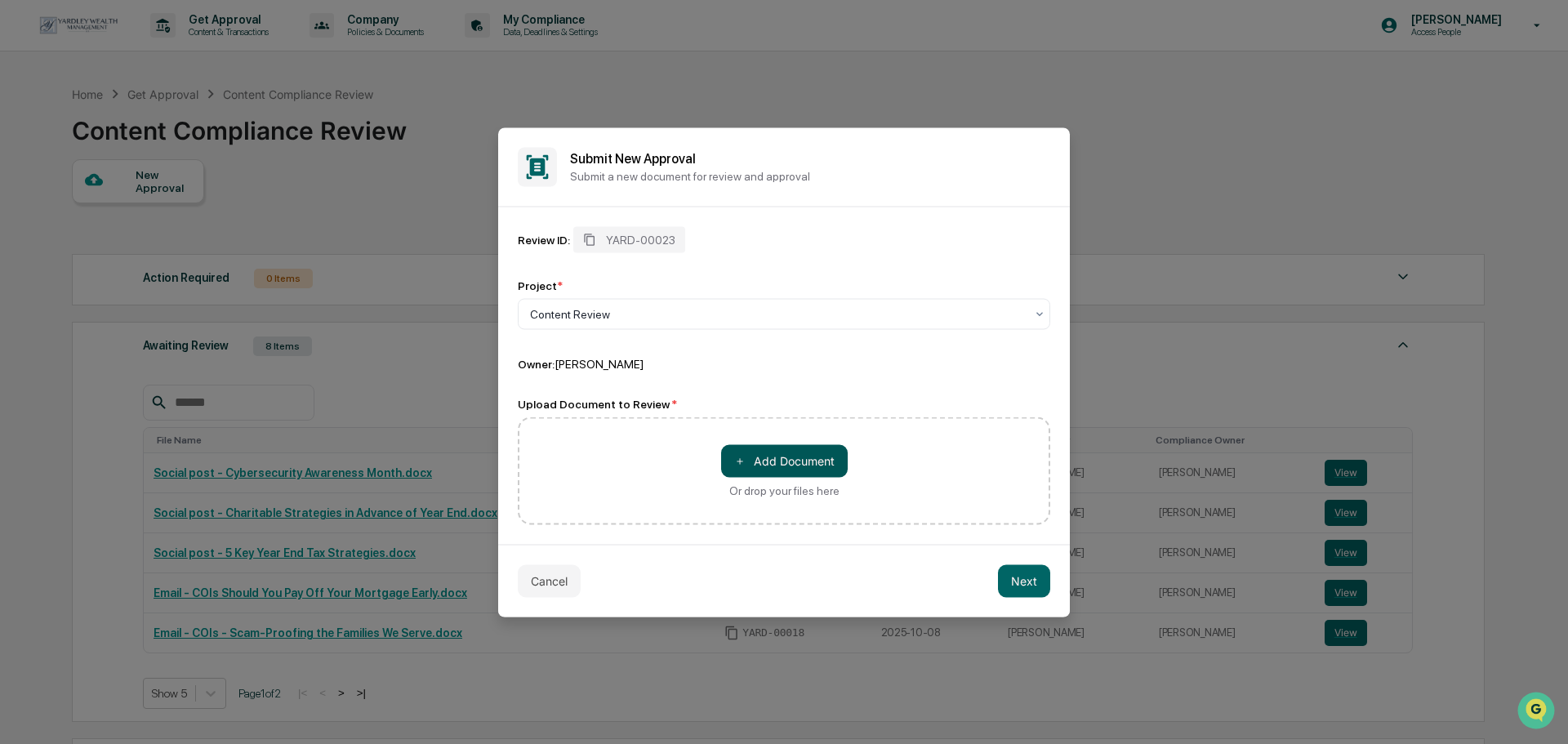
click at [797, 462] on button "＋ Add Document" at bounding box center [785, 461] width 127 height 33
drag, startPoint x: 797, startPoint y: 462, endPoint x: 815, endPoint y: 387, distance: 77.1
click at [815, 416] on div "＋ Add Document Or drop your files here" at bounding box center [784, 470] width 532 height 108
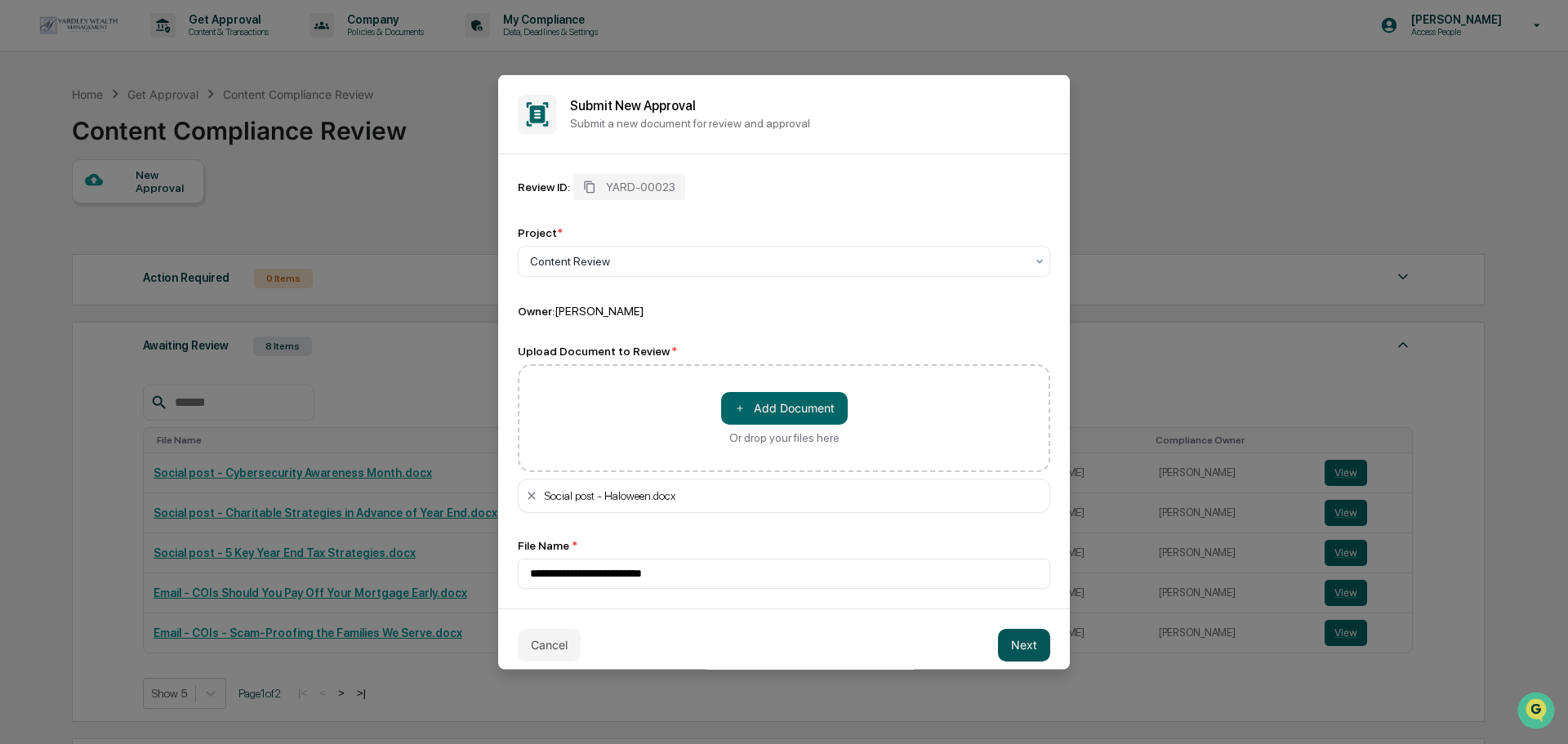
click at [1004, 648] on button "Next" at bounding box center [1024, 644] width 53 height 33
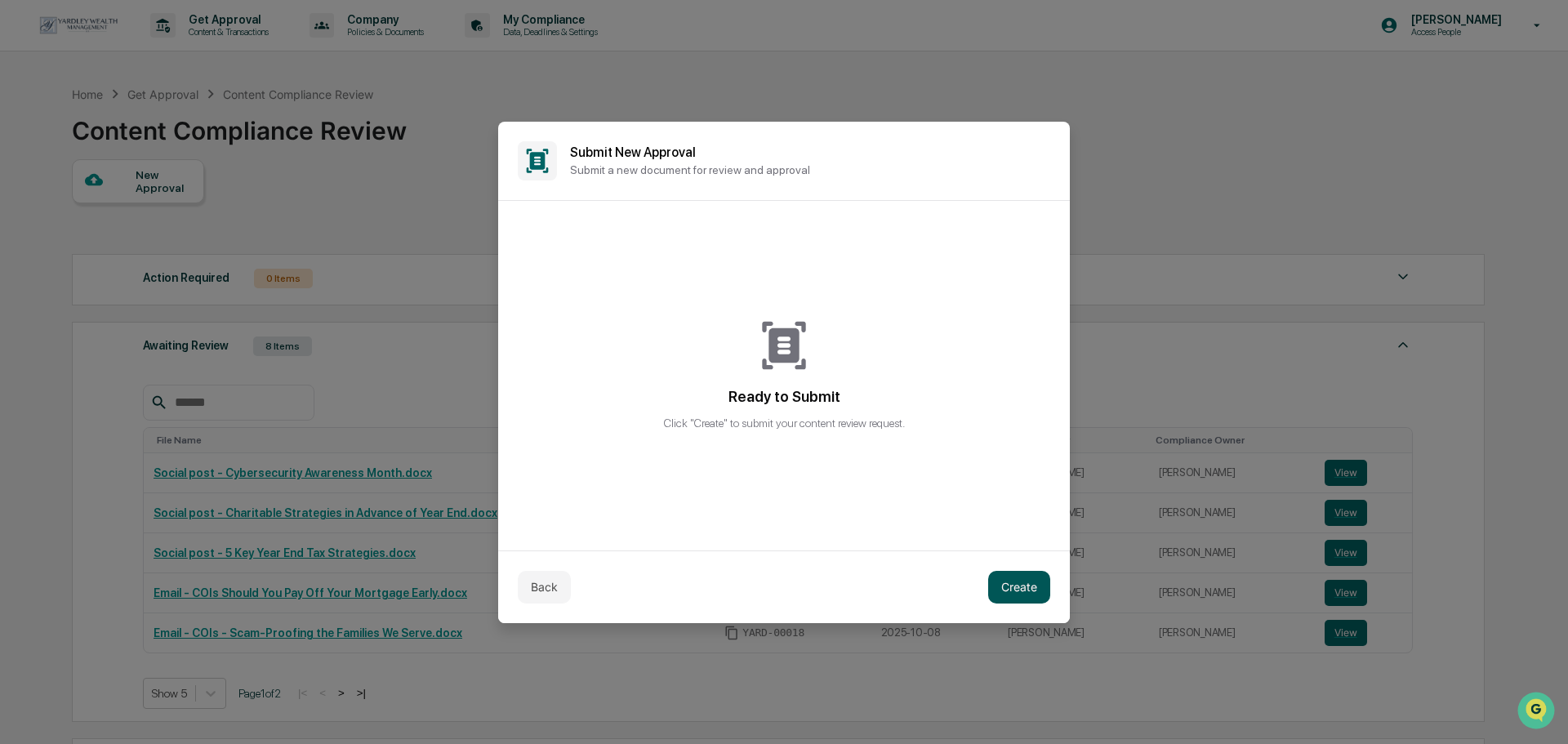
click at [1021, 581] on button "Create" at bounding box center [1020, 587] width 63 height 33
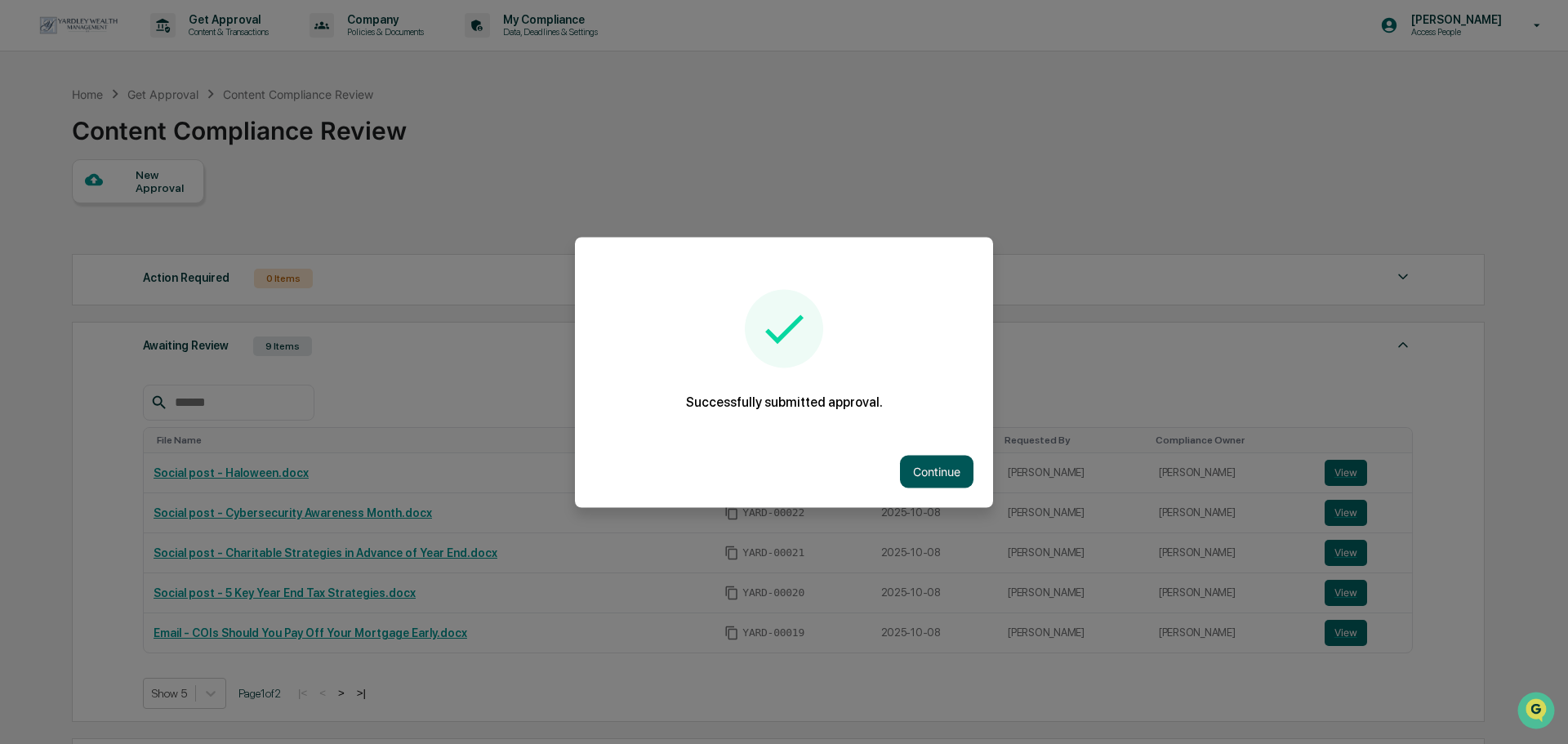
click at [918, 471] on button "Continue" at bounding box center [937, 471] width 73 height 33
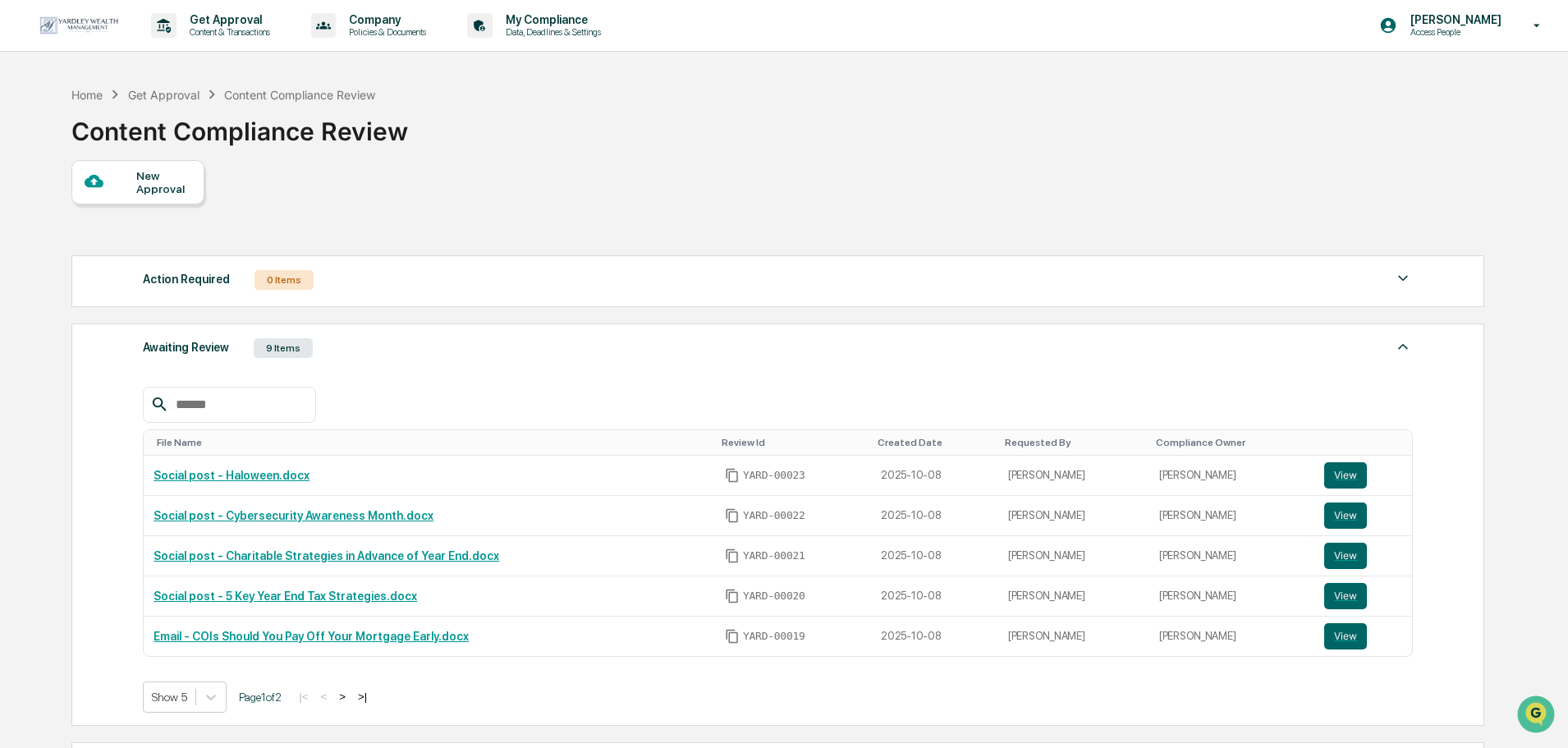
click at [171, 181] on div "New Approval" at bounding box center [163, 181] width 55 height 26
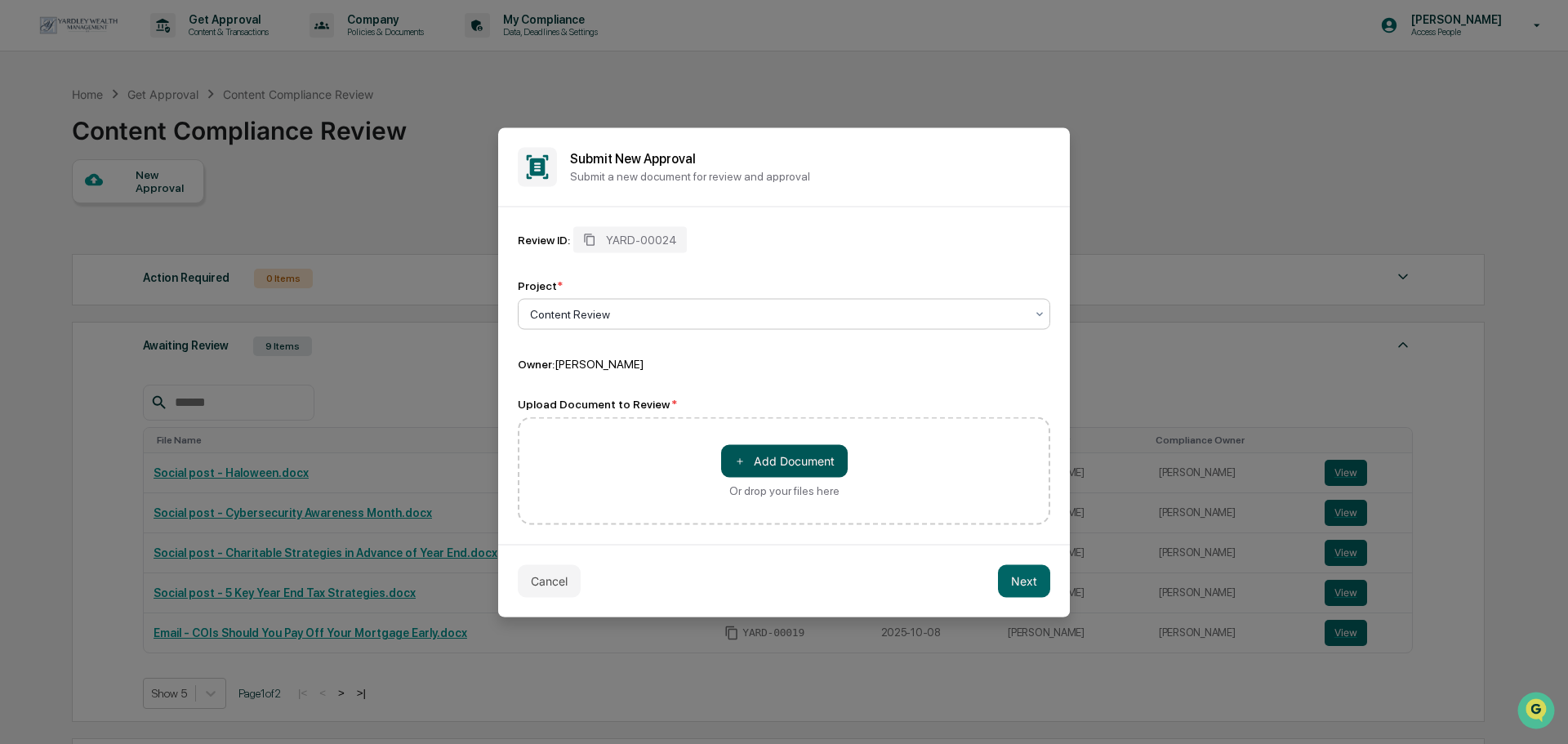
click at [754, 455] on button "＋ Add Document" at bounding box center [785, 461] width 127 height 33
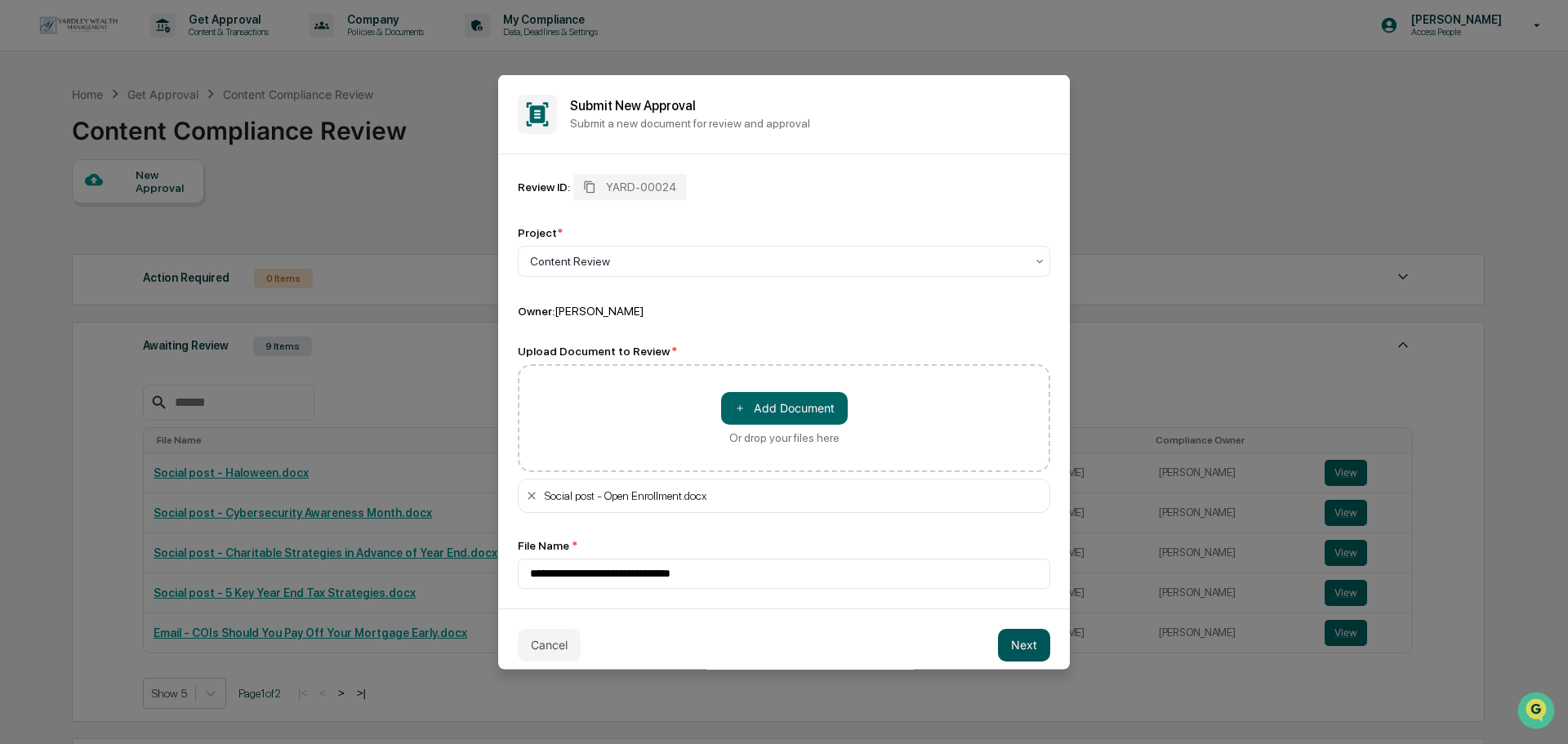
click at [1015, 656] on button "Next" at bounding box center [1024, 644] width 53 height 33
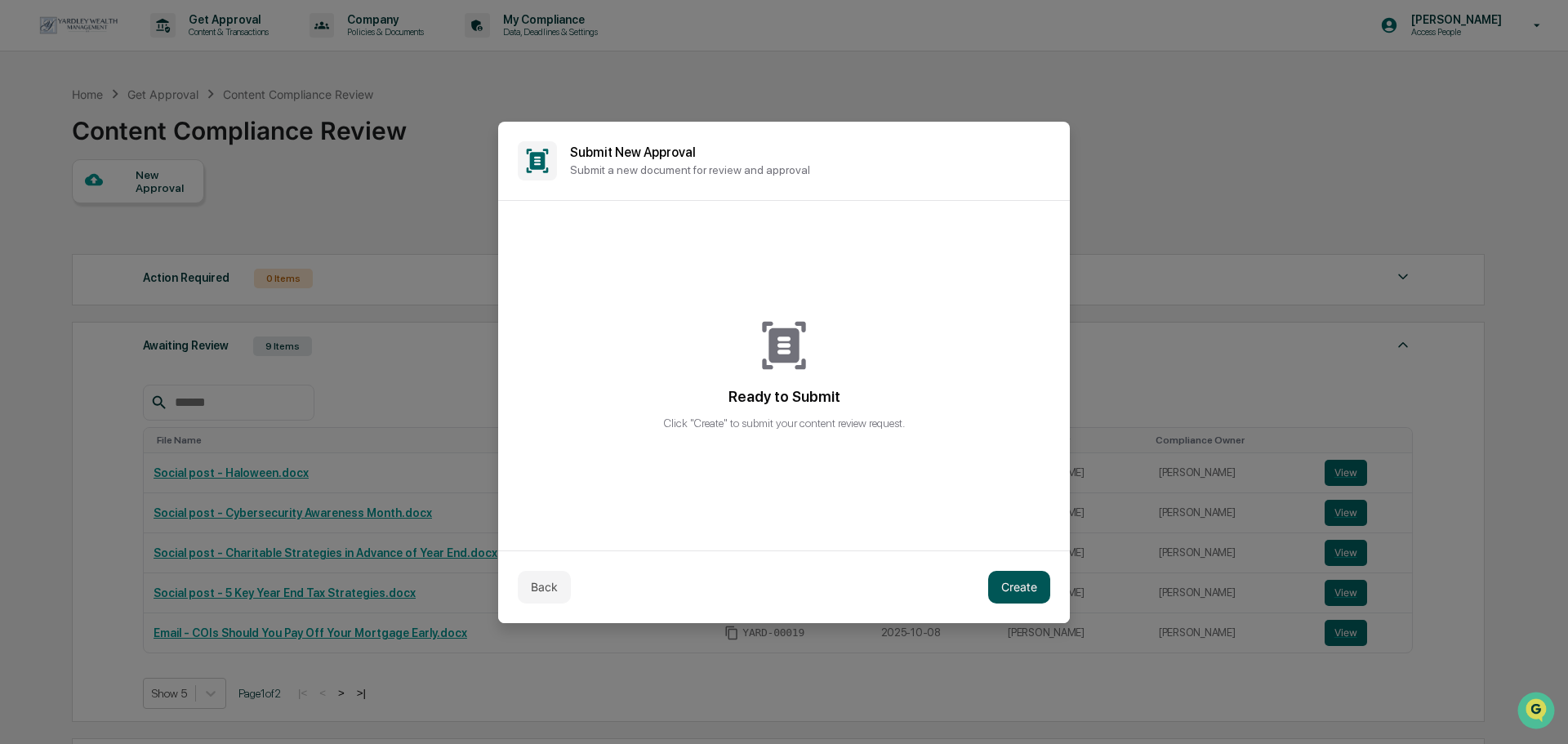
click at [1022, 581] on button "Create" at bounding box center [1020, 587] width 63 height 33
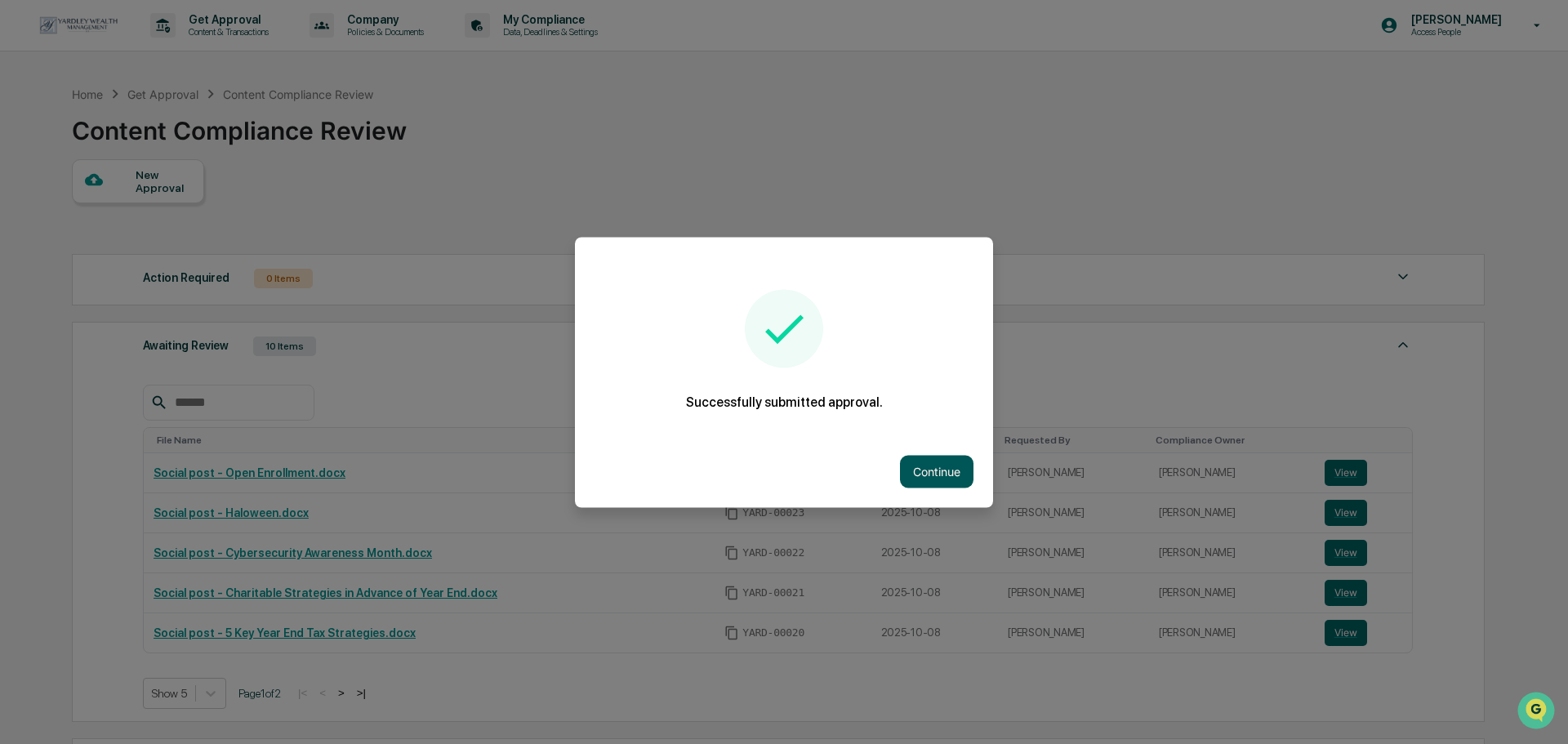
click at [933, 471] on button "Continue" at bounding box center [937, 471] width 73 height 33
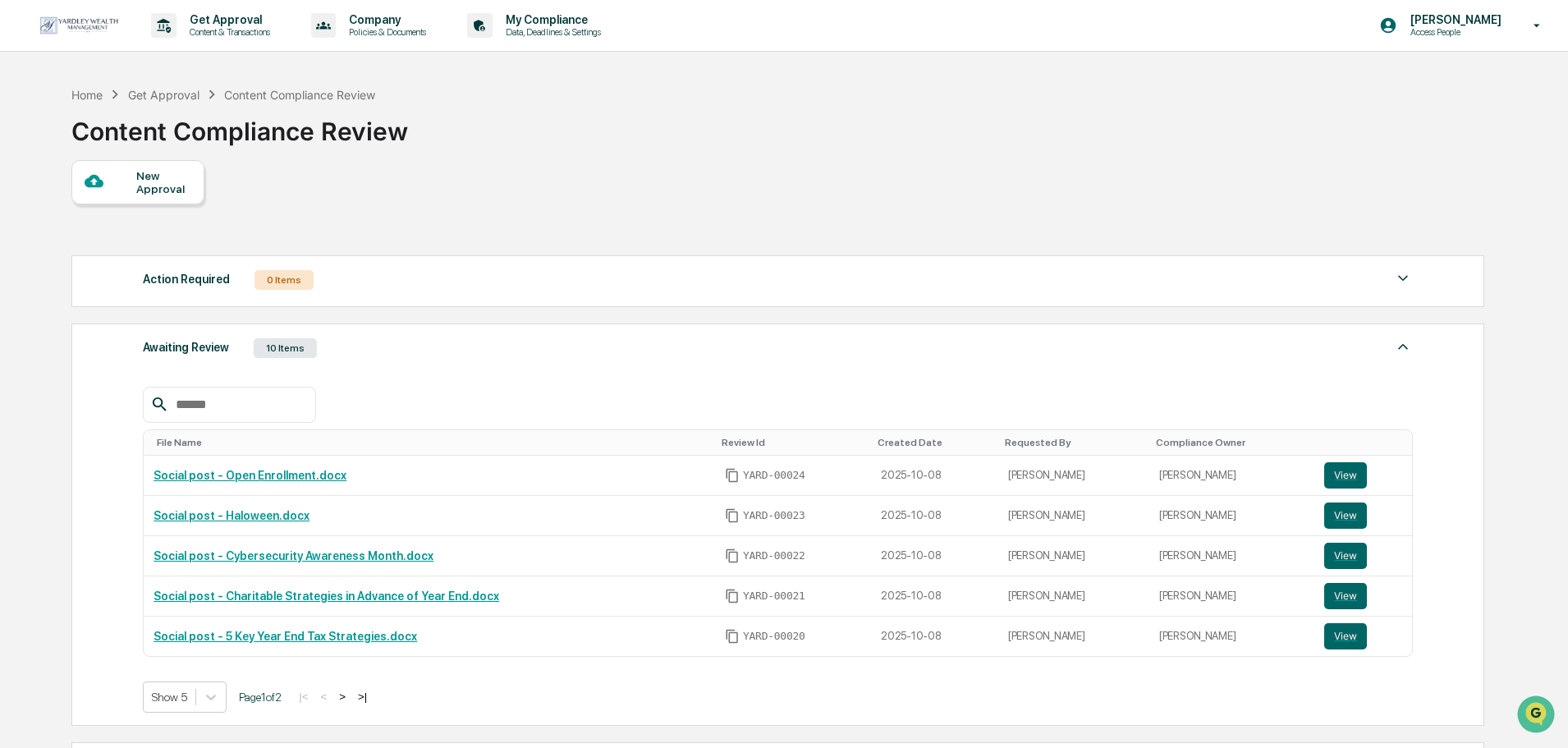
click at [120, 179] on div at bounding box center [110, 181] width 52 height 21
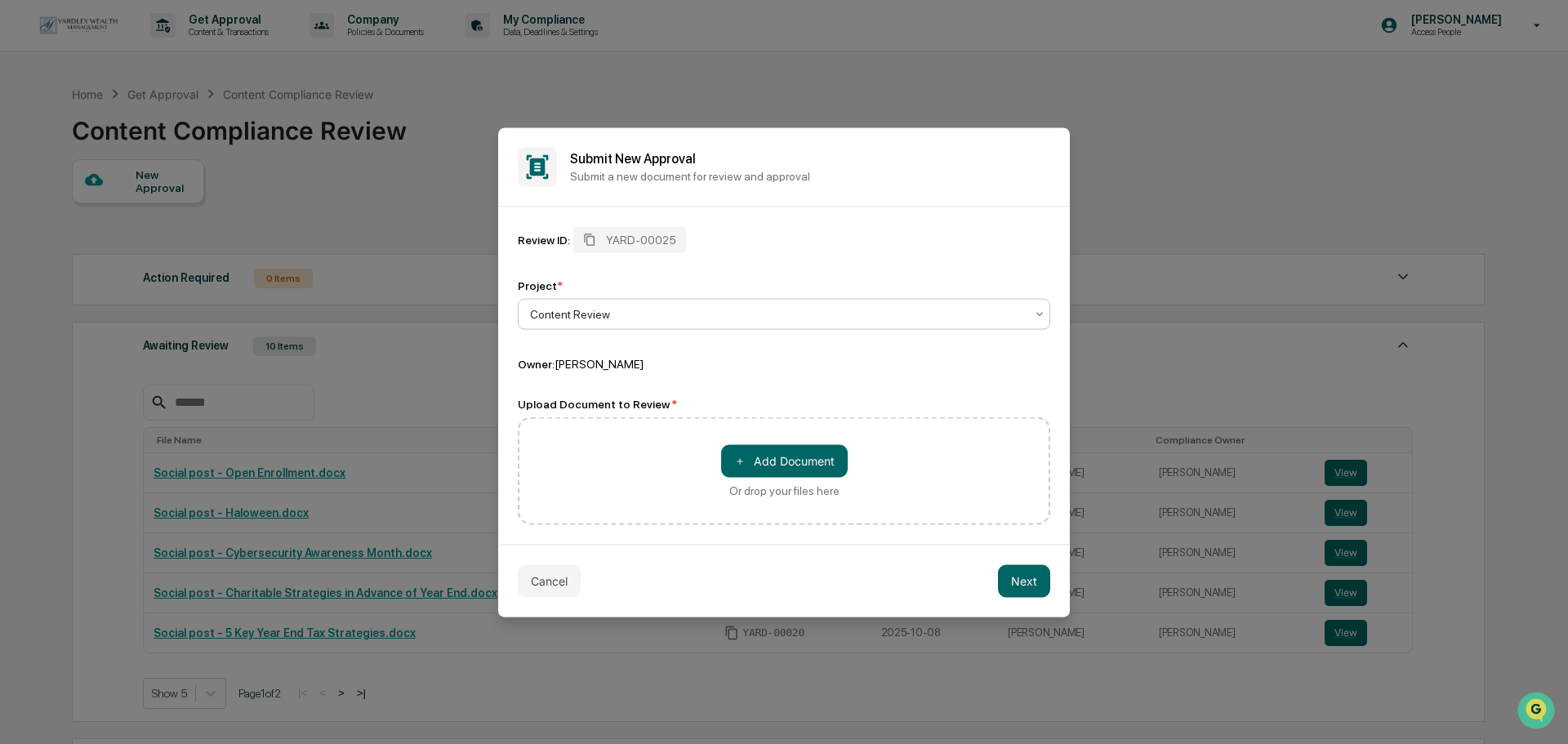
click at [778, 440] on div "＋ Add Document Or drop your files here" at bounding box center [784, 470] width 532 height 108
click at [780, 456] on button "＋ Add Document" at bounding box center [785, 461] width 127 height 33
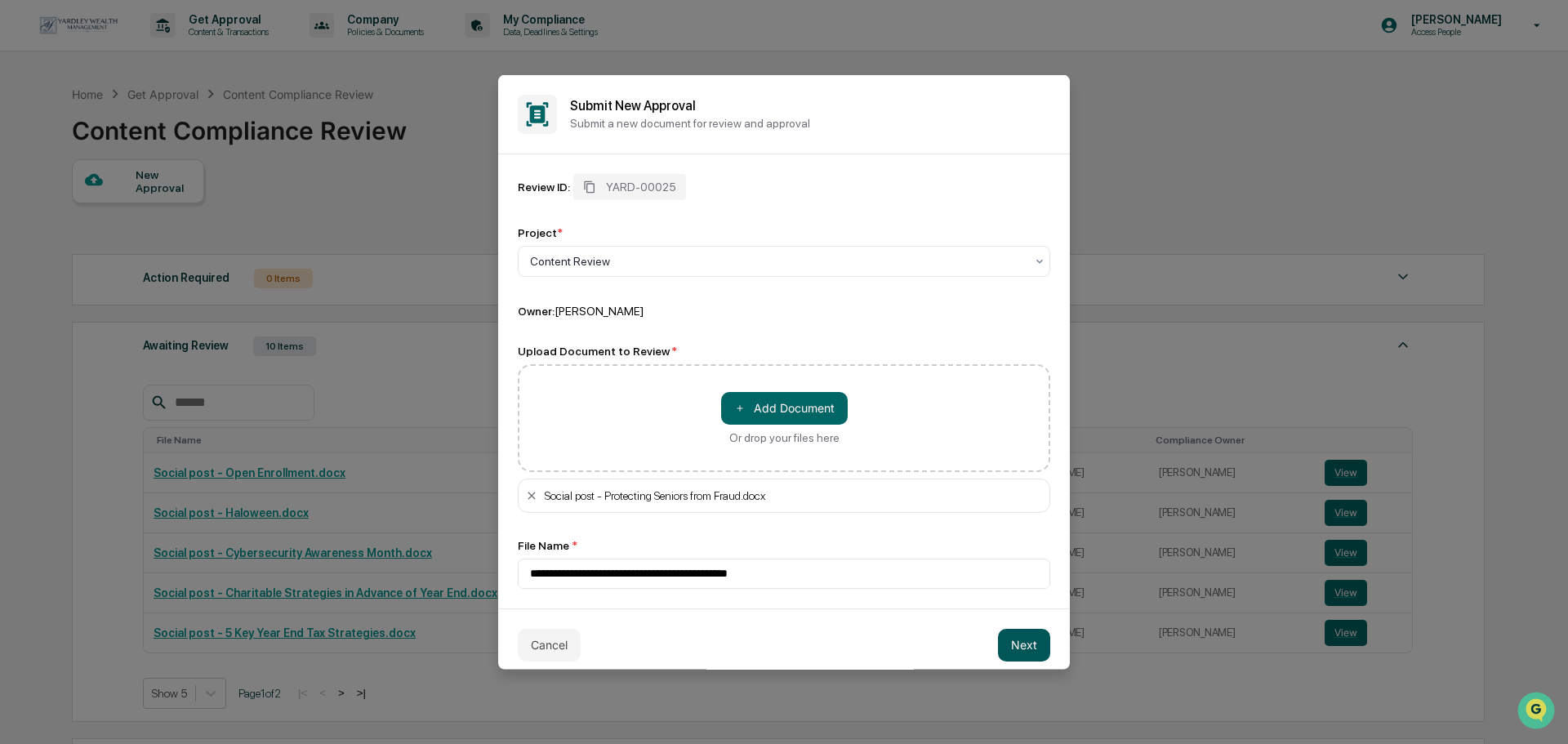
click at [1013, 641] on button "Next" at bounding box center [1024, 644] width 53 height 33
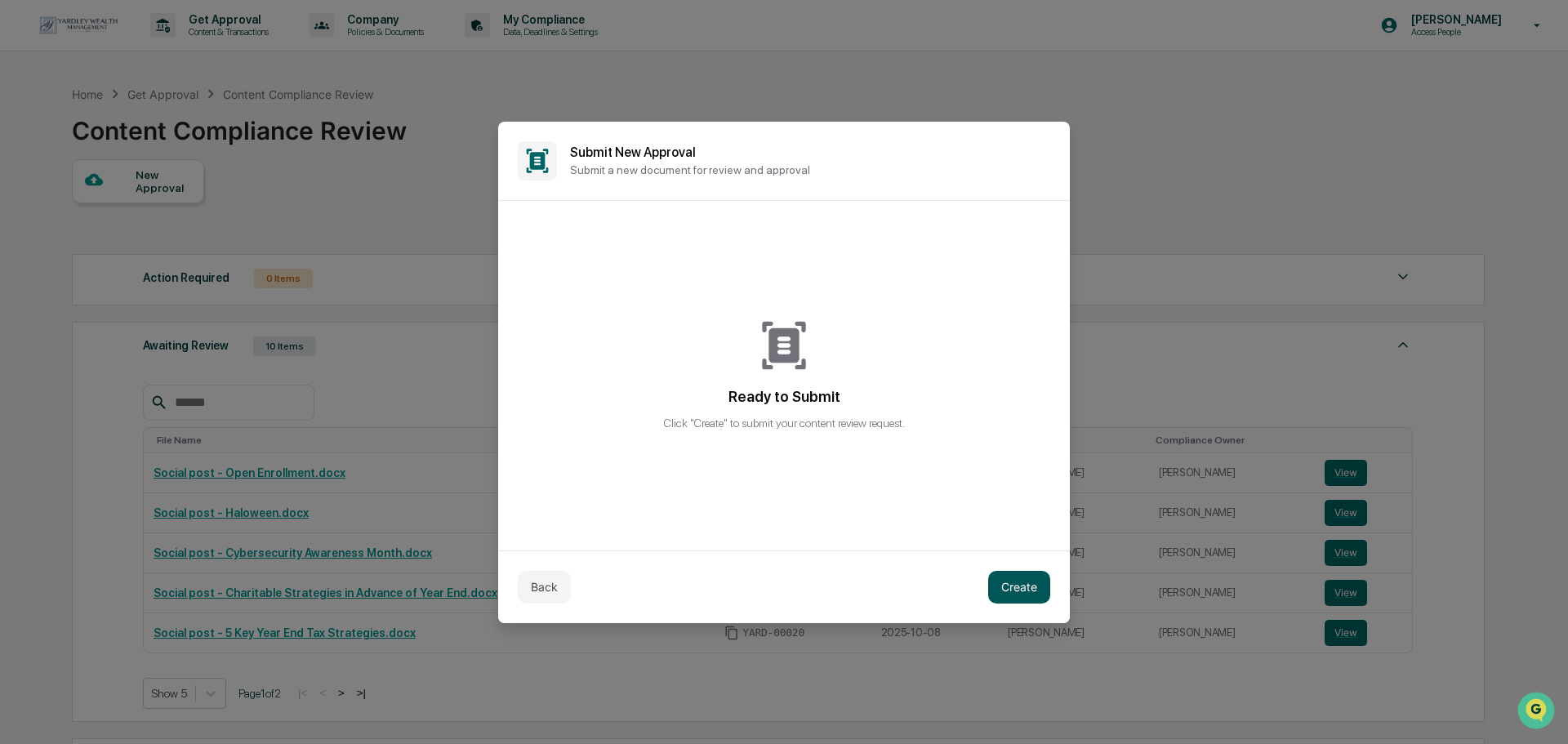
click at [1005, 582] on button "Create" at bounding box center [1020, 587] width 63 height 33
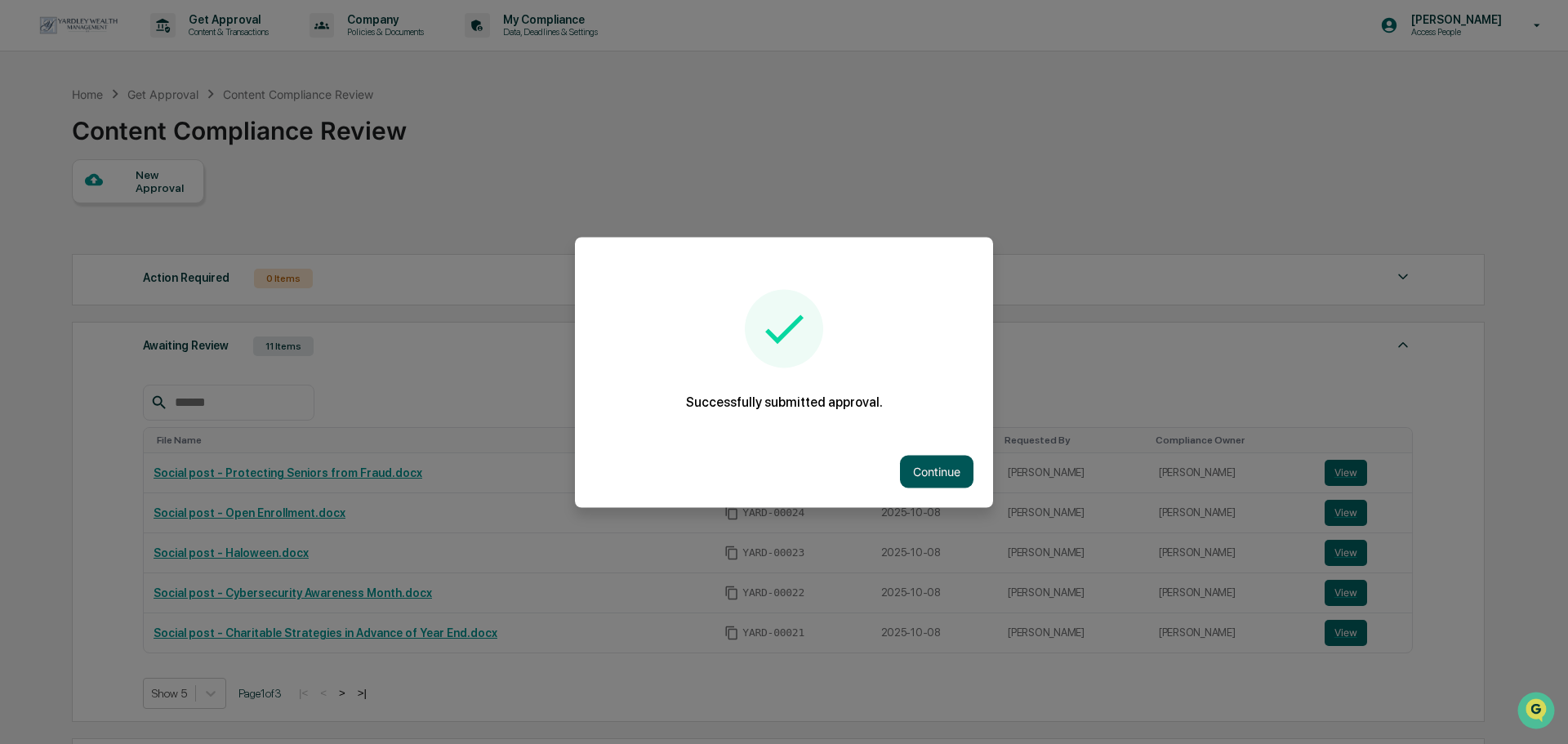
click at [900, 464] on button "Continue" at bounding box center [937, 471] width 73 height 33
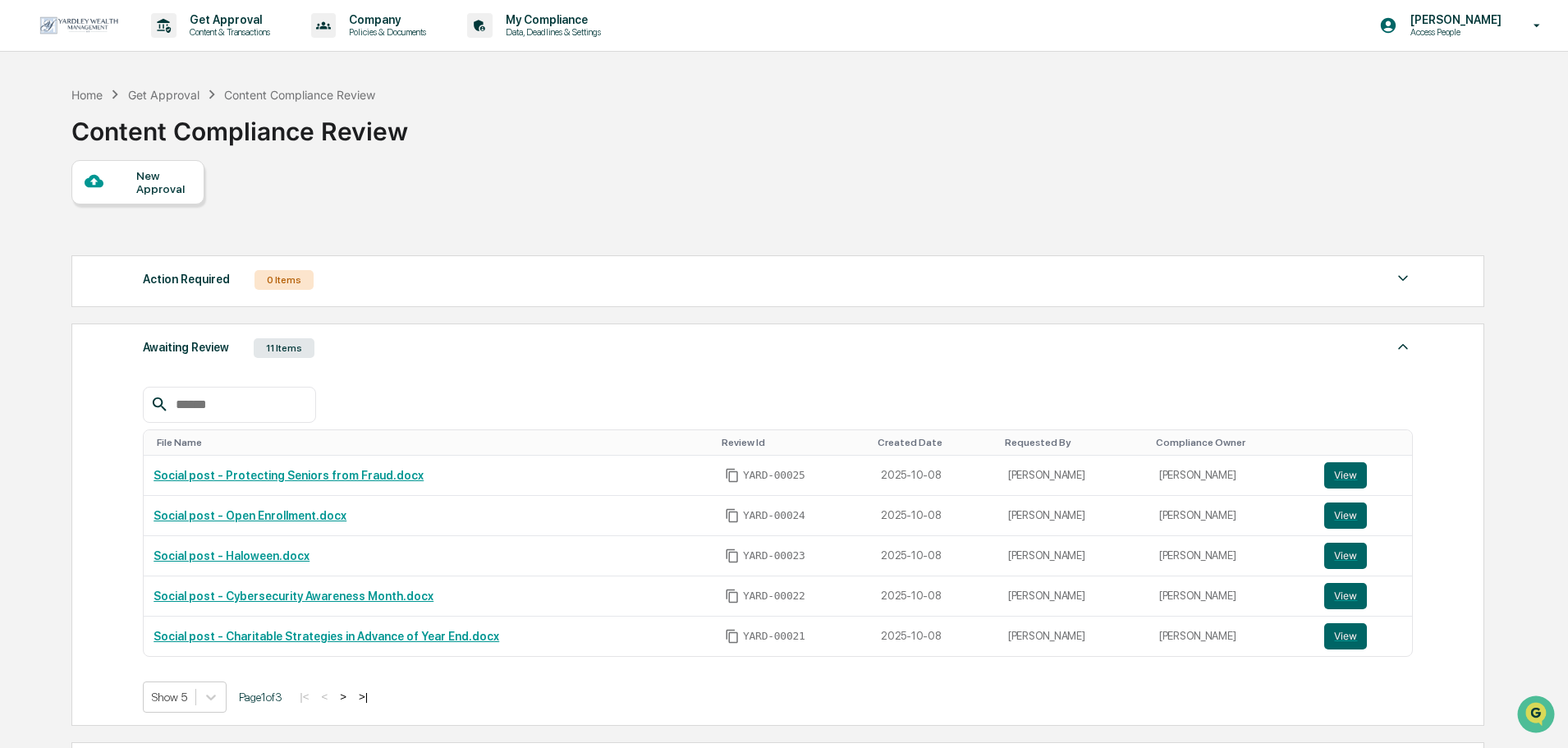
click at [119, 167] on div "New Approval" at bounding box center [138, 181] width 133 height 44
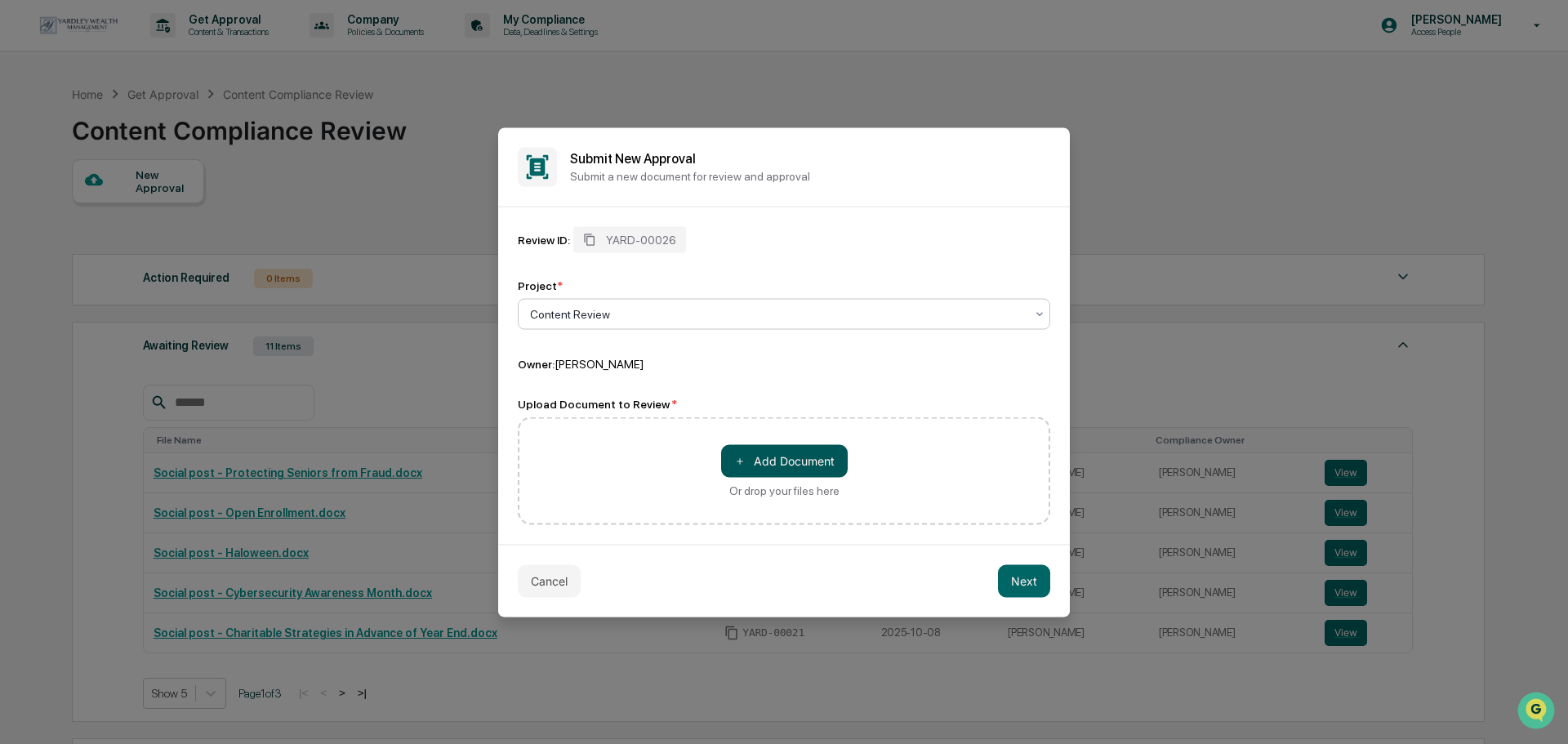
click at [749, 448] on button "＋ Add Document" at bounding box center [785, 461] width 127 height 33
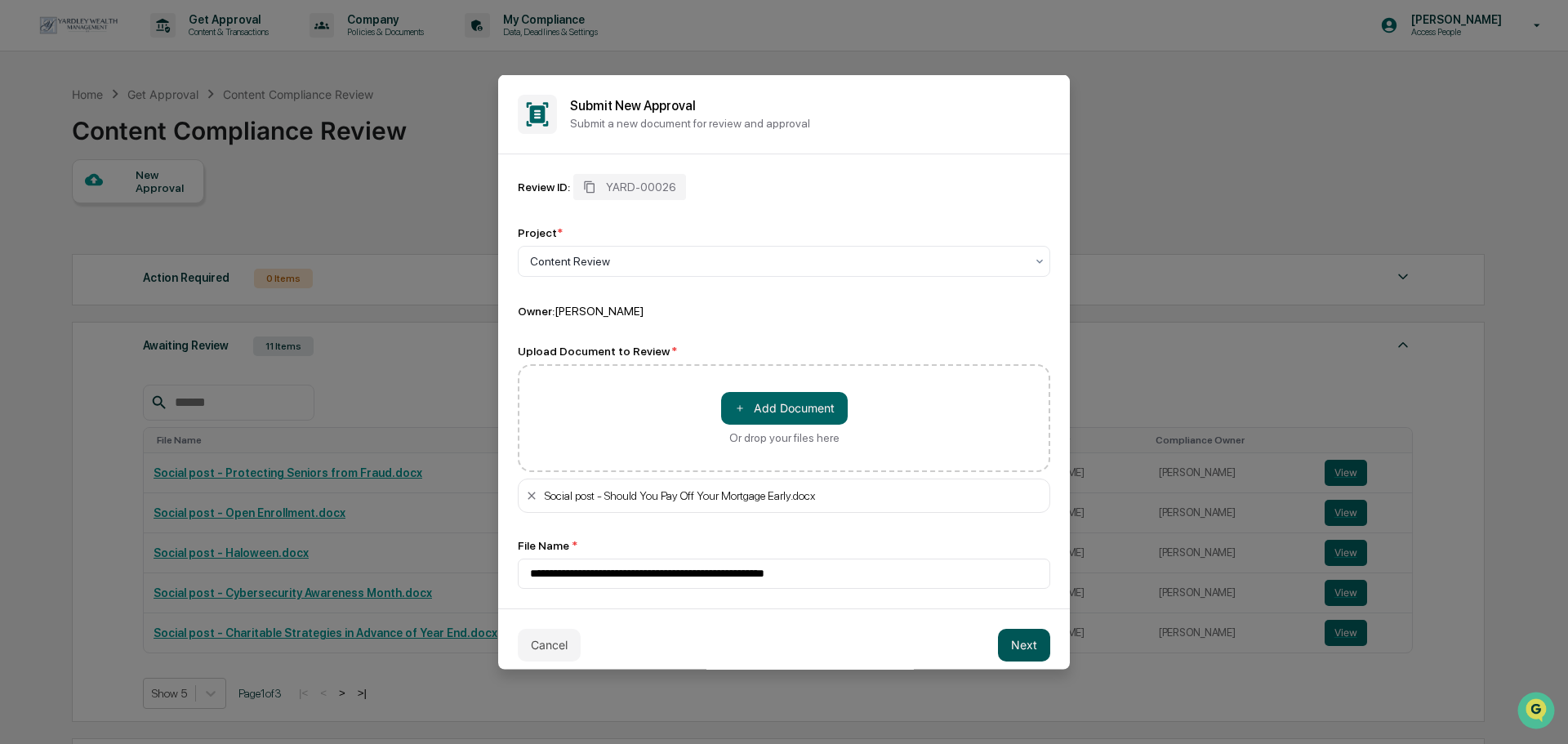
click at [1005, 641] on button "Next" at bounding box center [1024, 644] width 53 height 33
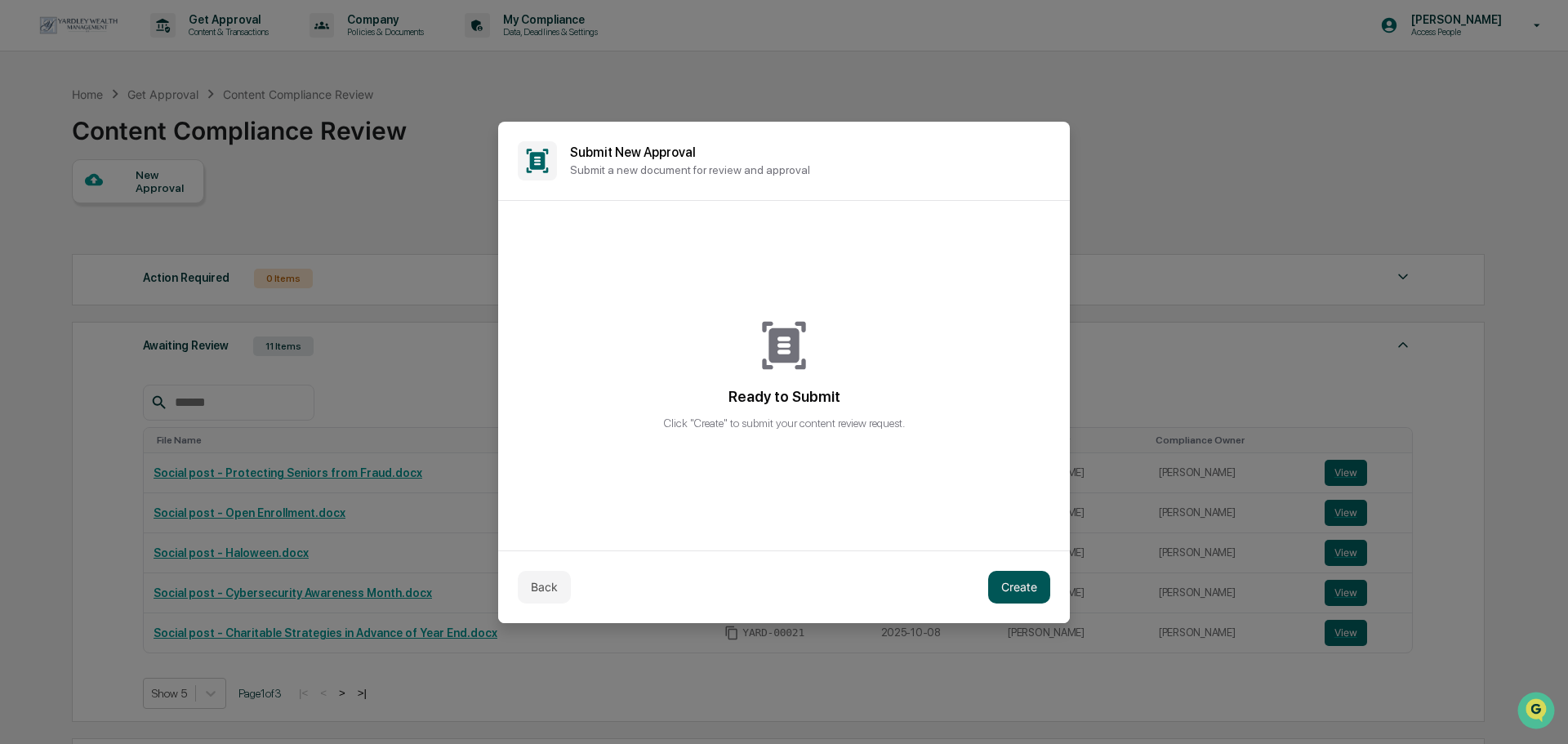
click at [1010, 582] on button "Create" at bounding box center [1020, 587] width 63 height 33
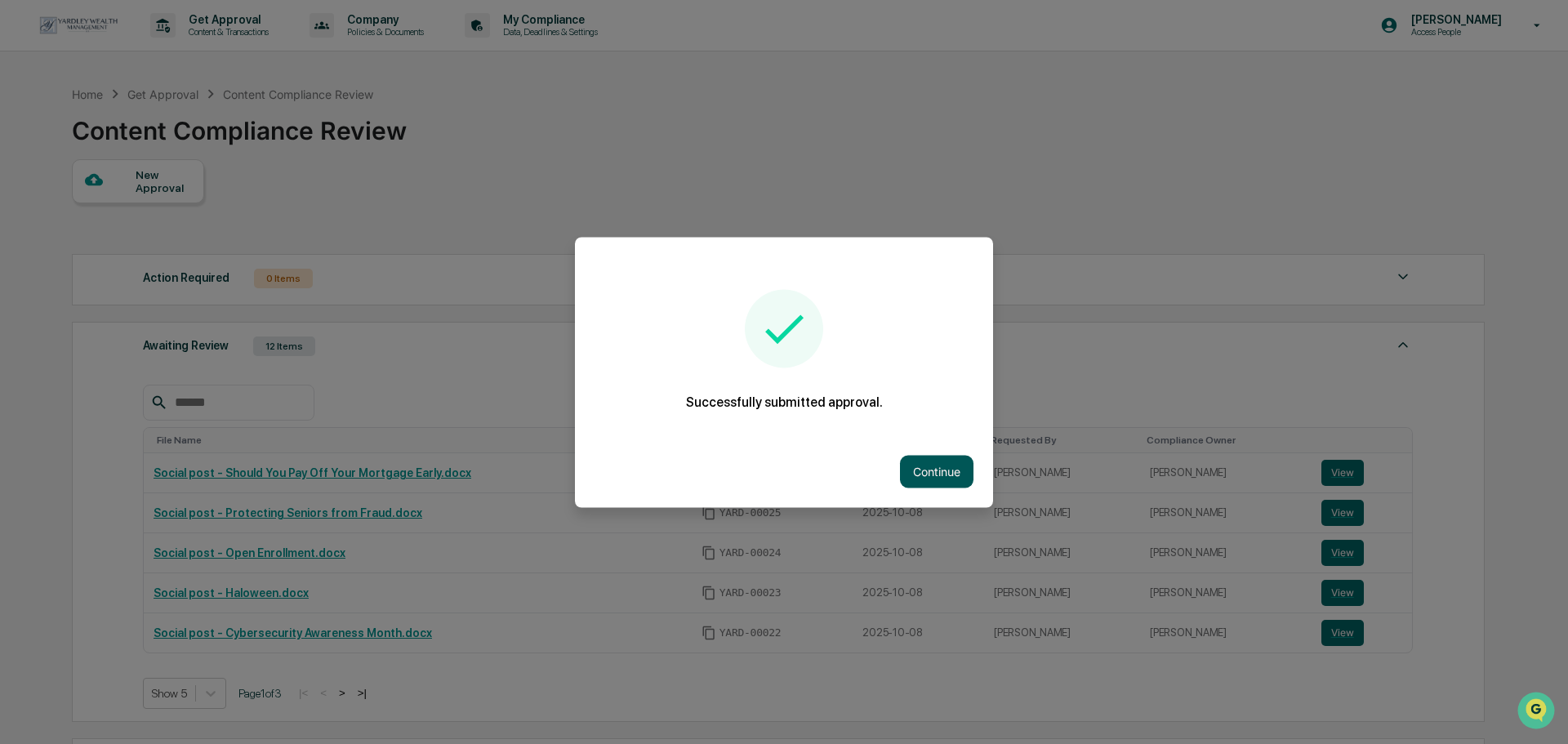
click at [914, 465] on button "Continue" at bounding box center [937, 471] width 73 height 33
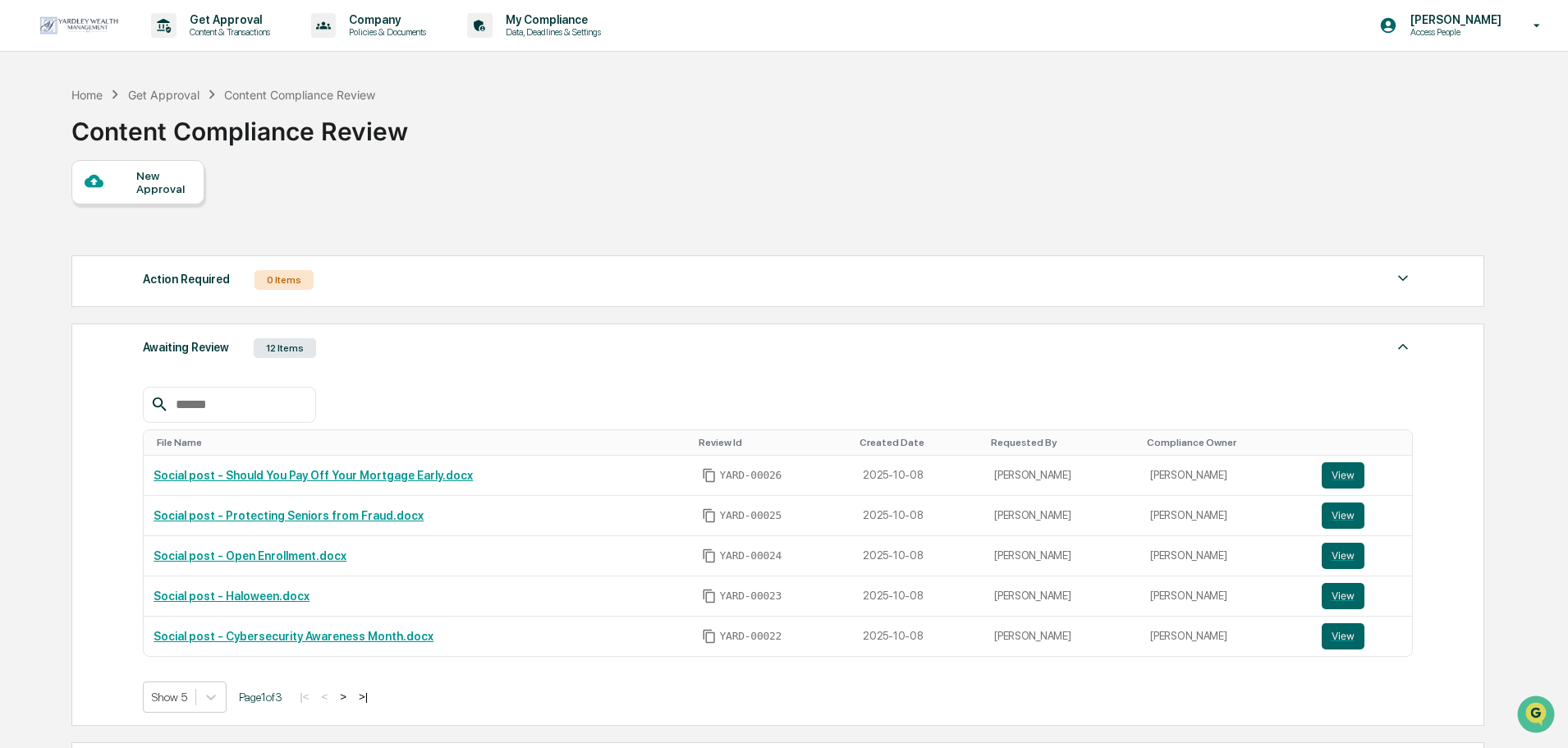
click at [105, 182] on div at bounding box center [110, 181] width 52 height 21
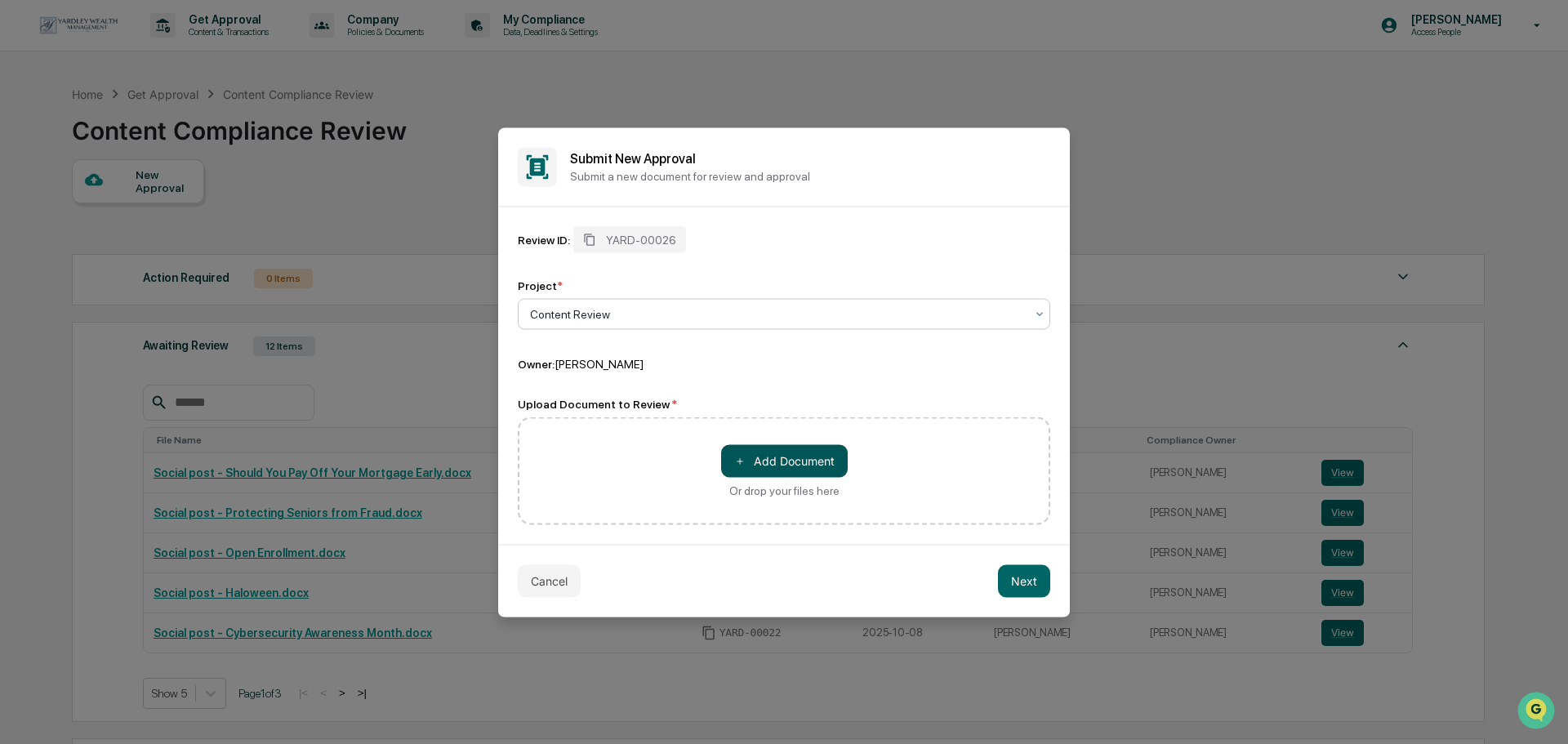
click at [791, 465] on button "＋ Add Document" at bounding box center [785, 461] width 127 height 33
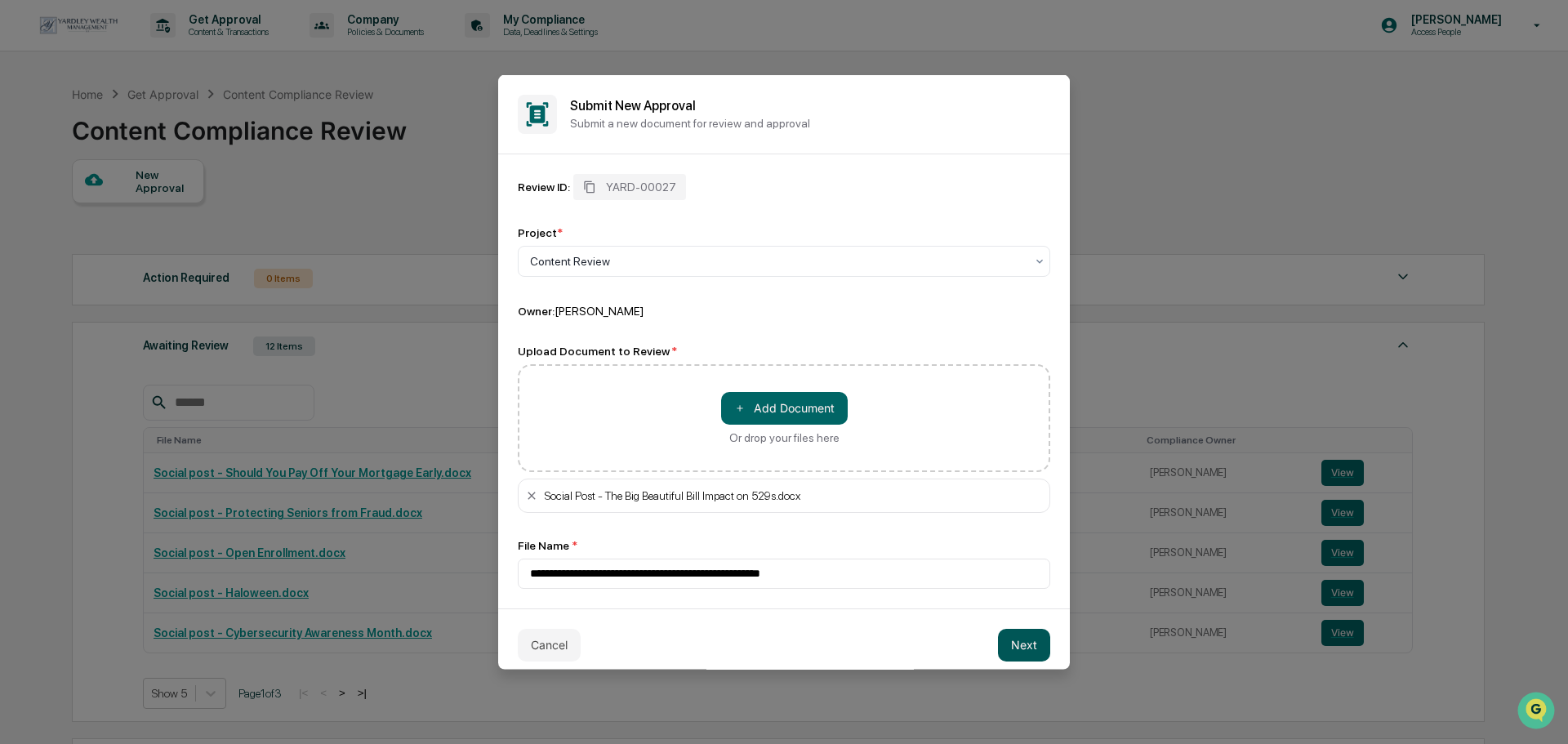
click at [1006, 632] on button "Next" at bounding box center [1024, 644] width 53 height 33
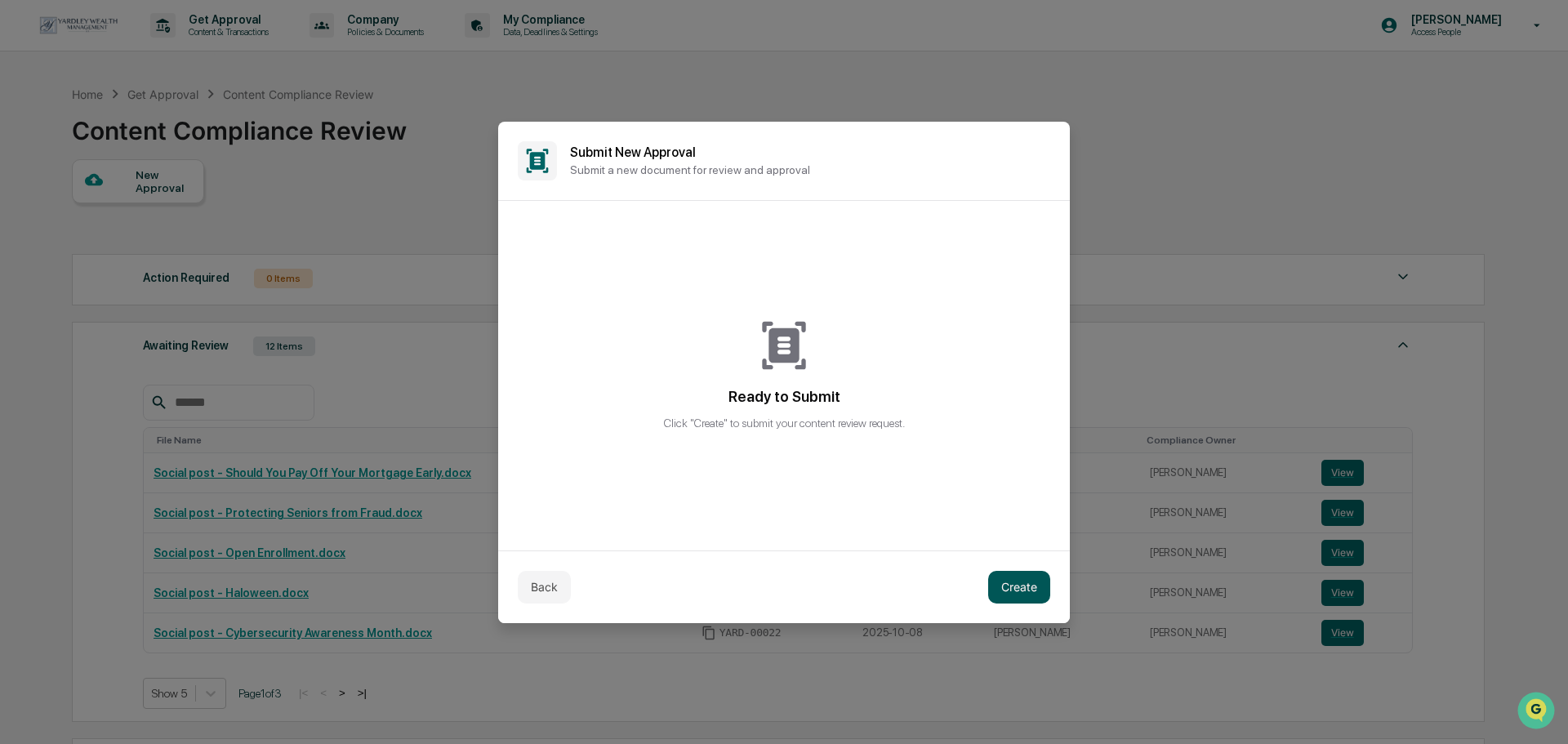
click at [1013, 577] on button "Create" at bounding box center [1020, 587] width 63 height 33
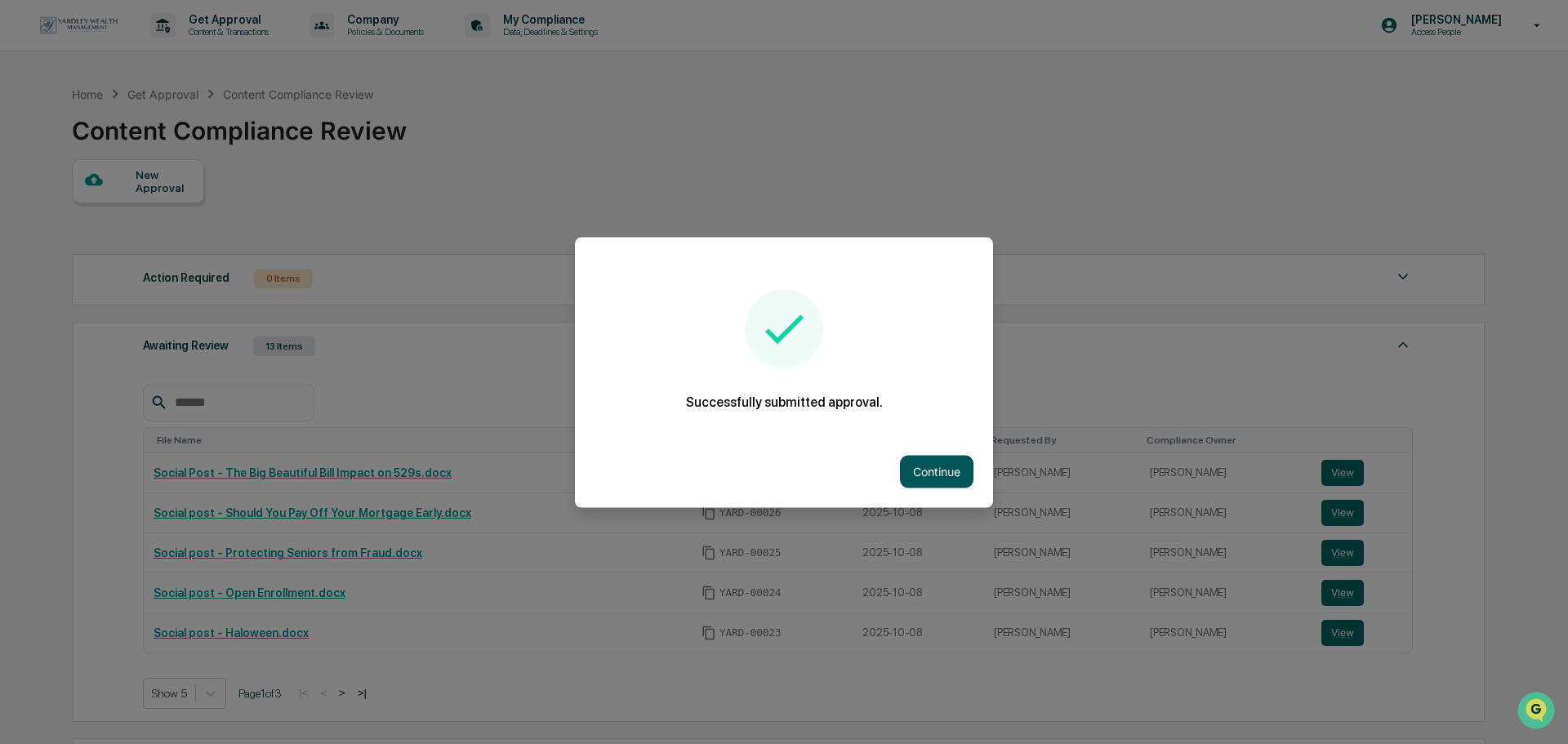
click at [930, 472] on button "Continue" at bounding box center [937, 471] width 73 height 33
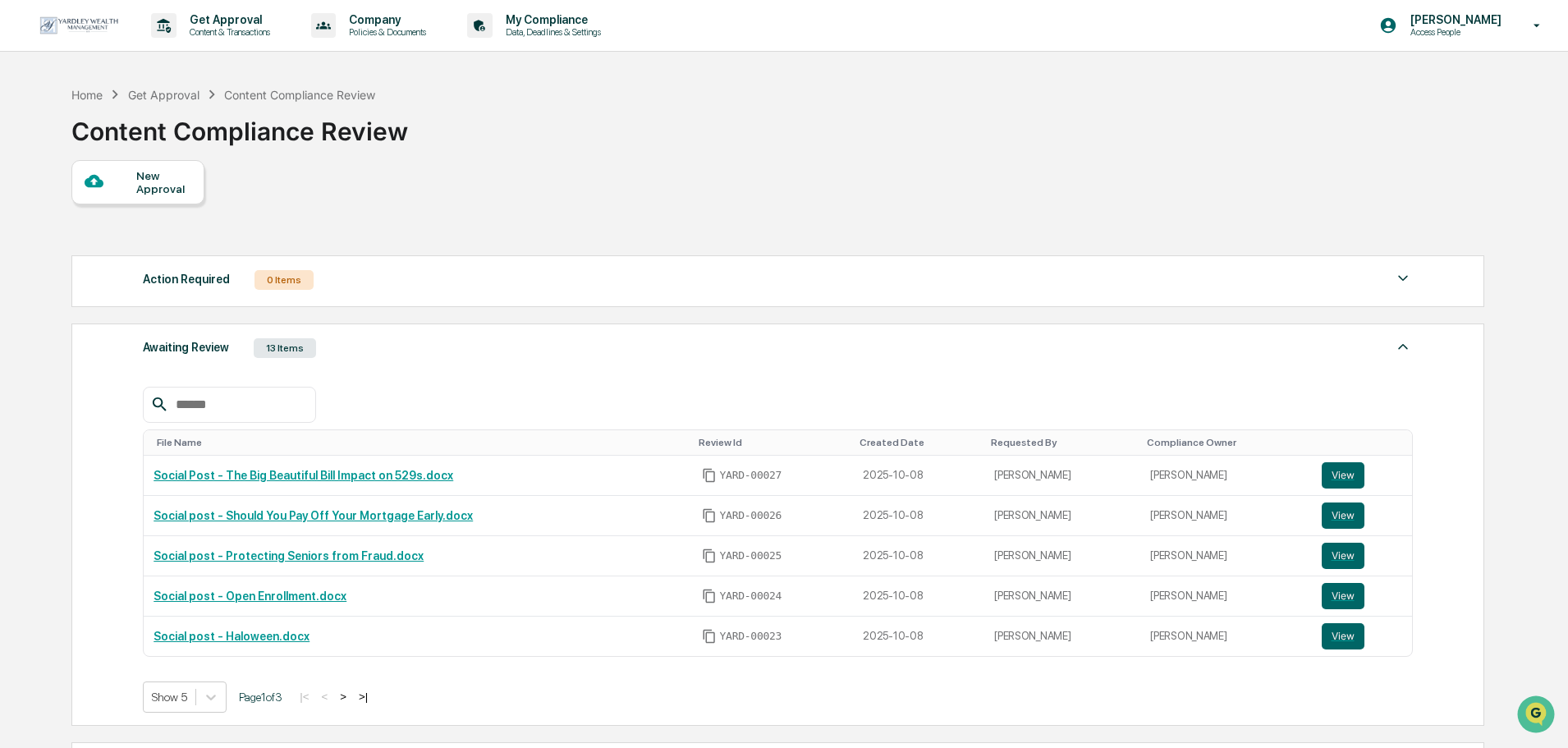
click at [152, 188] on div "New Approval" at bounding box center [163, 181] width 55 height 26
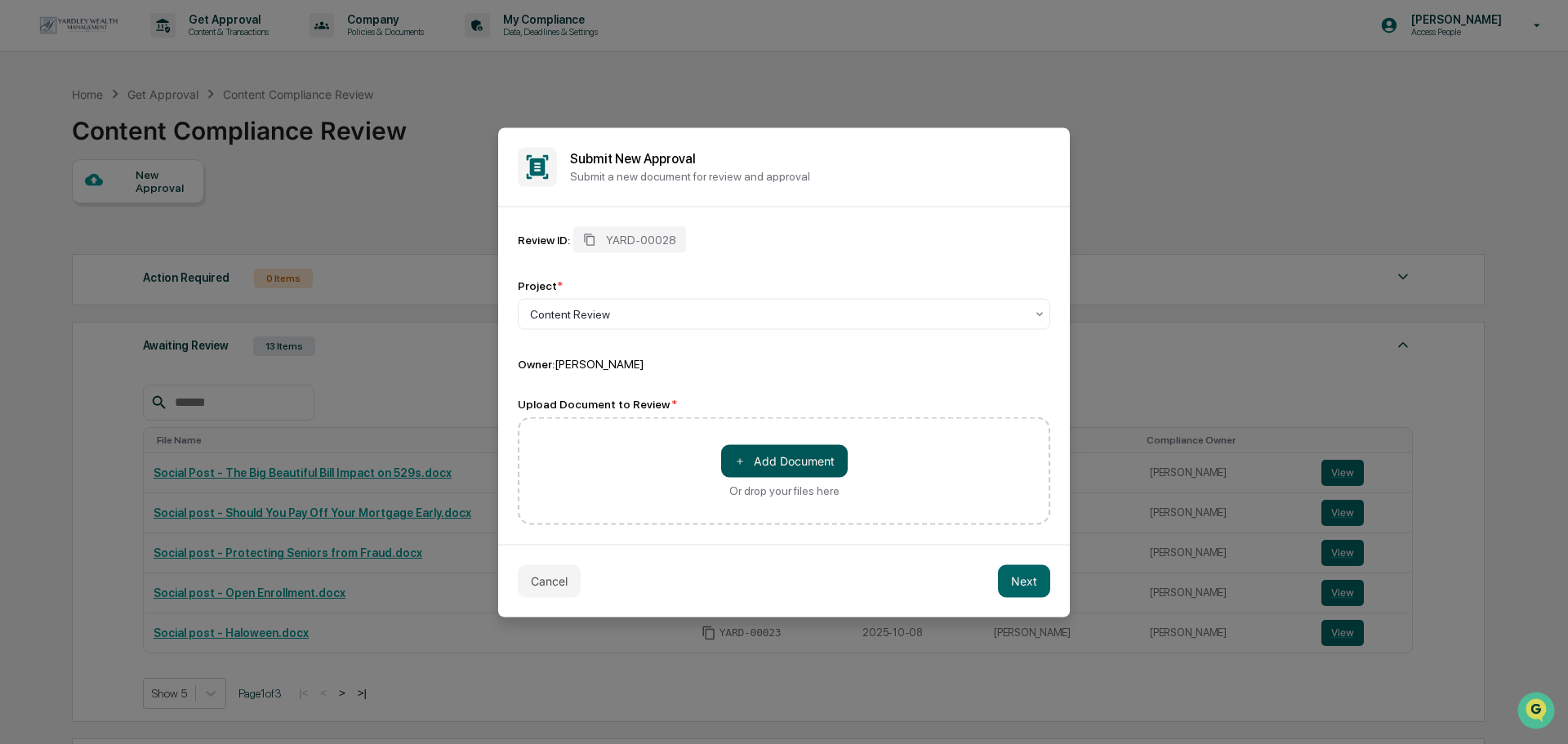
click at [749, 456] on button "＋ Add Document" at bounding box center [785, 461] width 127 height 33
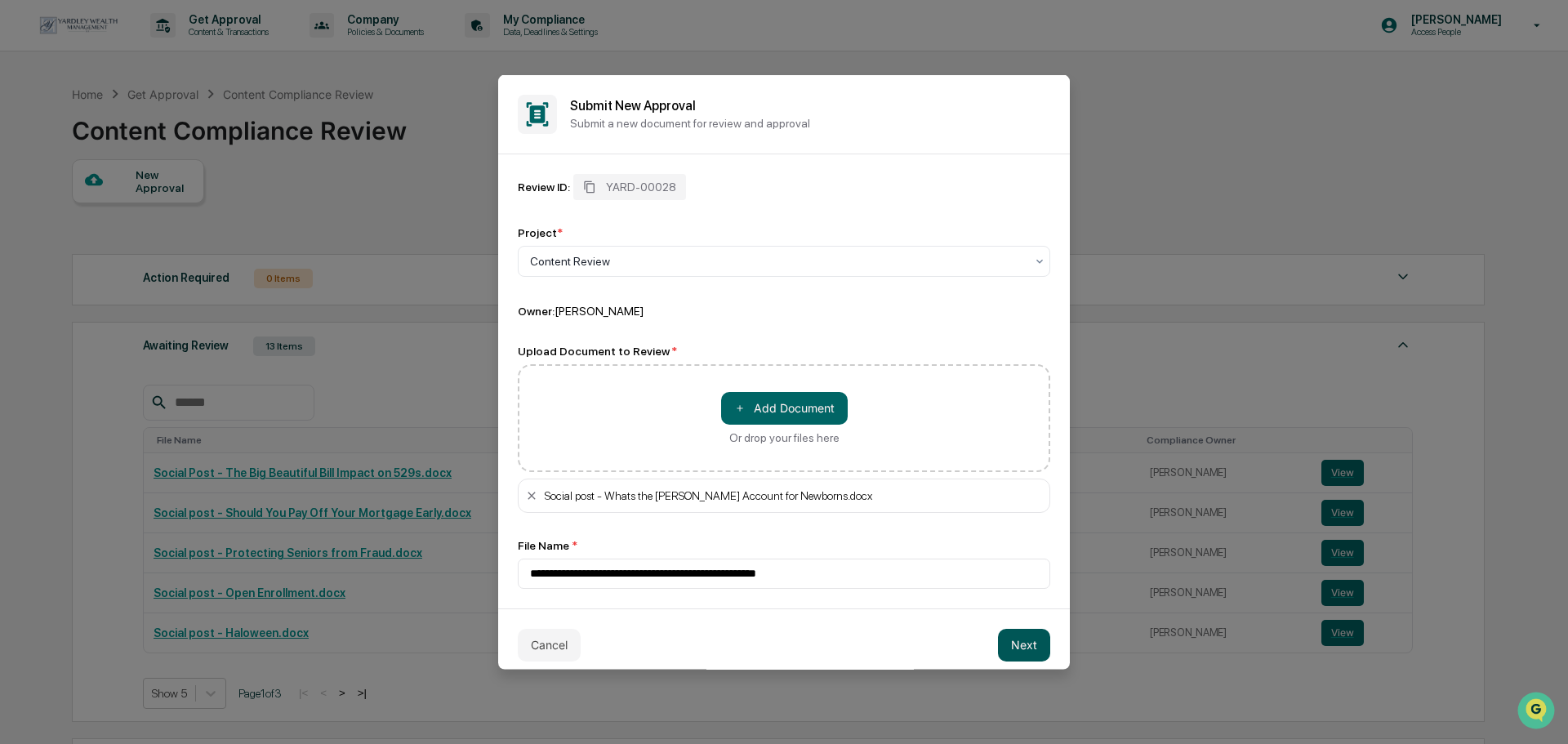
click at [1005, 637] on button "Next" at bounding box center [1024, 644] width 53 height 33
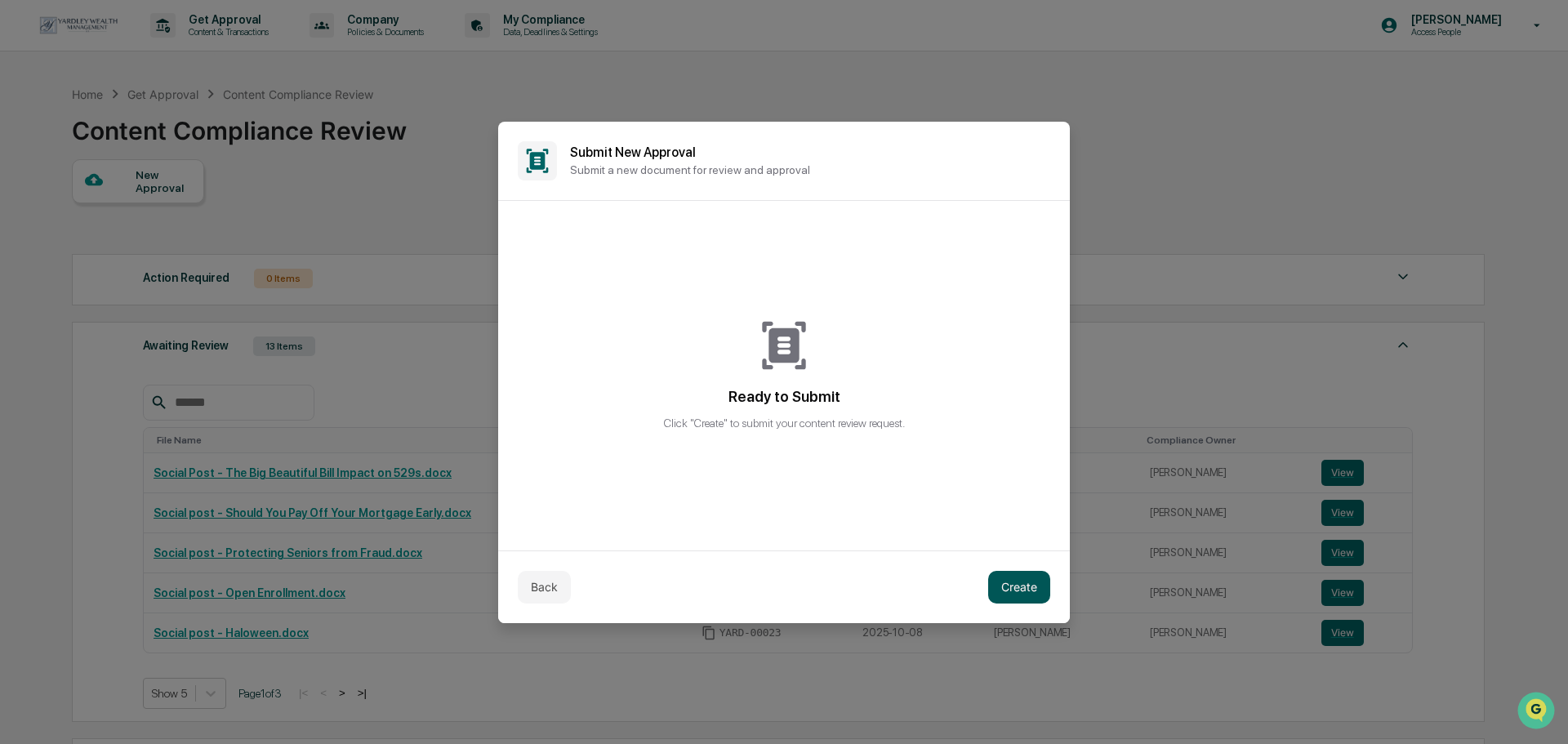
click at [1012, 585] on button "Create" at bounding box center [1020, 587] width 63 height 33
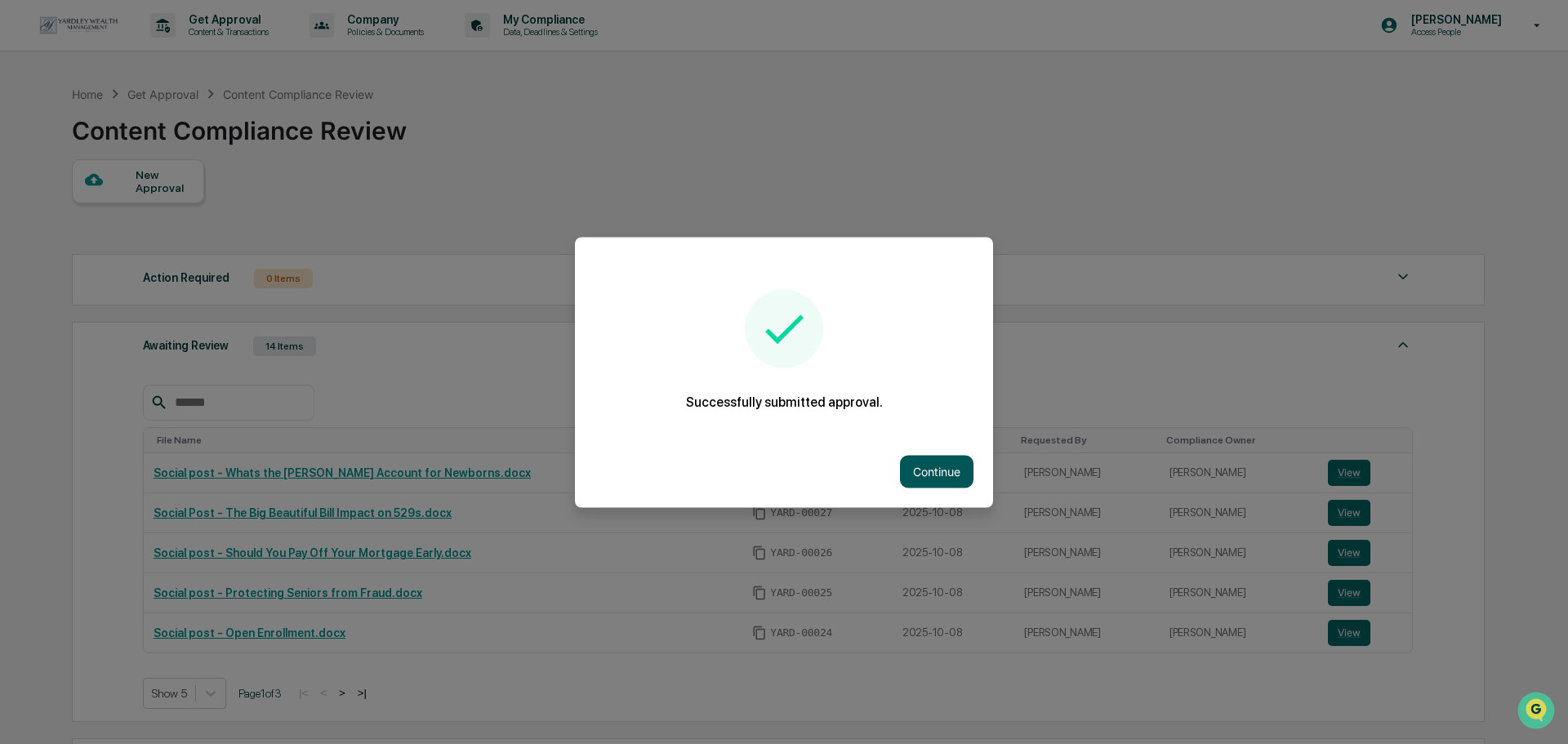
click at [938, 469] on button "Continue" at bounding box center [937, 471] width 73 height 33
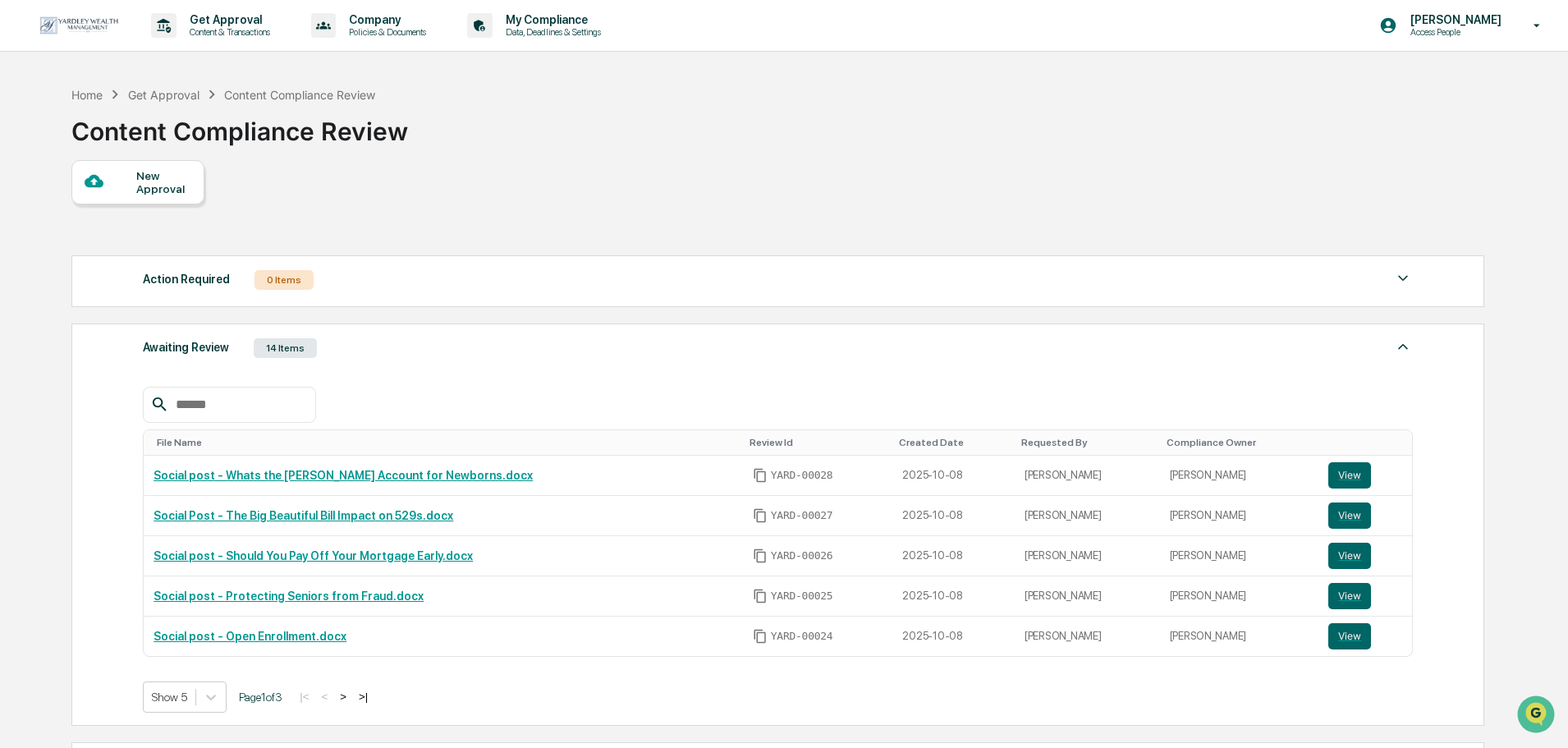
click at [165, 195] on div "New Approval" at bounding box center [163, 181] width 55 height 26
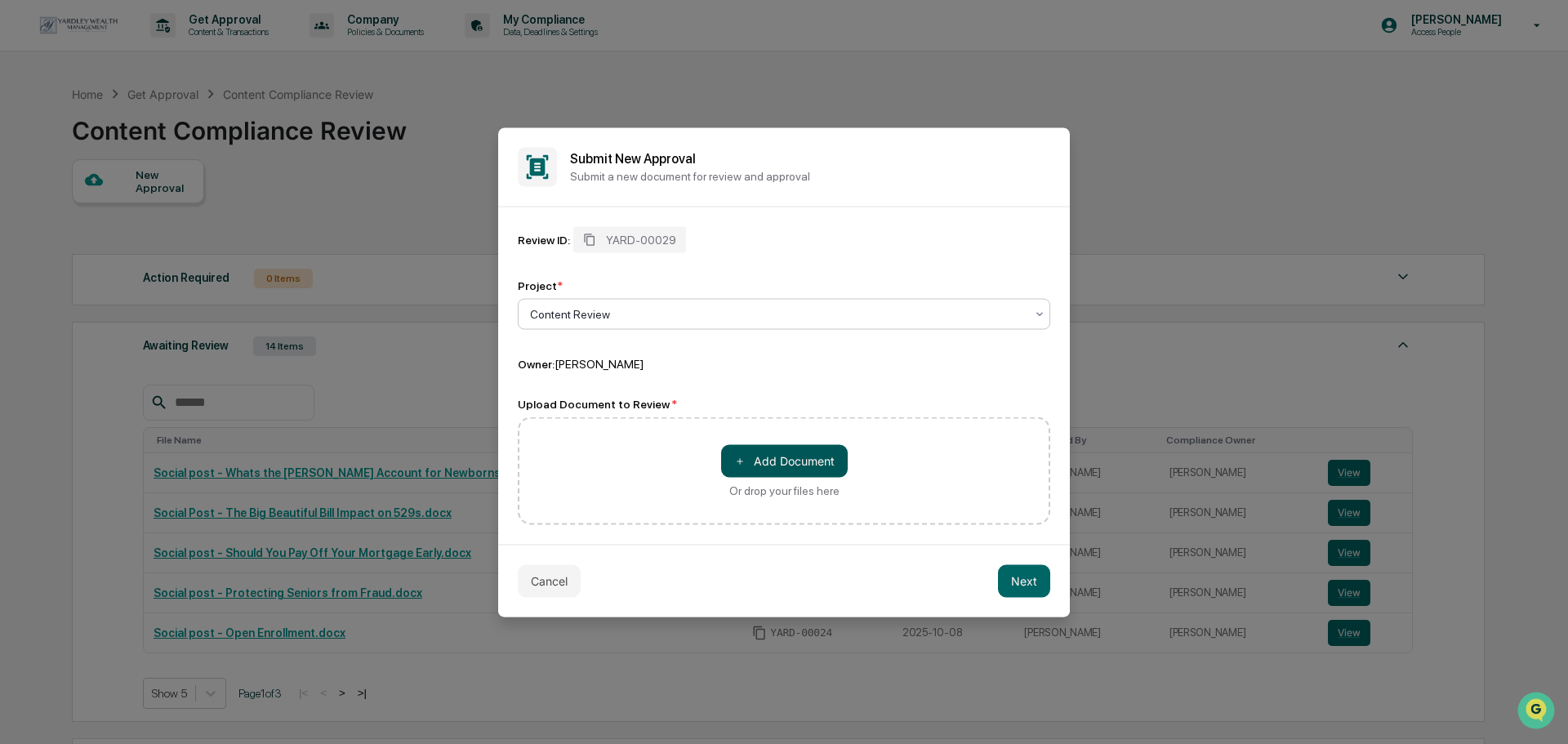
click at [832, 470] on button "＋ Add Document" at bounding box center [785, 461] width 127 height 33
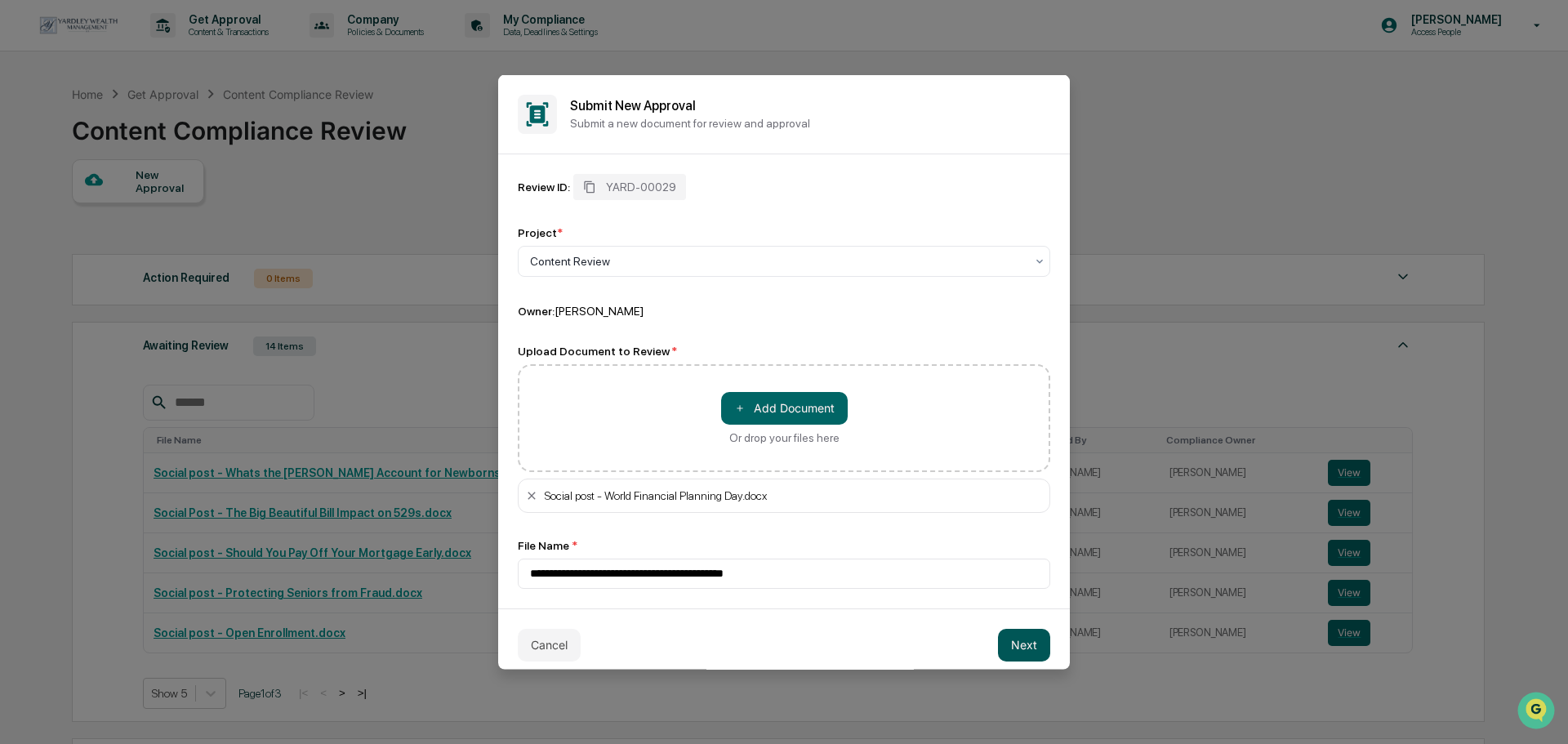
click at [1008, 638] on button "Next" at bounding box center [1024, 644] width 53 height 33
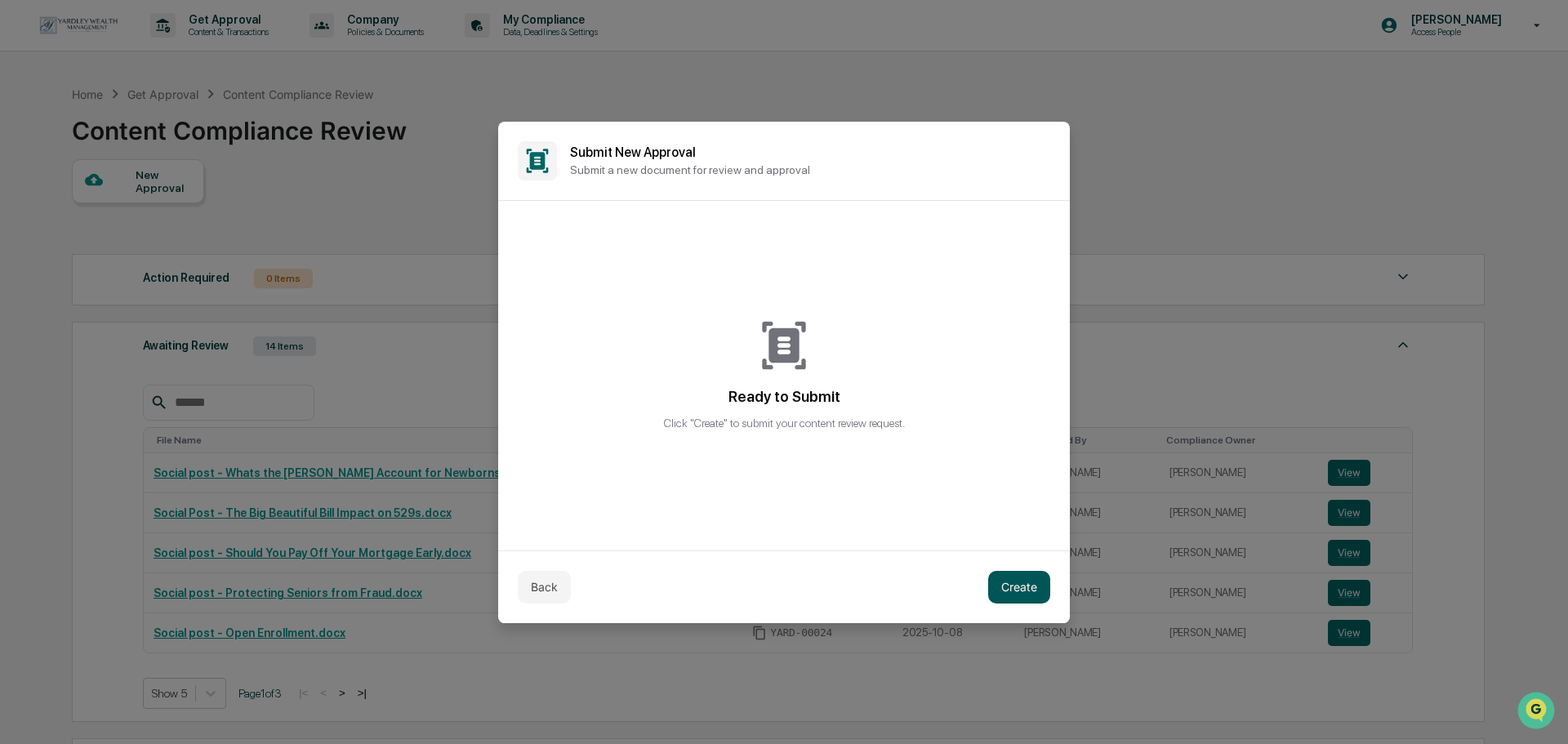
click at [1019, 589] on button "Create" at bounding box center [1020, 587] width 63 height 33
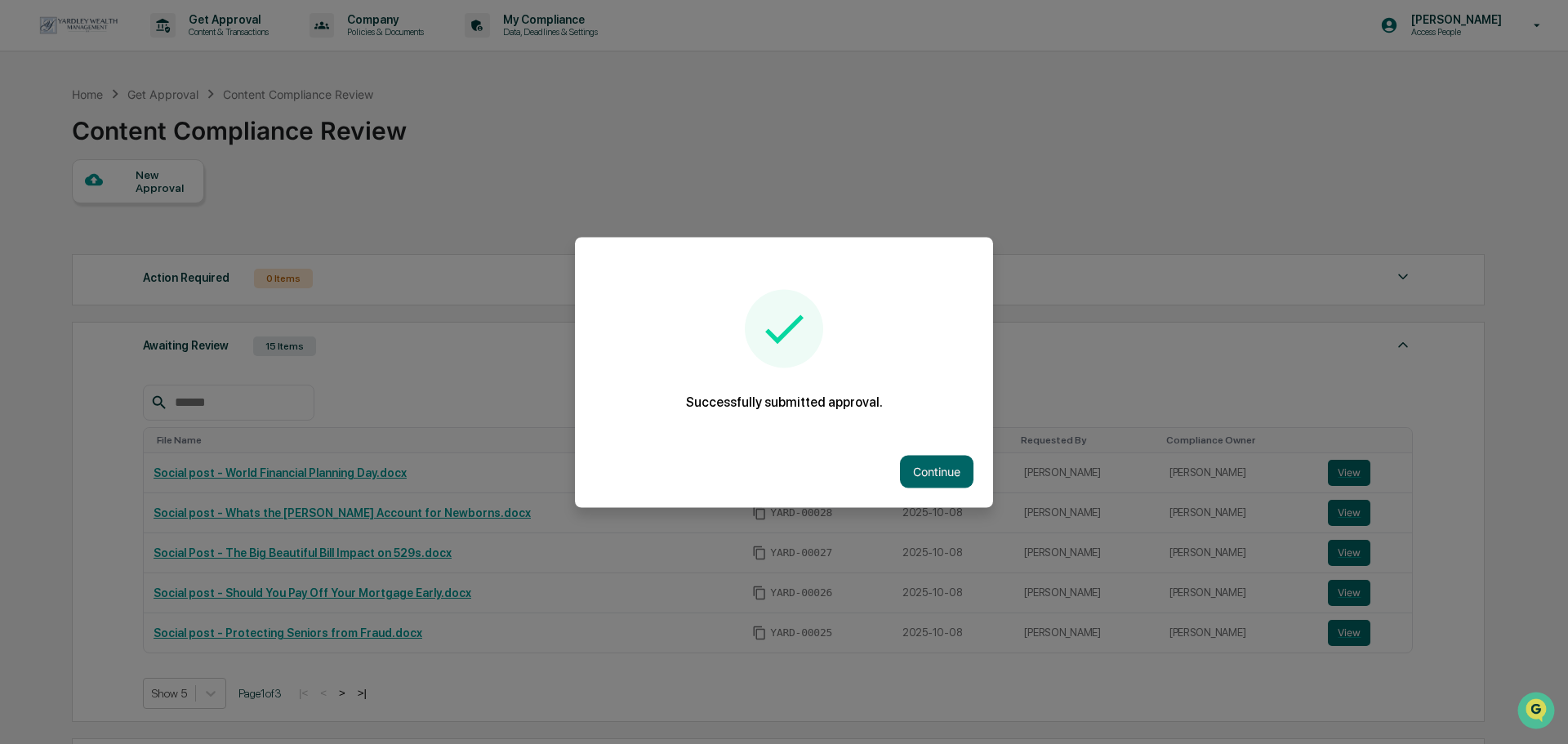
drag, startPoint x: 937, startPoint y: 489, endPoint x: 943, endPoint y: 473, distance: 17.1
click at [937, 487] on div "Continue" at bounding box center [784, 471] width 418 height 71
click at [943, 473] on button "Continue" at bounding box center [937, 471] width 73 height 33
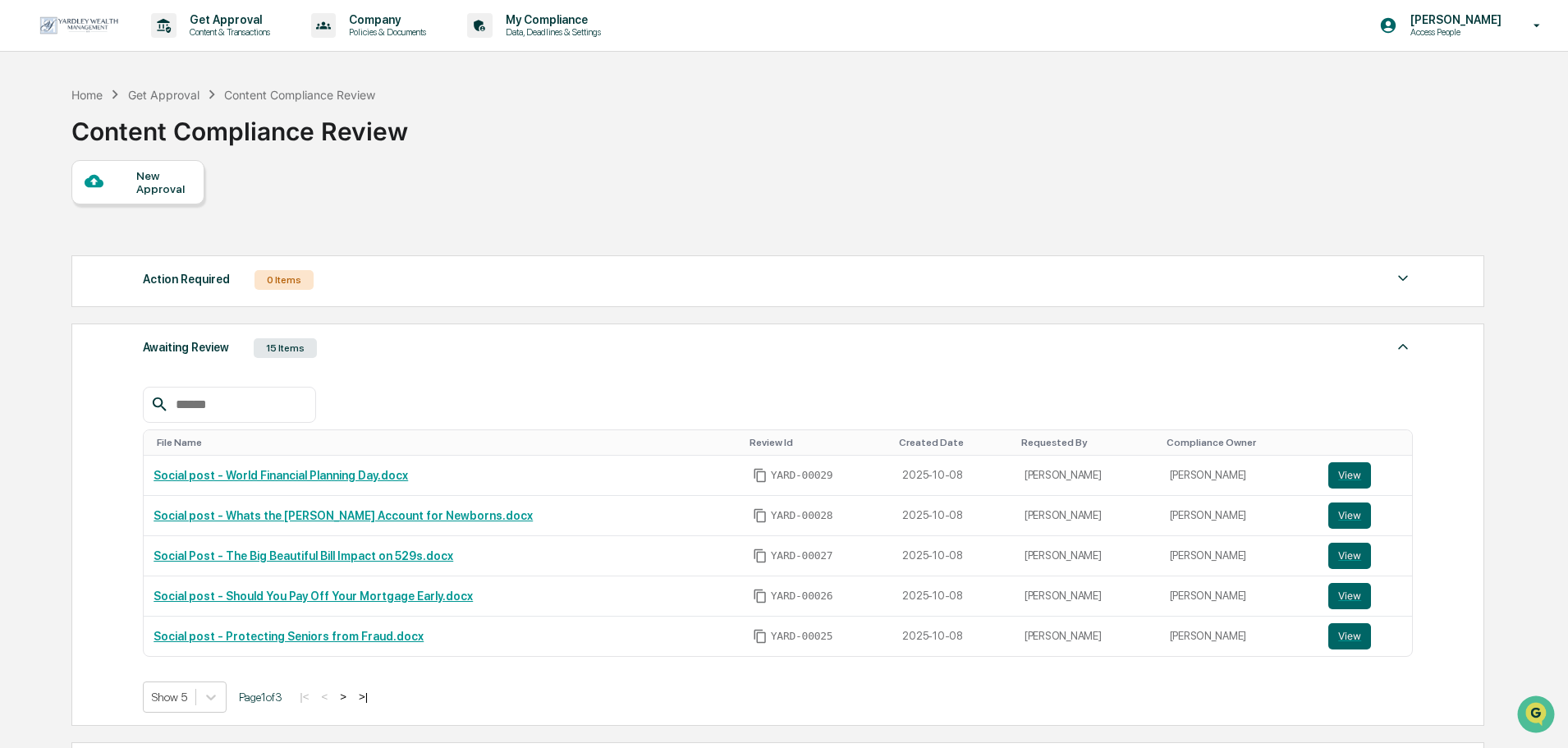
click at [159, 166] on div "New Approval" at bounding box center [138, 181] width 133 height 44
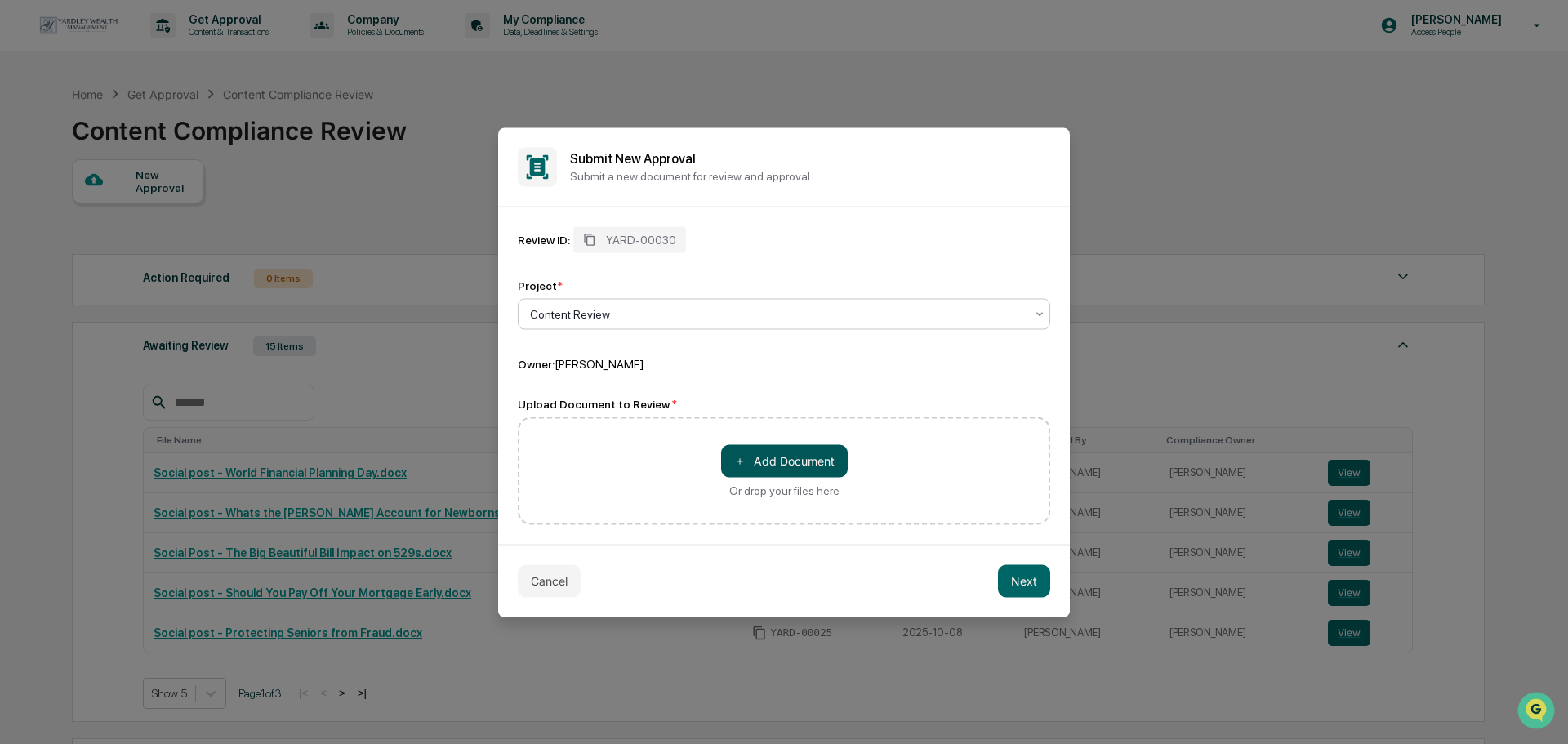
click at [837, 465] on button "＋ Add Document" at bounding box center [785, 461] width 127 height 33
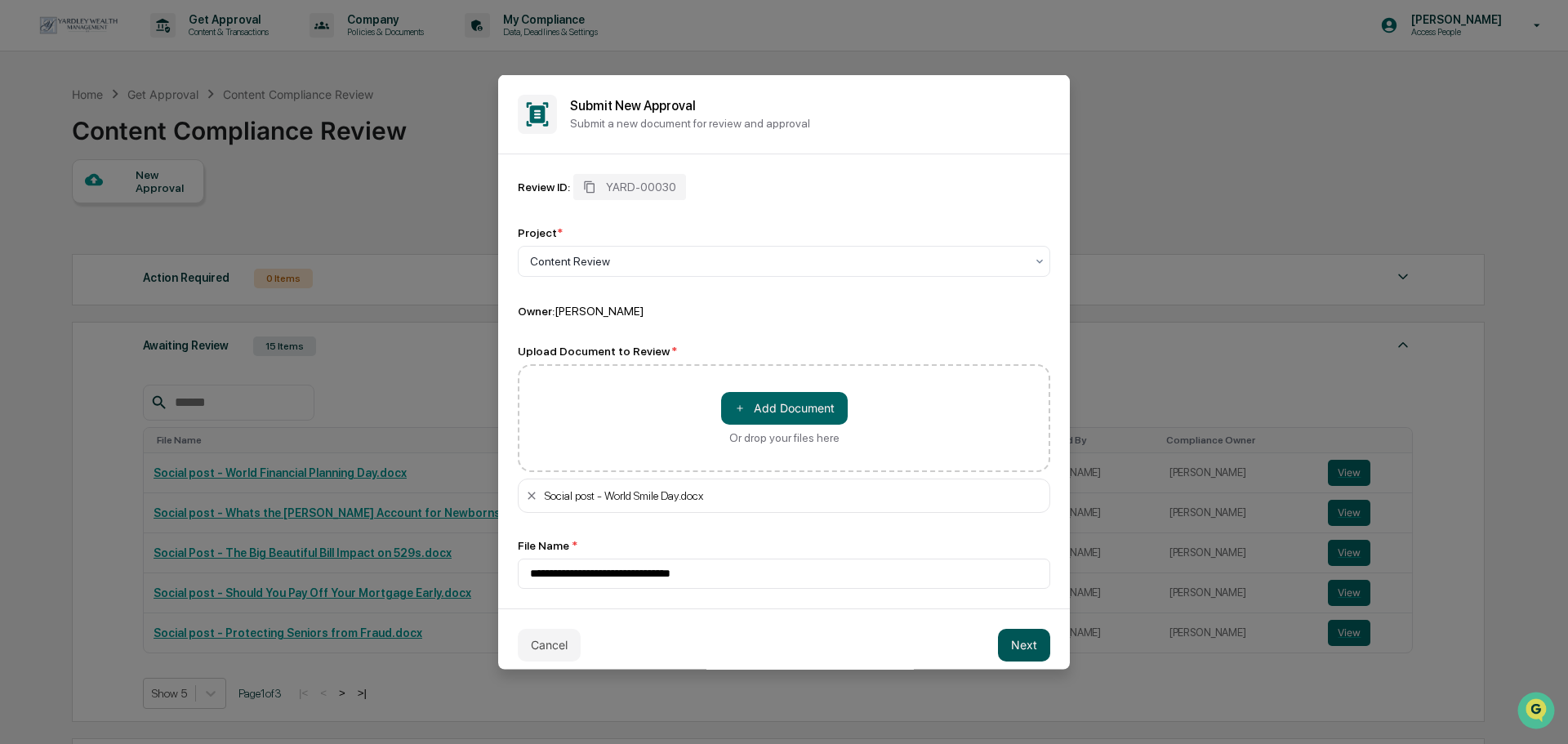
click at [1009, 634] on button "Next" at bounding box center [1024, 644] width 53 height 33
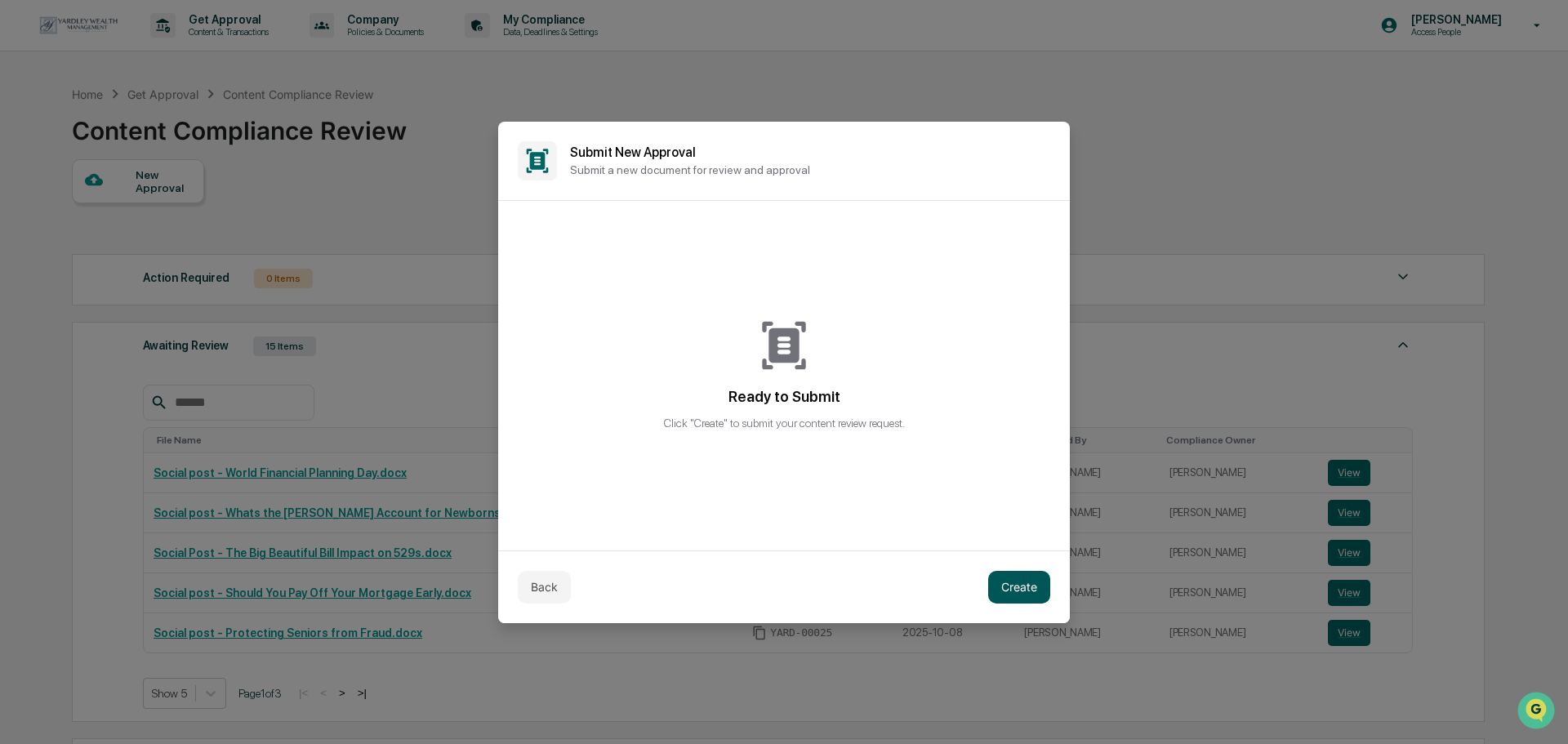
click at [1029, 590] on button "Create" at bounding box center [1020, 587] width 63 height 33
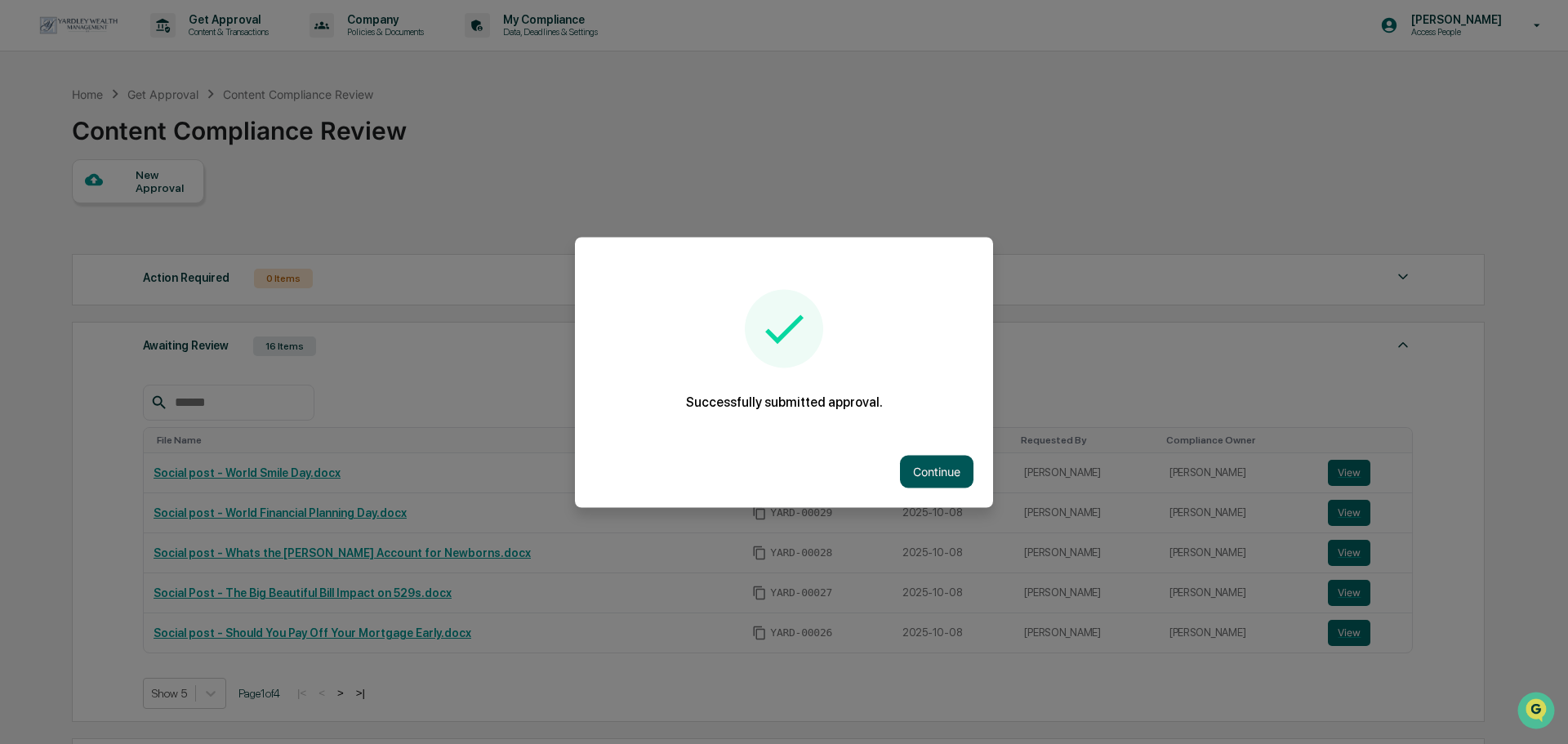
click at [932, 461] on button "Continue" at bounding box center [937, 471] width 73 height 33
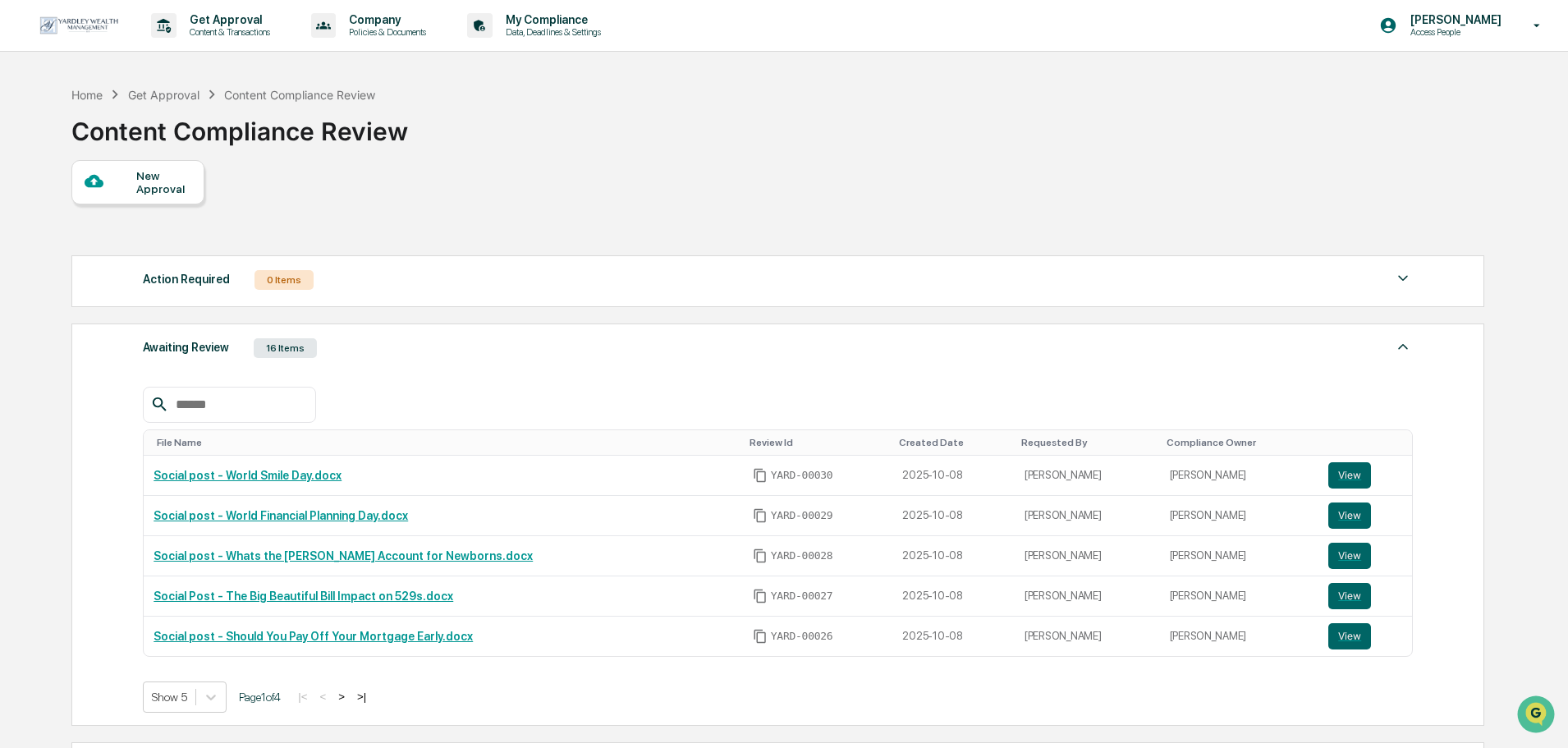
click at [139, 196] on div "New Approval" at bounding box center [138, 181] width 133 height 44
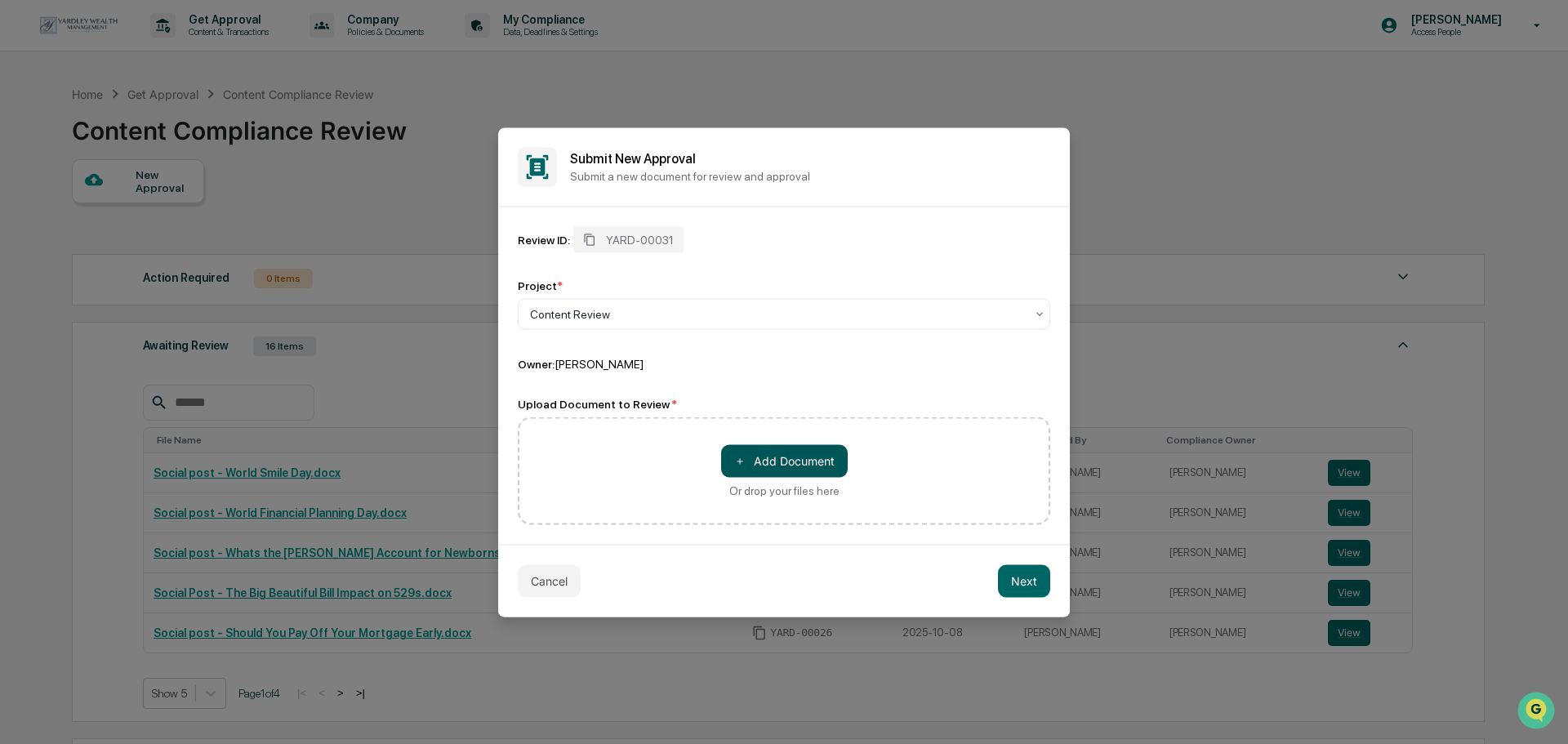
click at [771, 461] on button "＋ Add Document" at bounding box center [785, 461] width 127 height 33
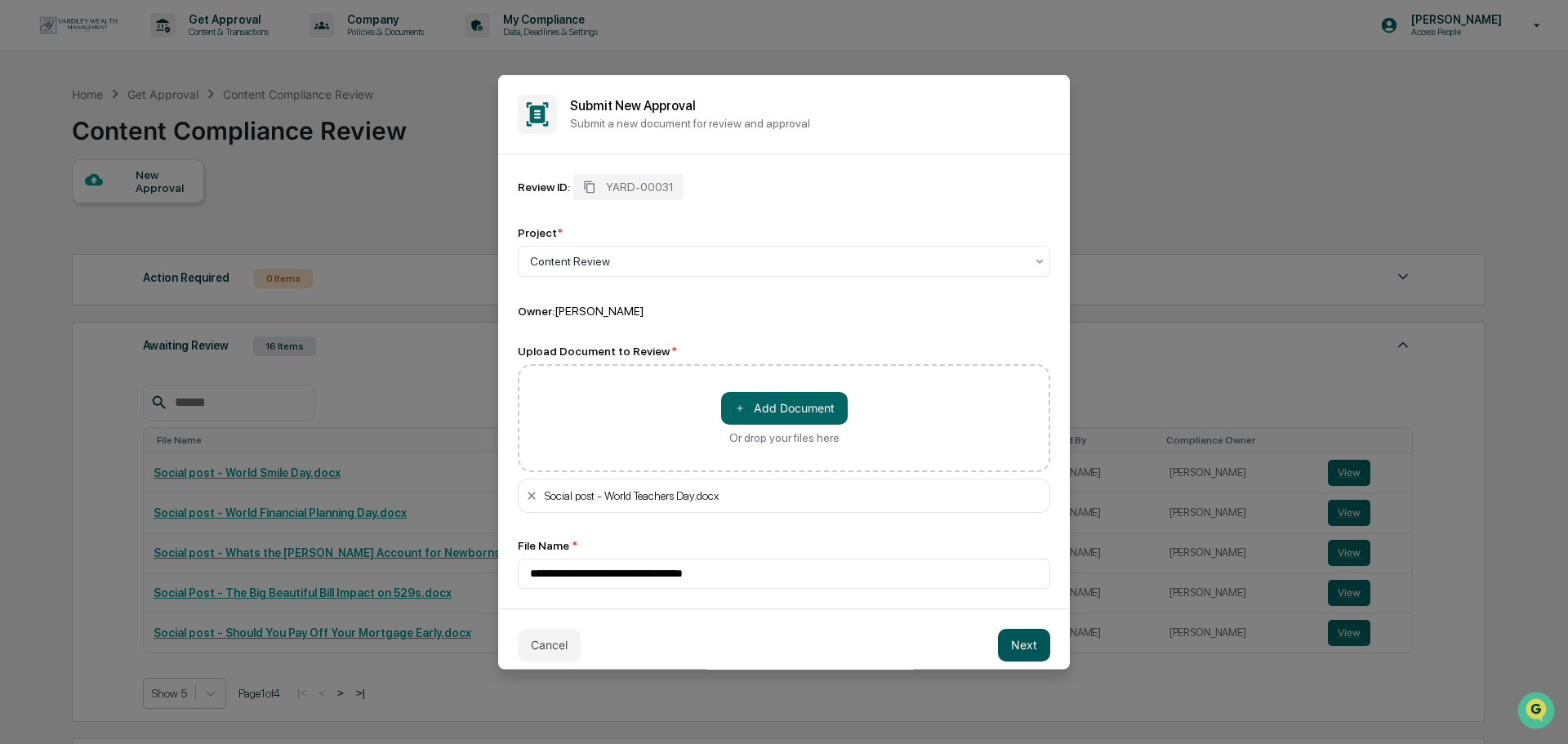
click at [1013, 659] on button "Next" at bounding box center [1024, 644] width 53 height 33
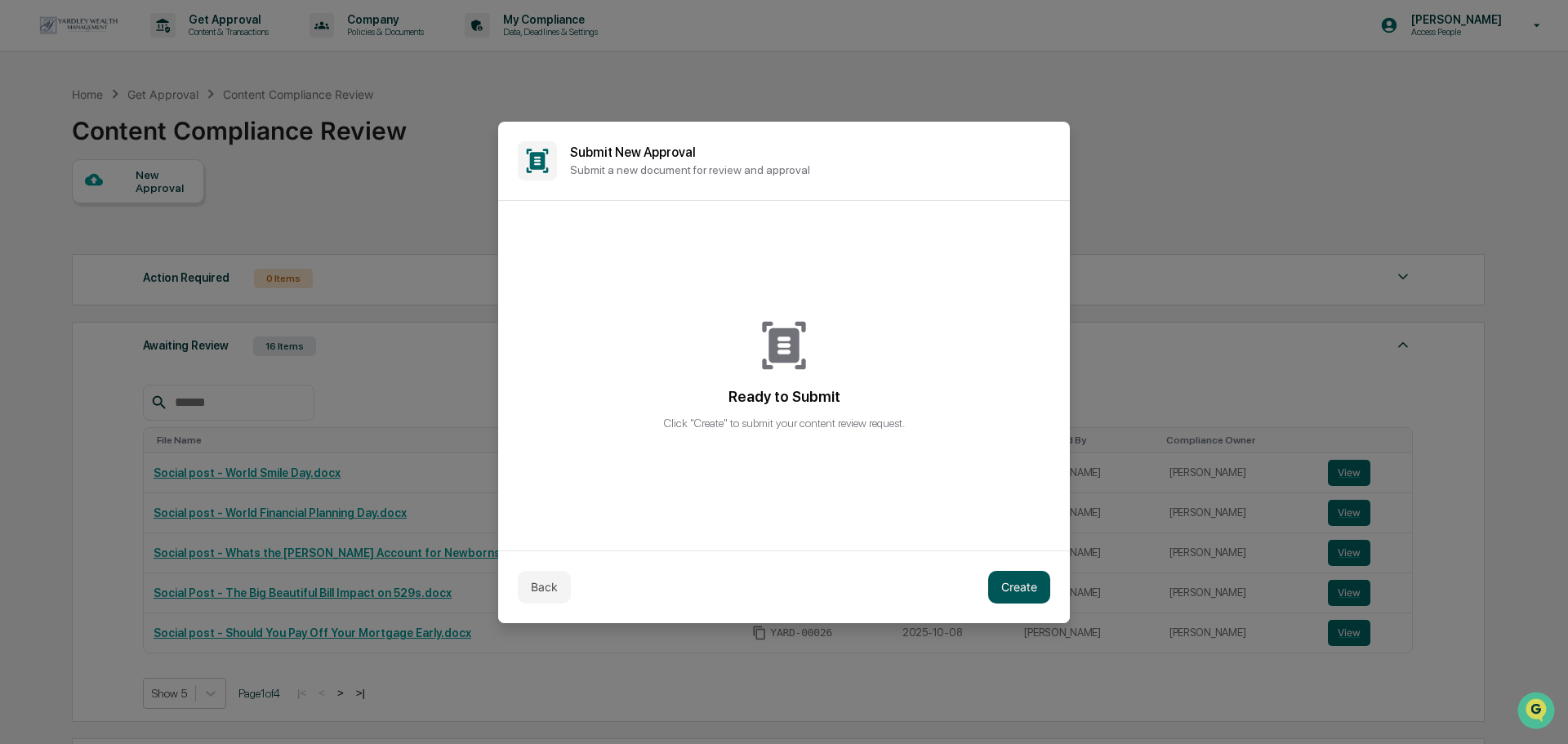
click at [1022, 585] on button "Create" at bounding box center [1020, 587] width 63 height 33
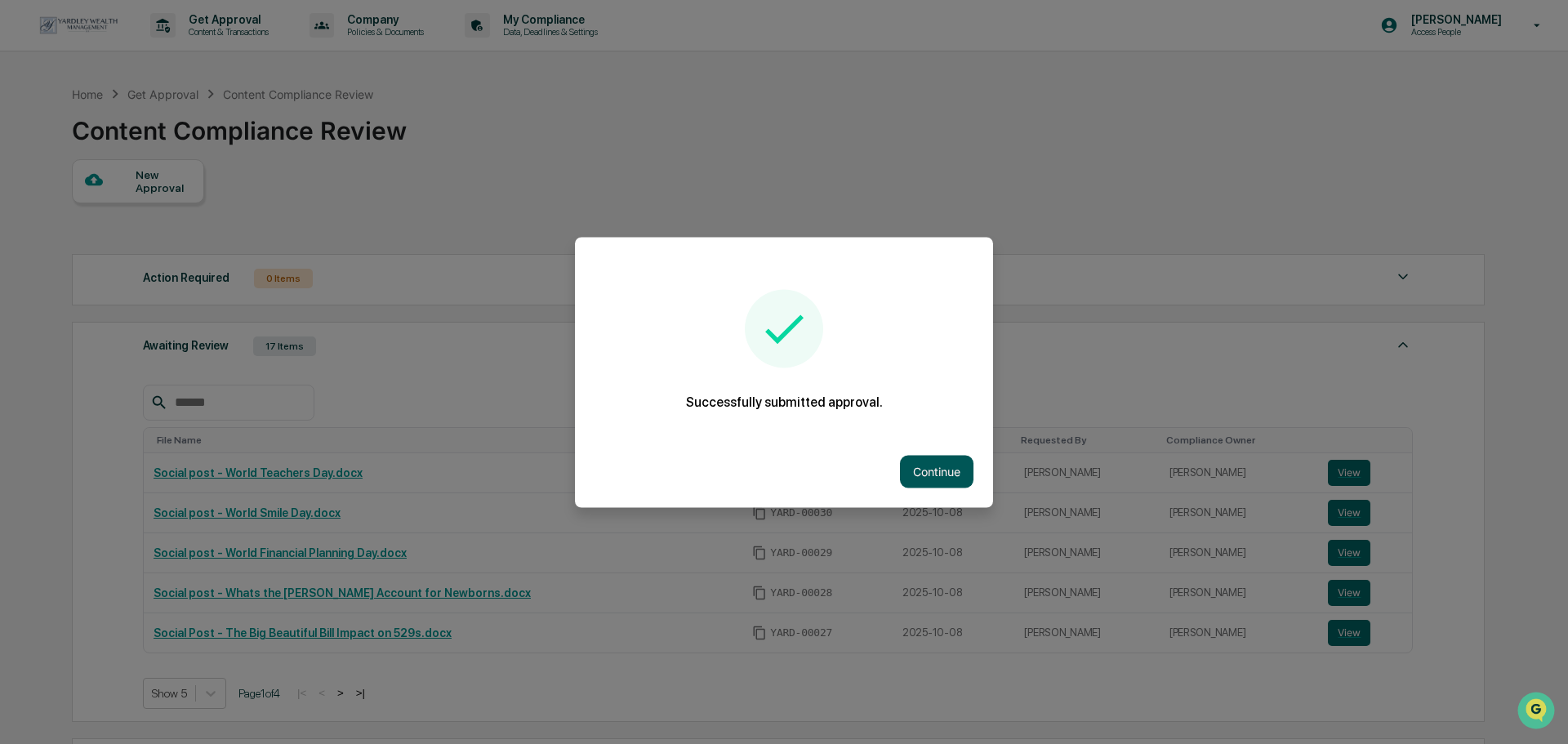
click at [958, 472] on button "Continue" at bounding box center [937, 471] width 73 height 33
